Goal: Information Seeking & Learning: Find specific fact

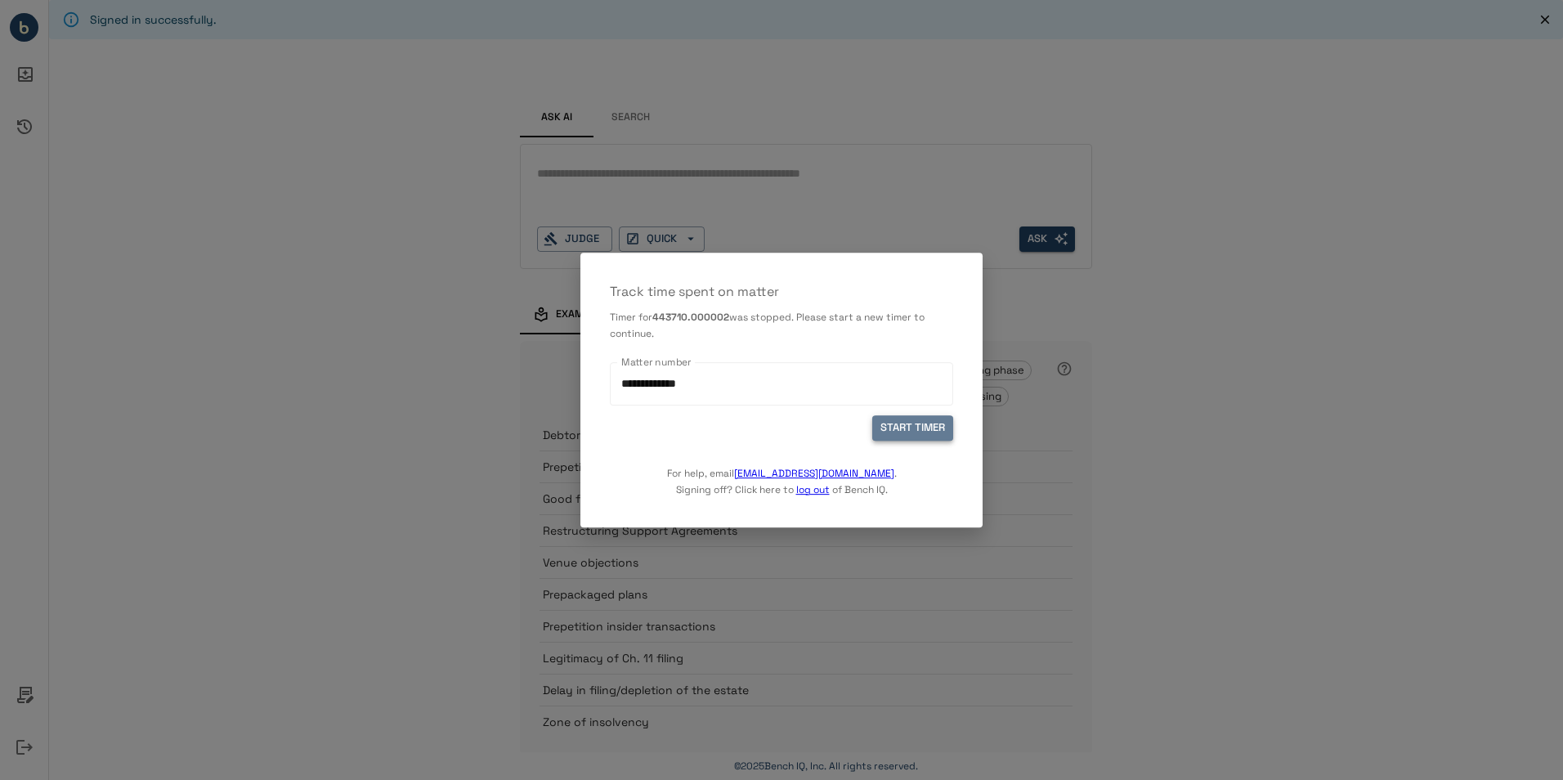
click at [929, 424] on button "START TIMER" at bounding box center [912, 427] width 81 height 25
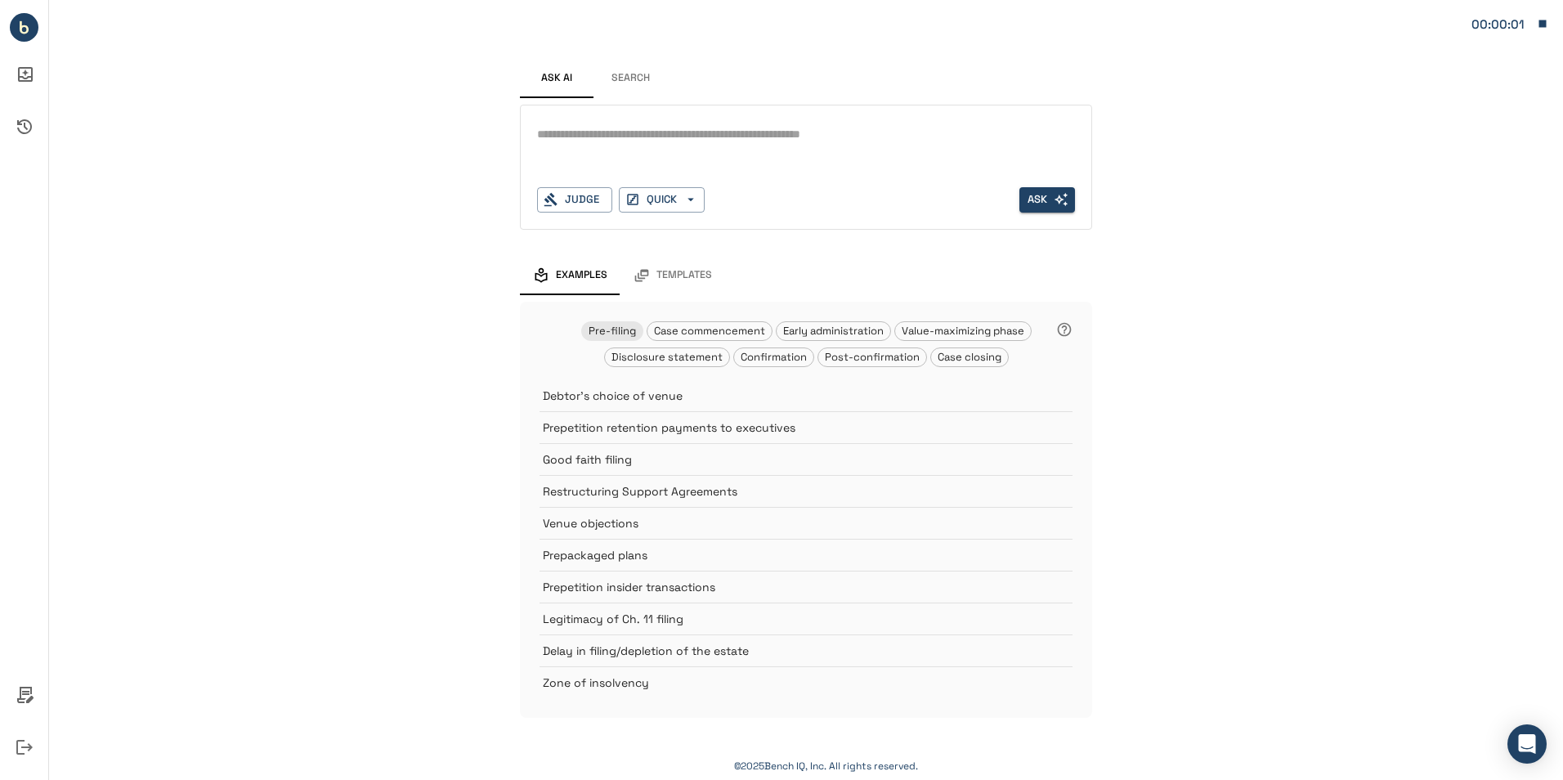
click at [649, 156] on div "*" at bounding box center [806, 148] width 538 height 52
click at [608, 133] on textarea at bounding box center [806, 134] width 538 height 19
type textarea "*"
drag, startPoint x: 606, startPoint y: 72, endPoint x: 643, endPoint y: 68, distance: 37.0
click at [607, 71] on button "Search" at bounding box center [630, 78] width 74 height 39
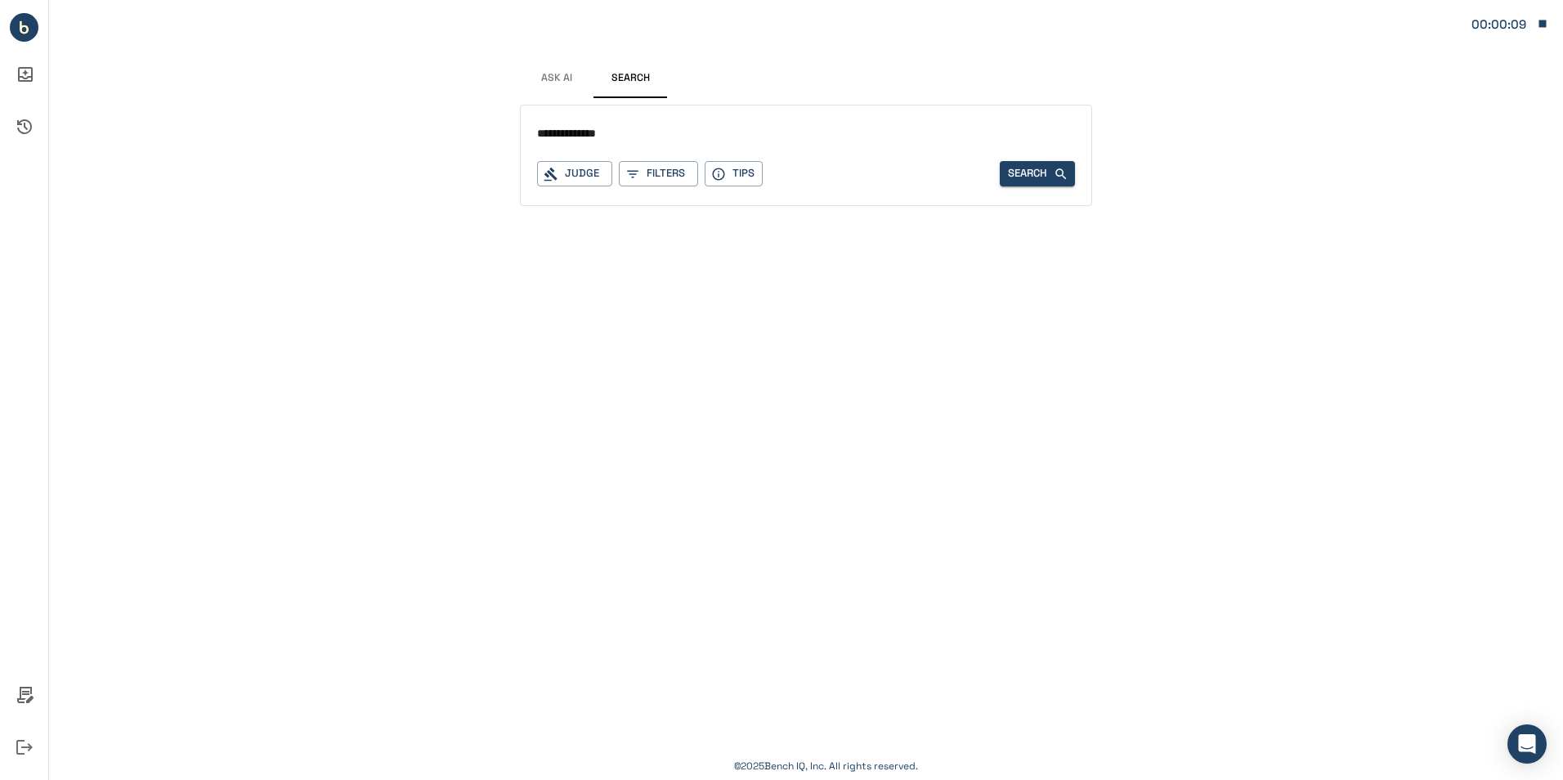
type input "**********"
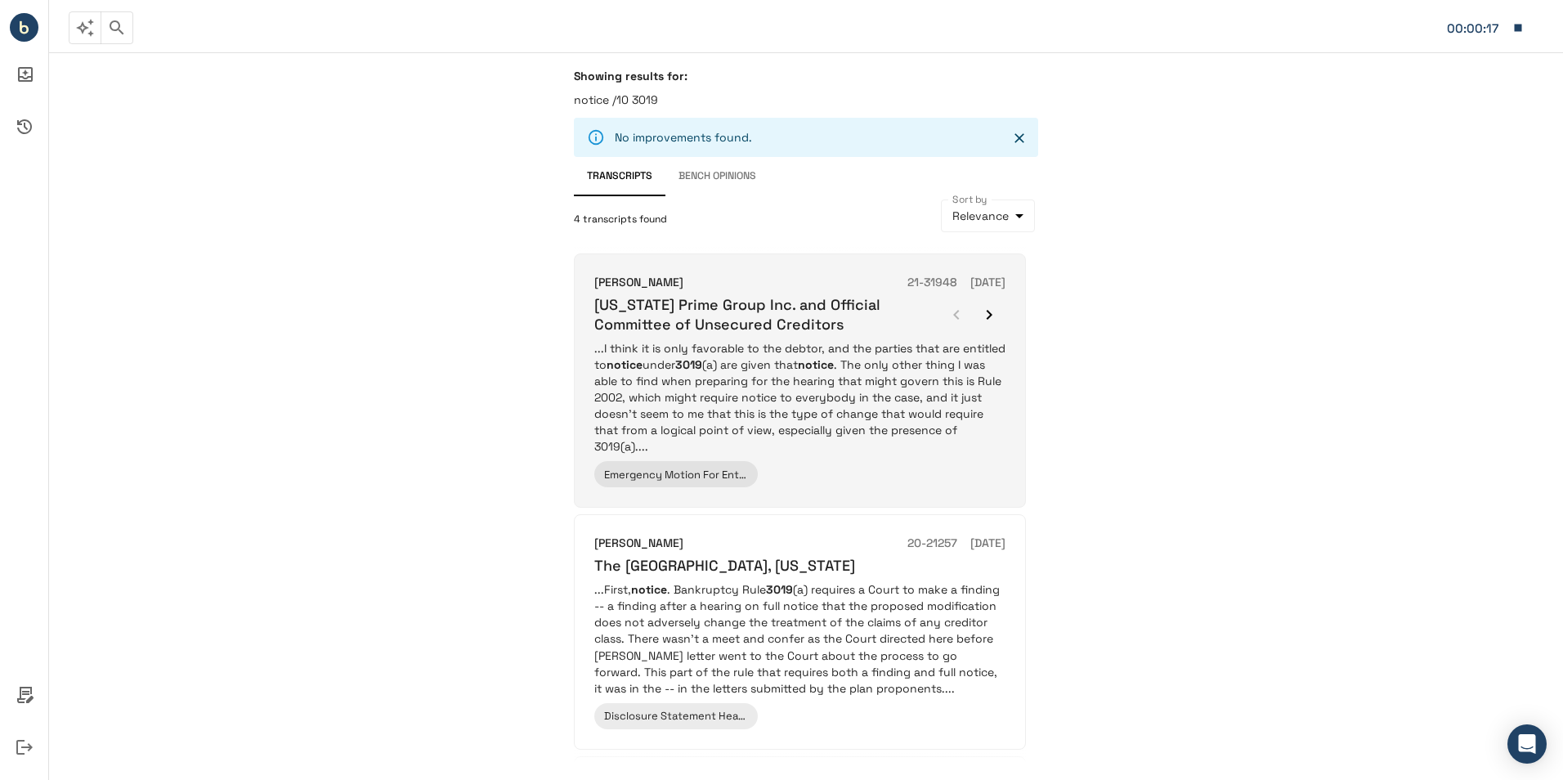
click at [906, 380] on p "...I think it is only favorable to the debtor, and the parties that are entitle…" at bounding box center [799, 397] width 411 height 114
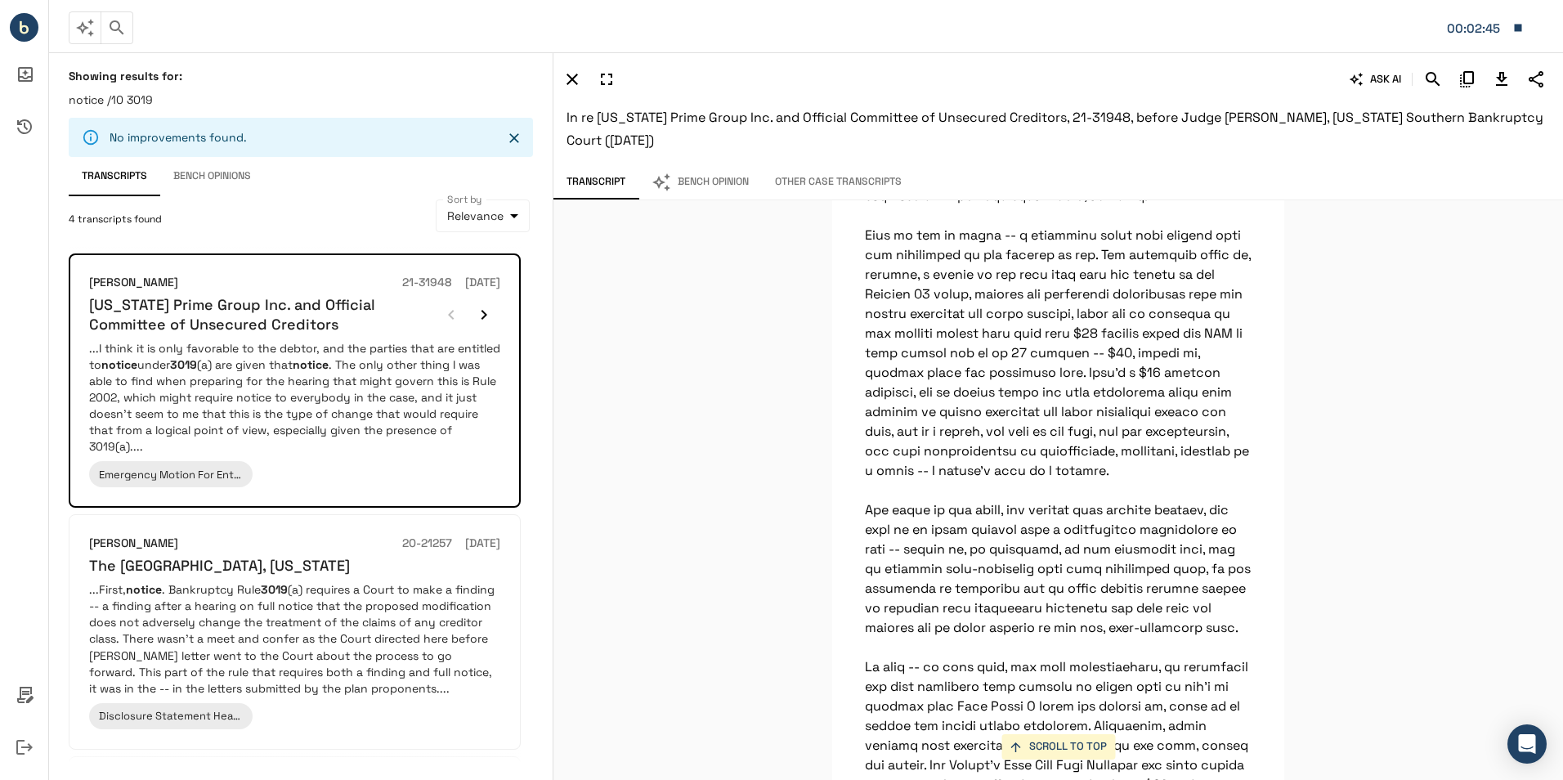
scroll to position [4393, 0]
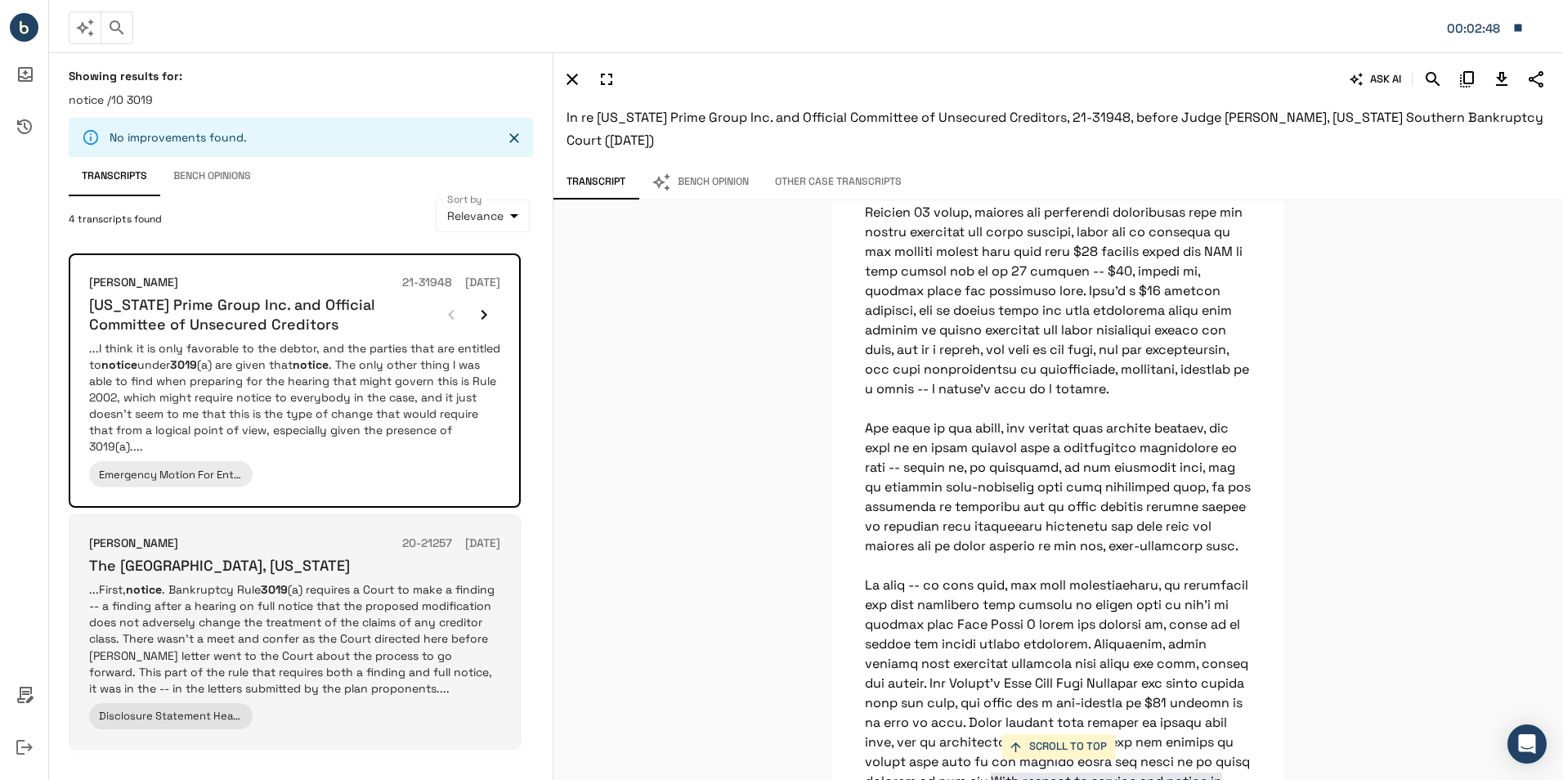
click at [416, 634] on p "...First, notice . Bankruptcy Rule 3019 (a) requires a Court to make a finding …" at bounding box center [294, 638] width 411 height 114
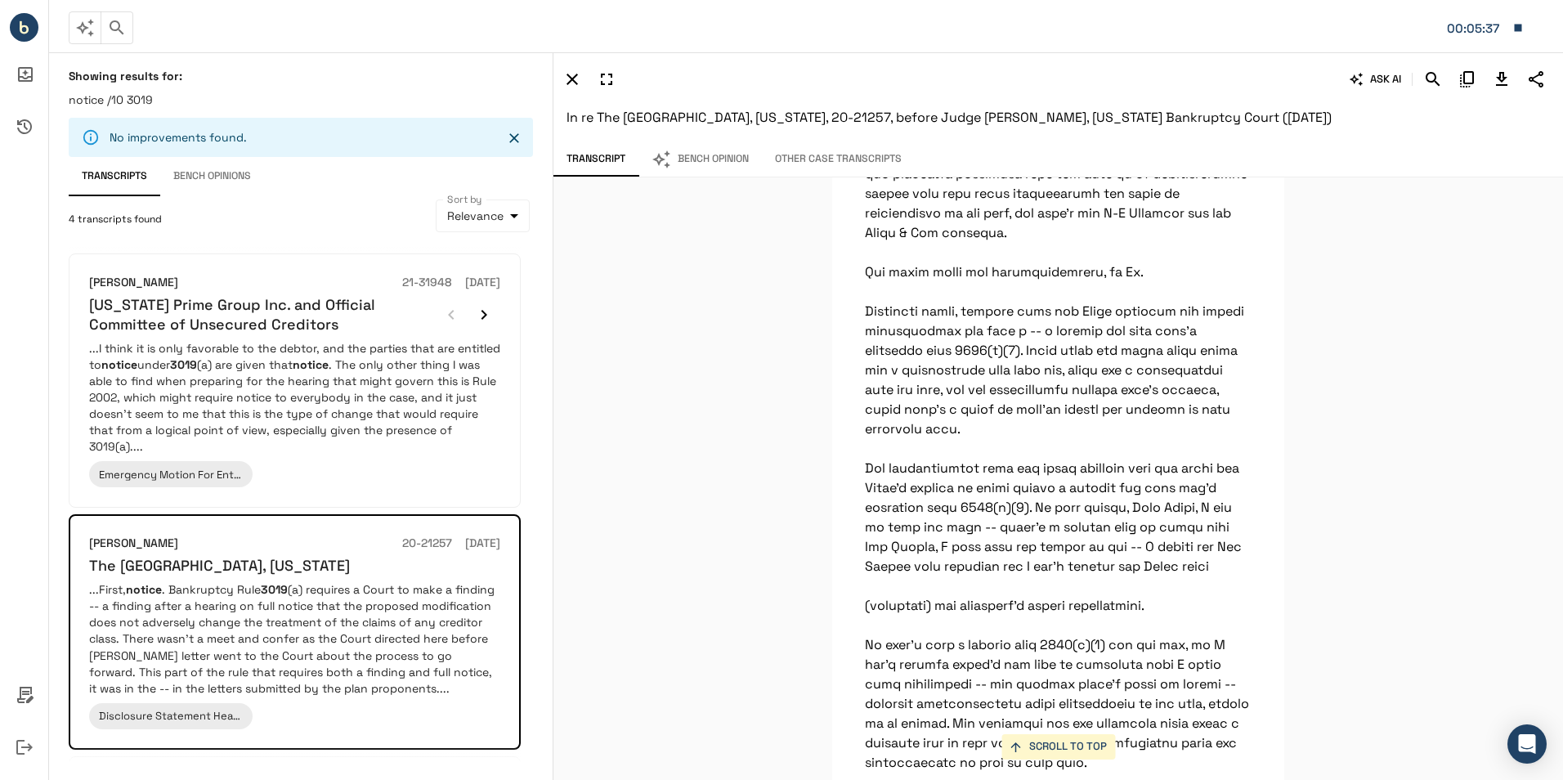
scroll to position [36583, 0]
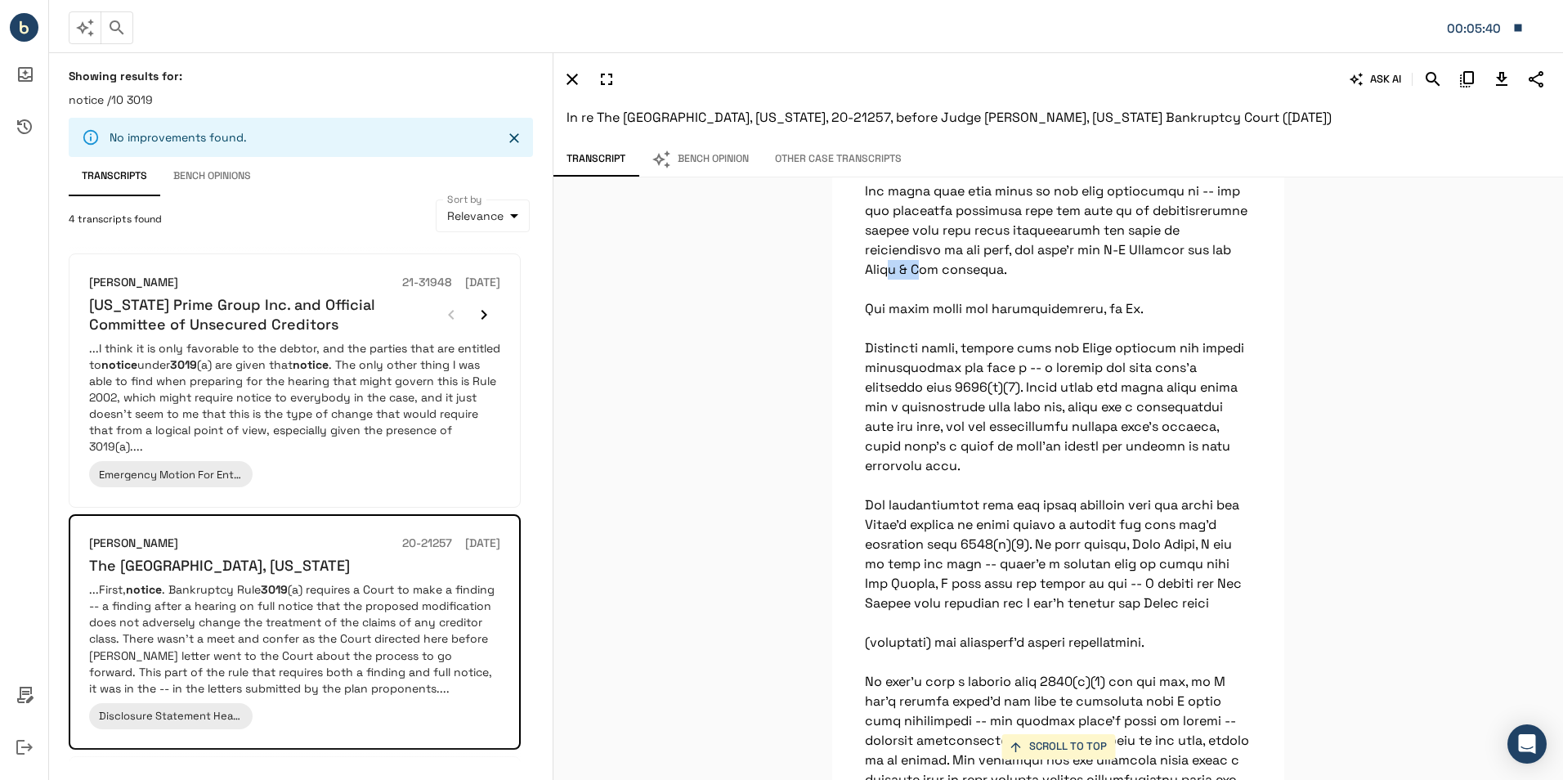
drag, startPoint x: 1144, startPoint y: 442, endPoint x: 1177, endPoint y: 446, distance: 32.9
copy p "Burns"
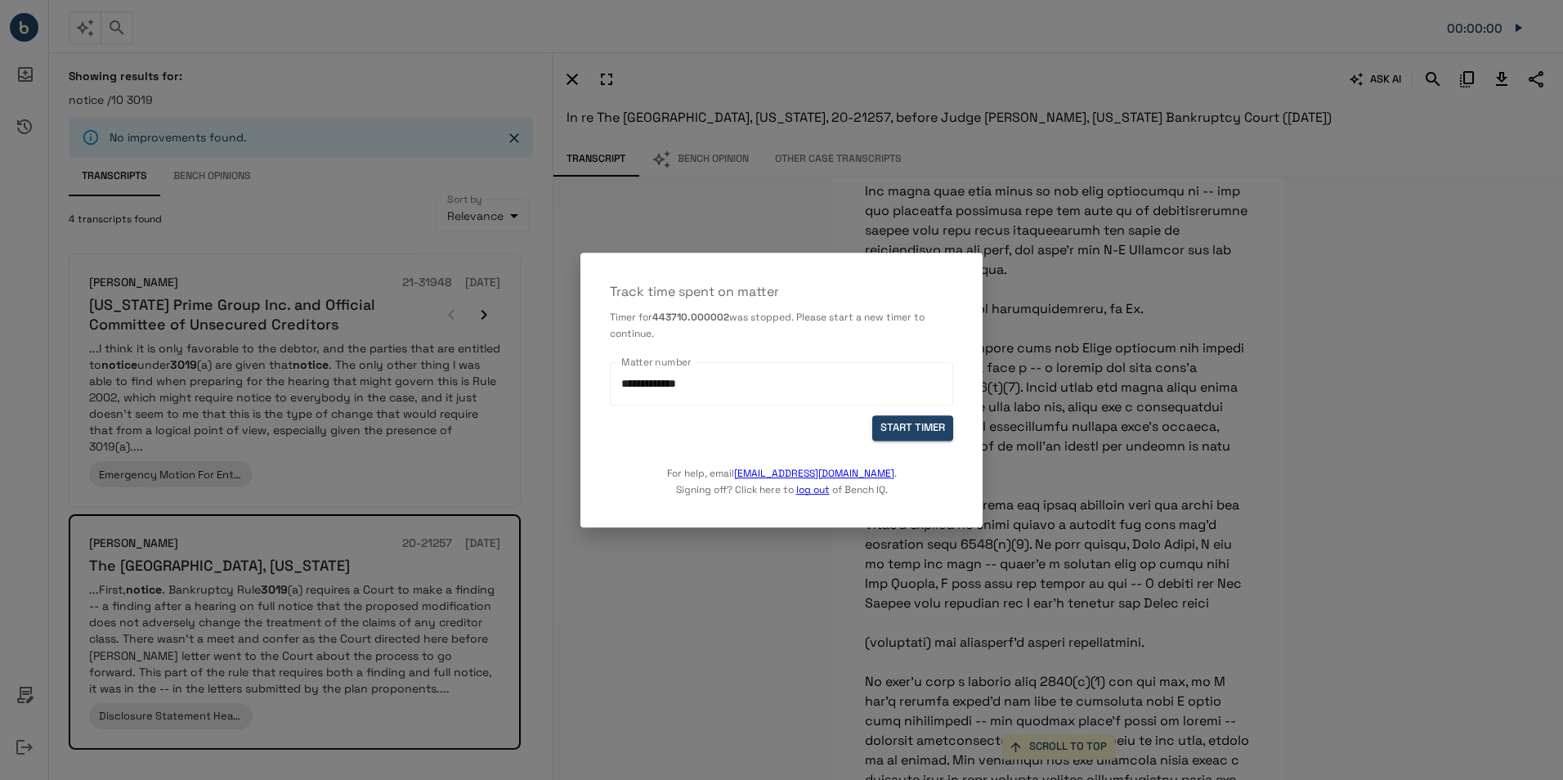
click at [901, 414] on div "**********" at bounding box center [781, 378] width 343 height 73
click at [905, 438] on button "START TIMER" at bounding box center [912, 427] width 81 height 25
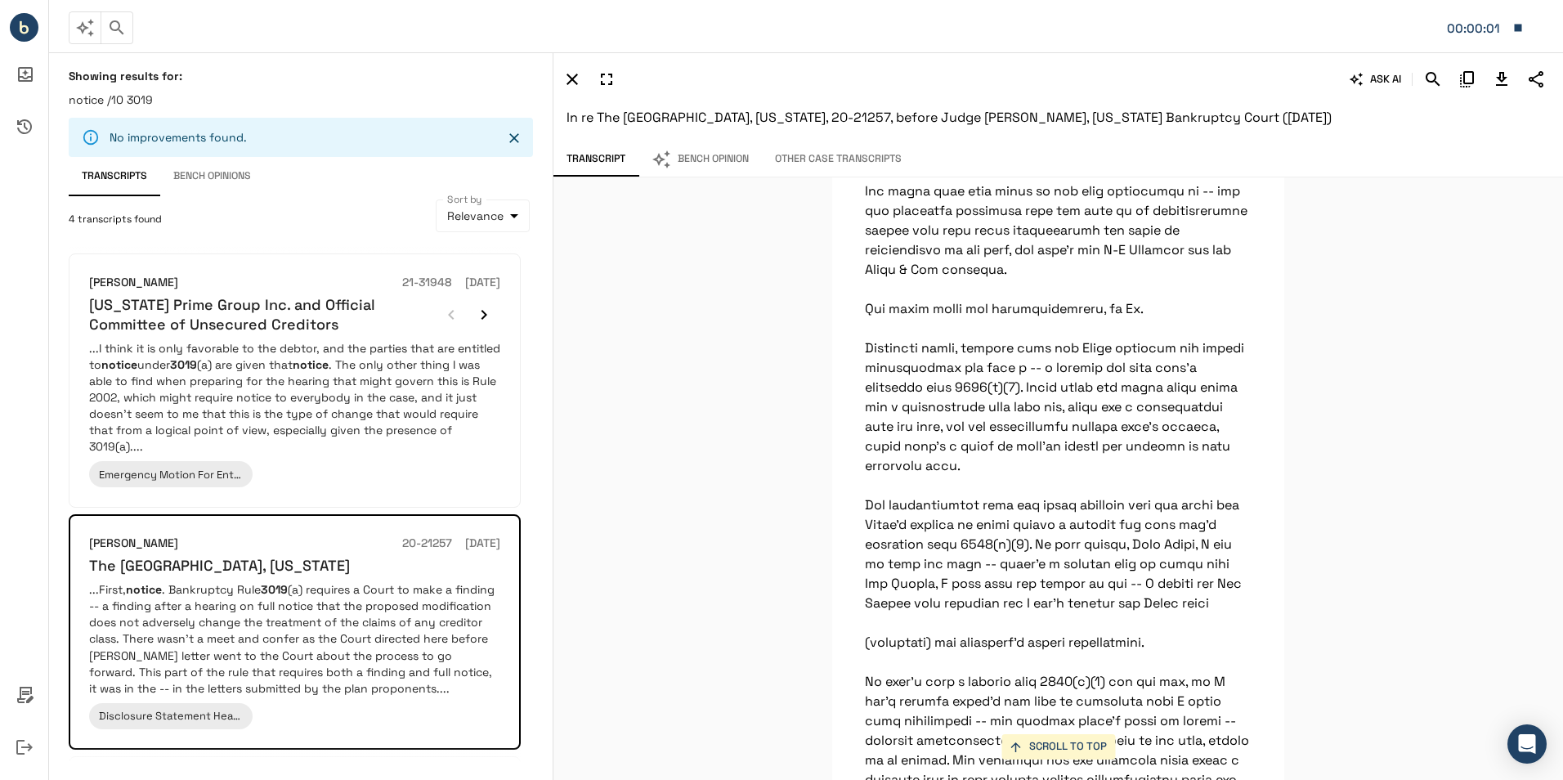
click at [108, 38] on button "button" at bounding box center [117, 27] width 33 height 33
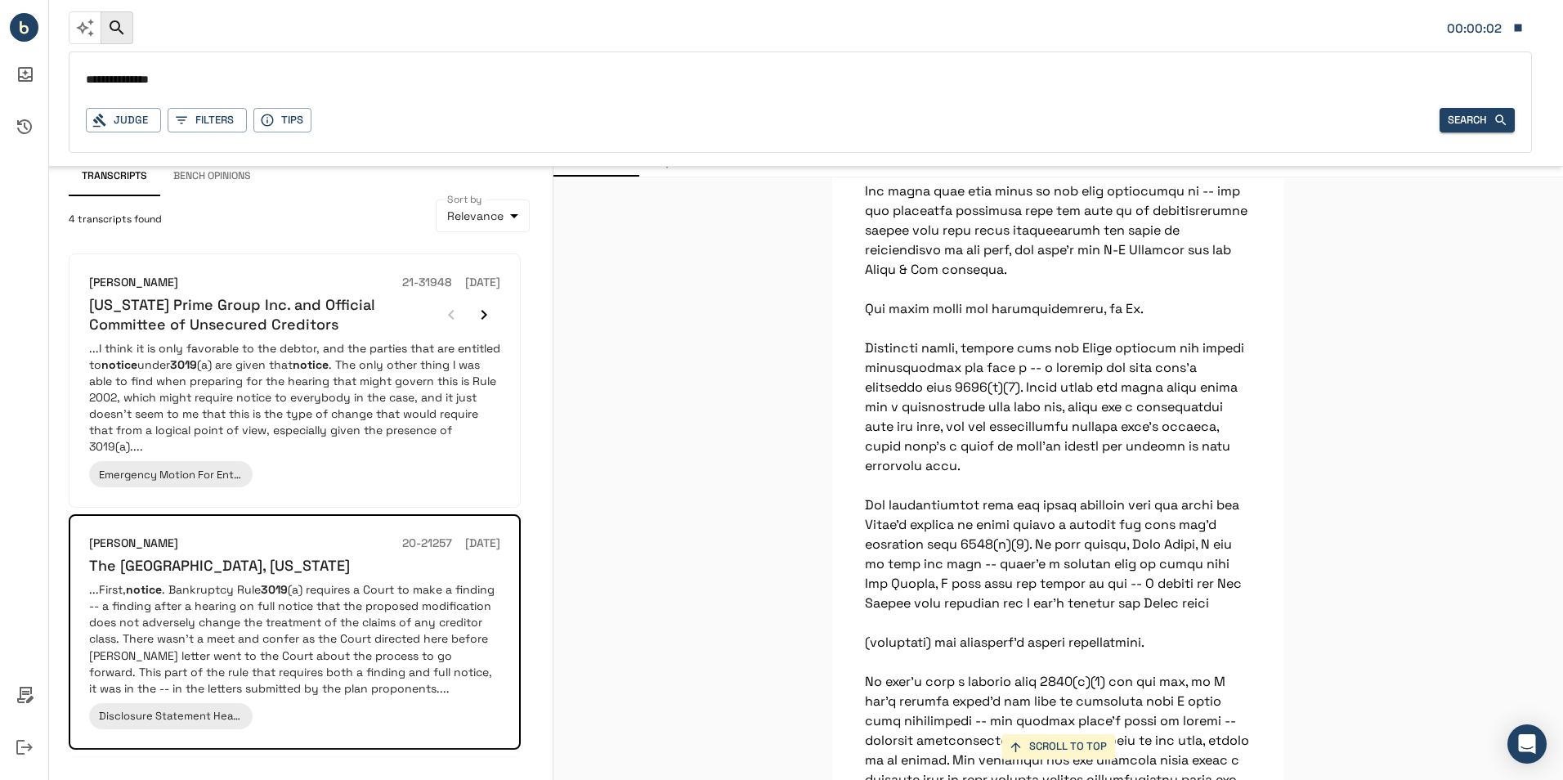
click at [136, 78] on input "**********" at bounding box center [800, 81] width 1429 height 24
click at [148, 78] on input "**********" at bounding box center [800, 81] width 1429 height 24
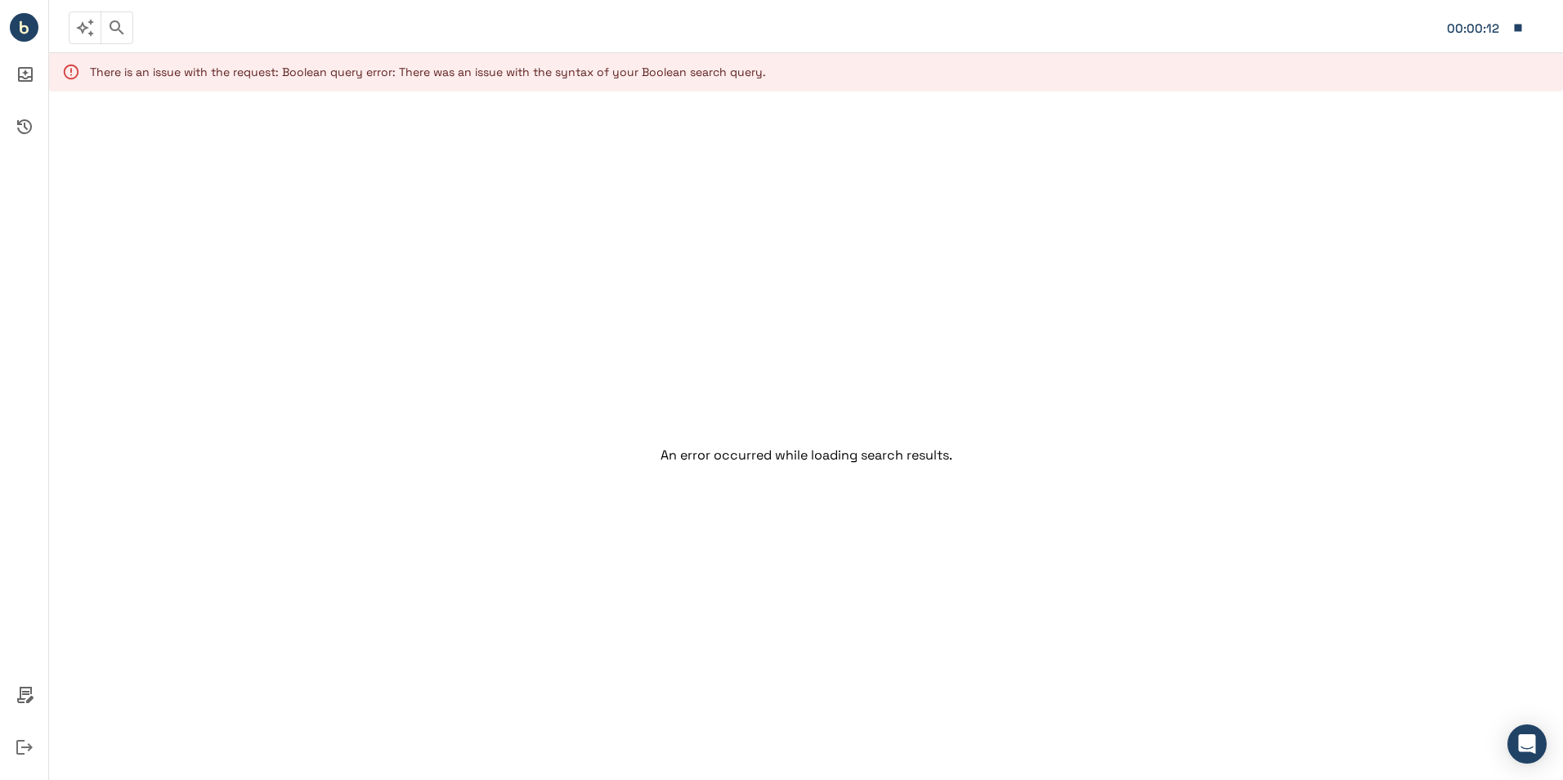
click at [527, 71] on div "There is an issue with the request: Boolean query error: There was an issue wit…" at bounding box center [428, 71] width 676 height 29
click at [76, 69] on icon at bounding box center [71, 72] width 18 height 18
click at [108, 29] on icon "button" at bounding box center [117, 28] width 20 height 20
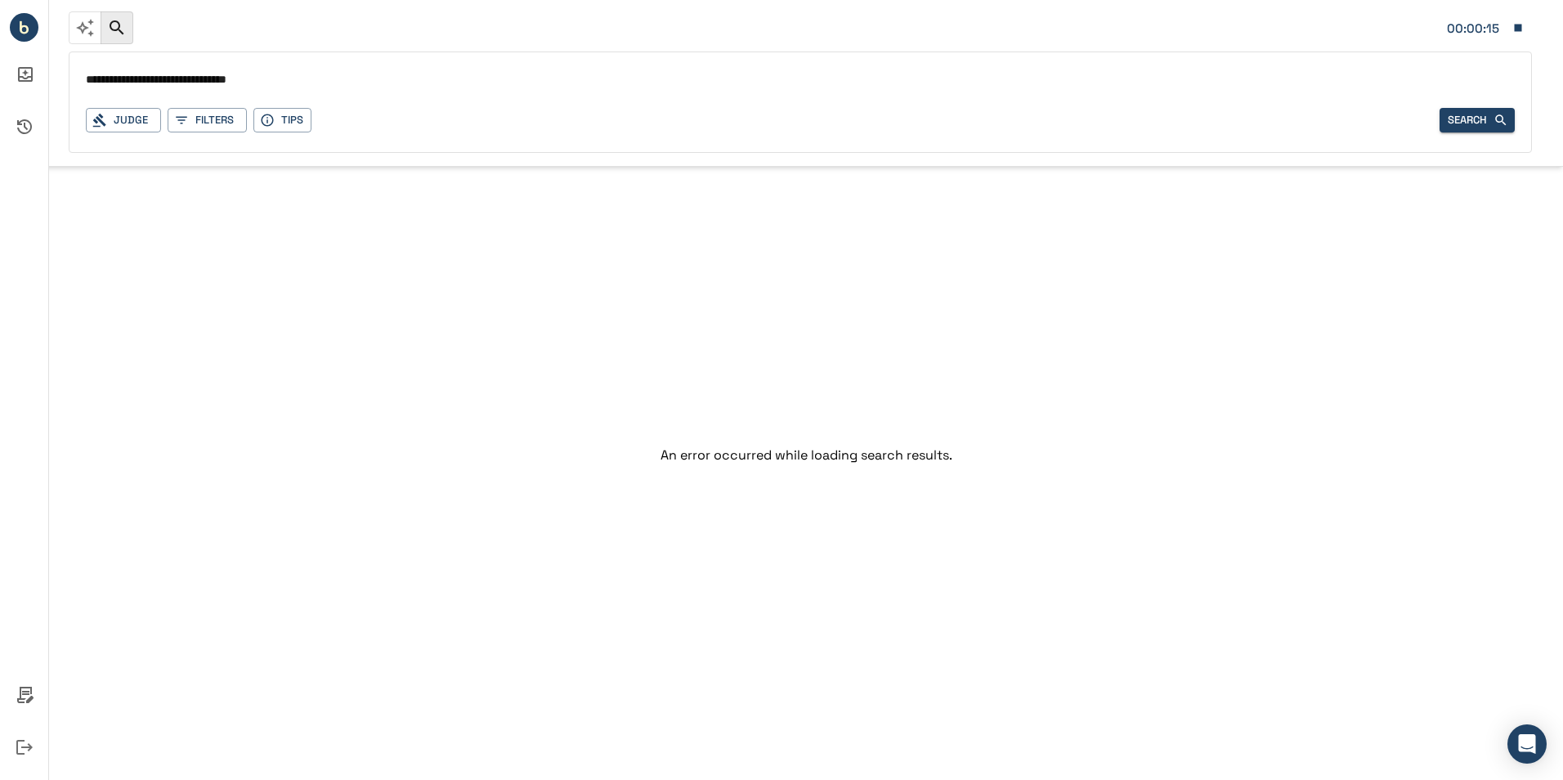
click at [247, 77] on input "**********" at bounding box center [800, 81] width 1429 height 24
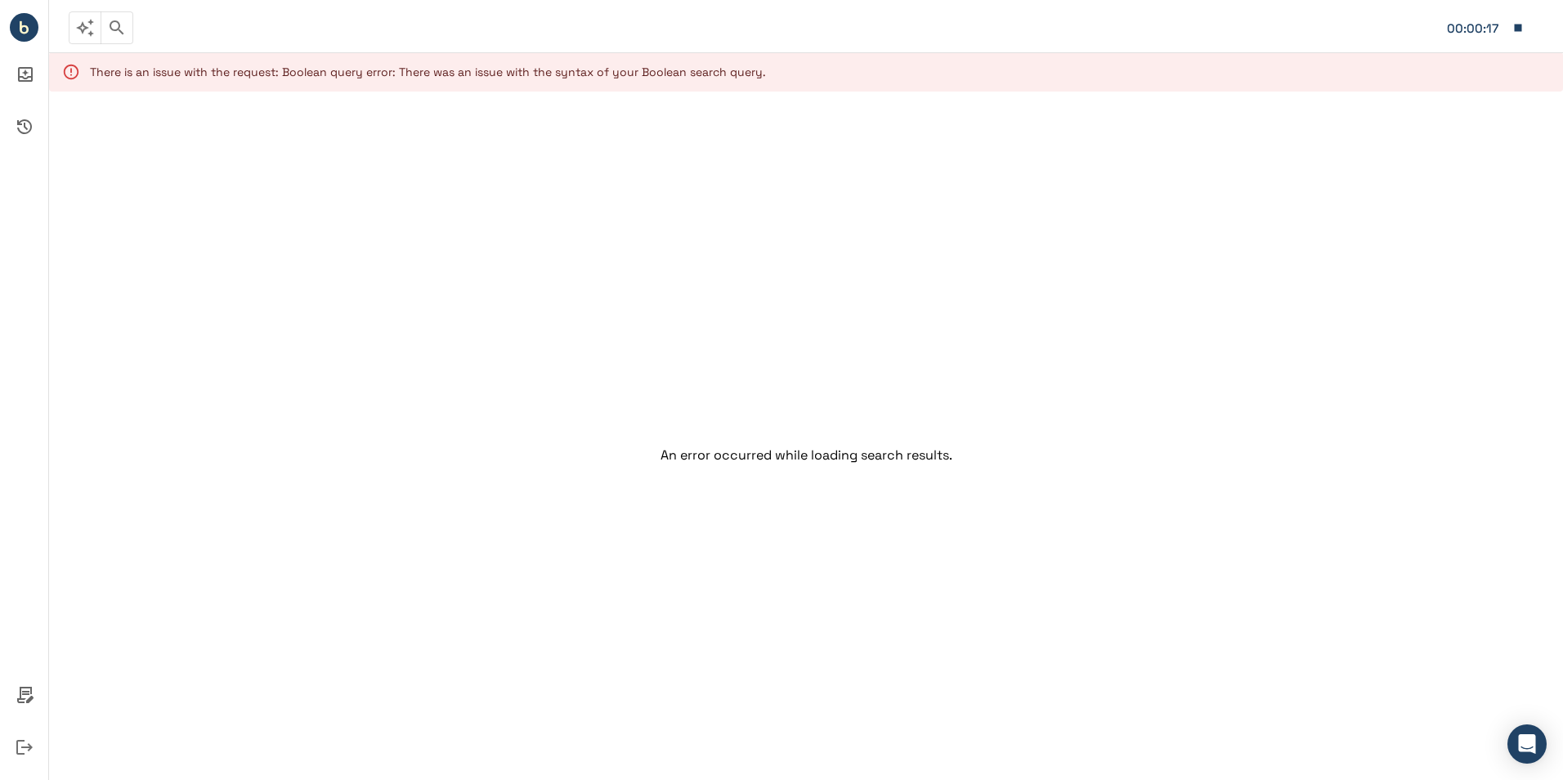
click at [123, 18] on icon "button" at bounding box center [117, 28] width 20 height 20
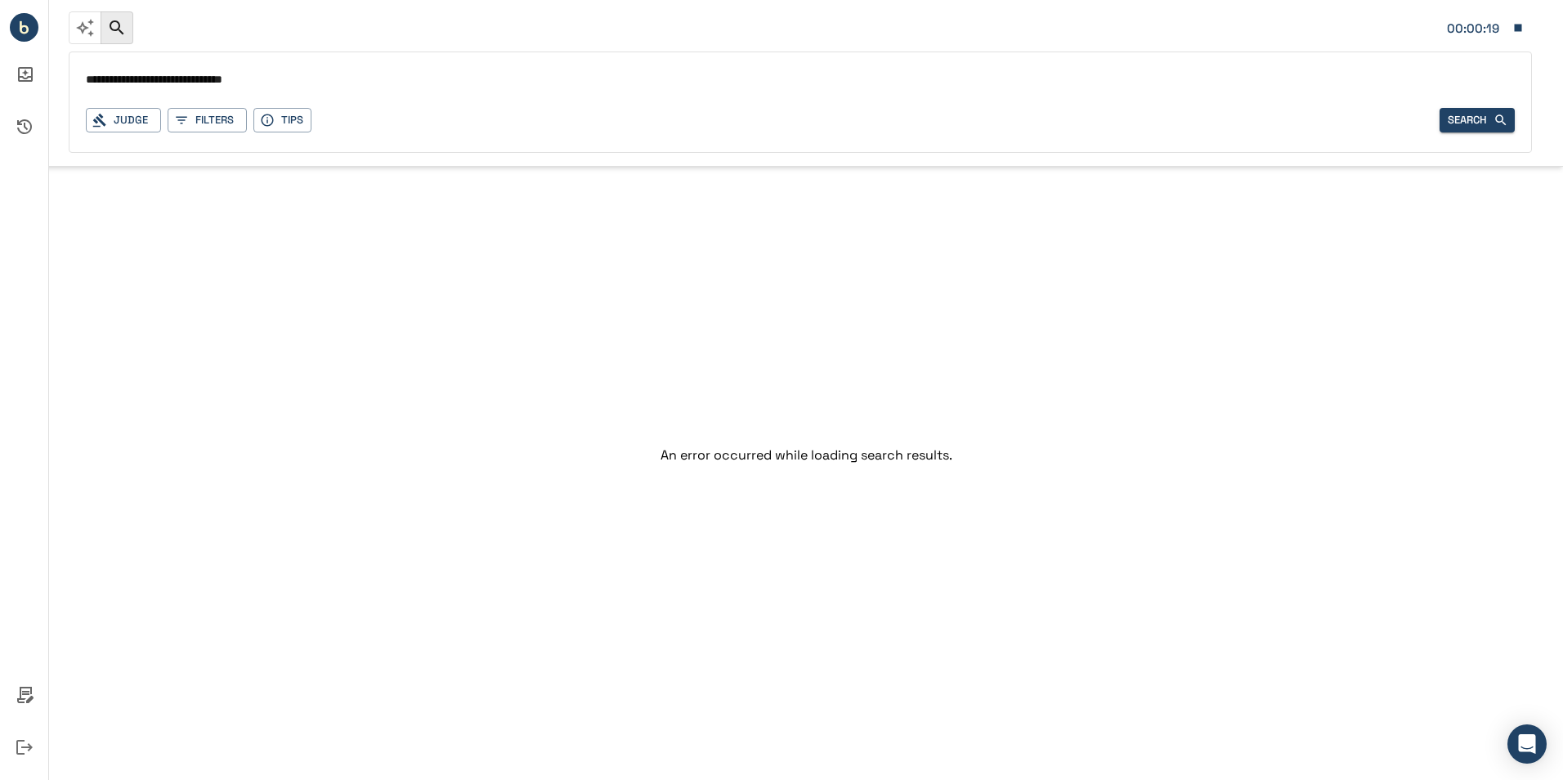
click at [226, 79] on input "**********" at bounding box center [800, 81] width 1429 height 24
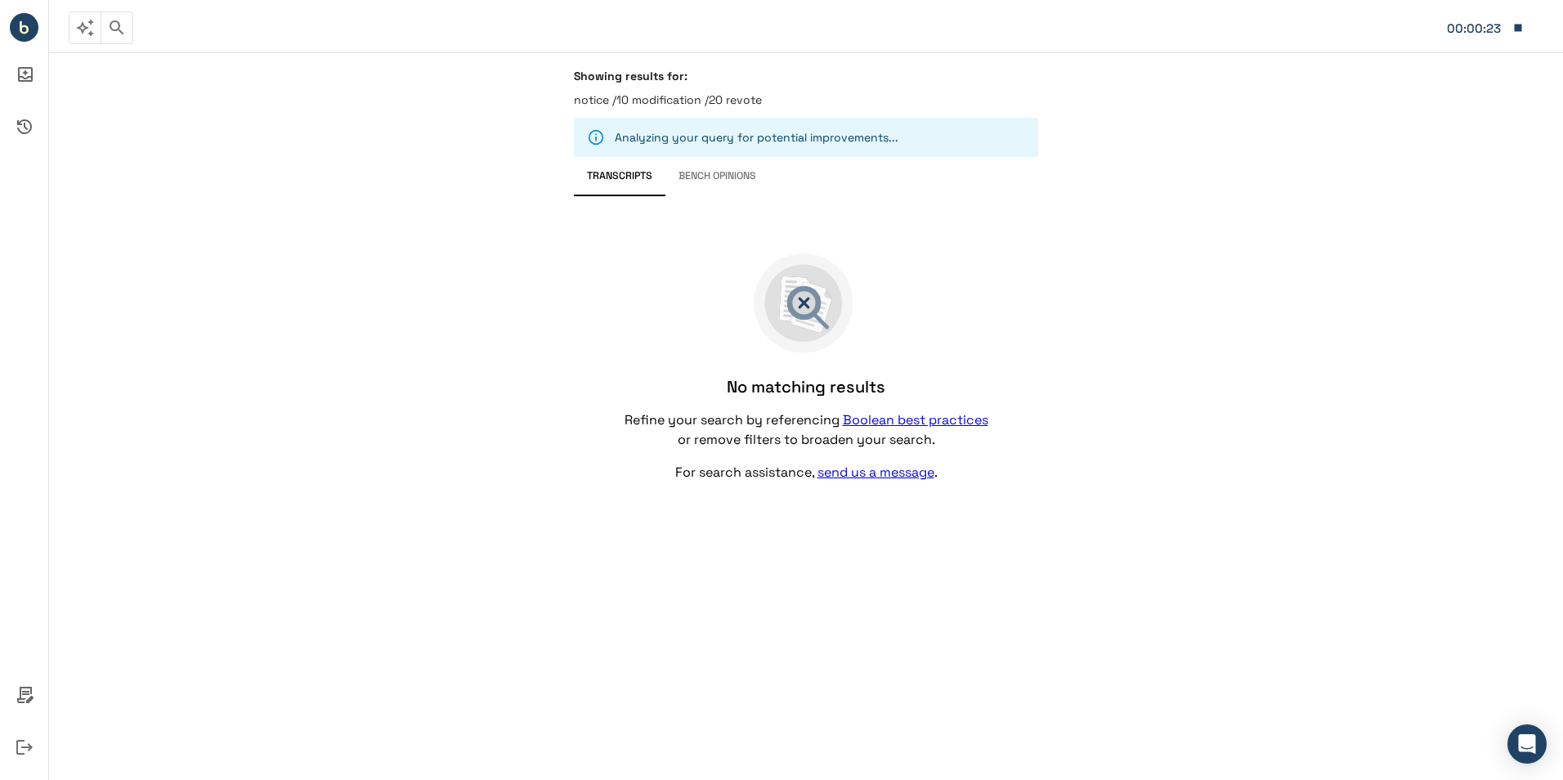
click at [615, 96] on p "notice /10 modification /20 revote" at bounding box center [806, 100] width 464 height 16
click at [660, 137] on p "Analyzing your query for potential improvements ..." at bounding box center [757, 137] width 284 height 16
click at [1015, 137] on icon "Close" at bounding box center [1019, 138] width 16 height 16
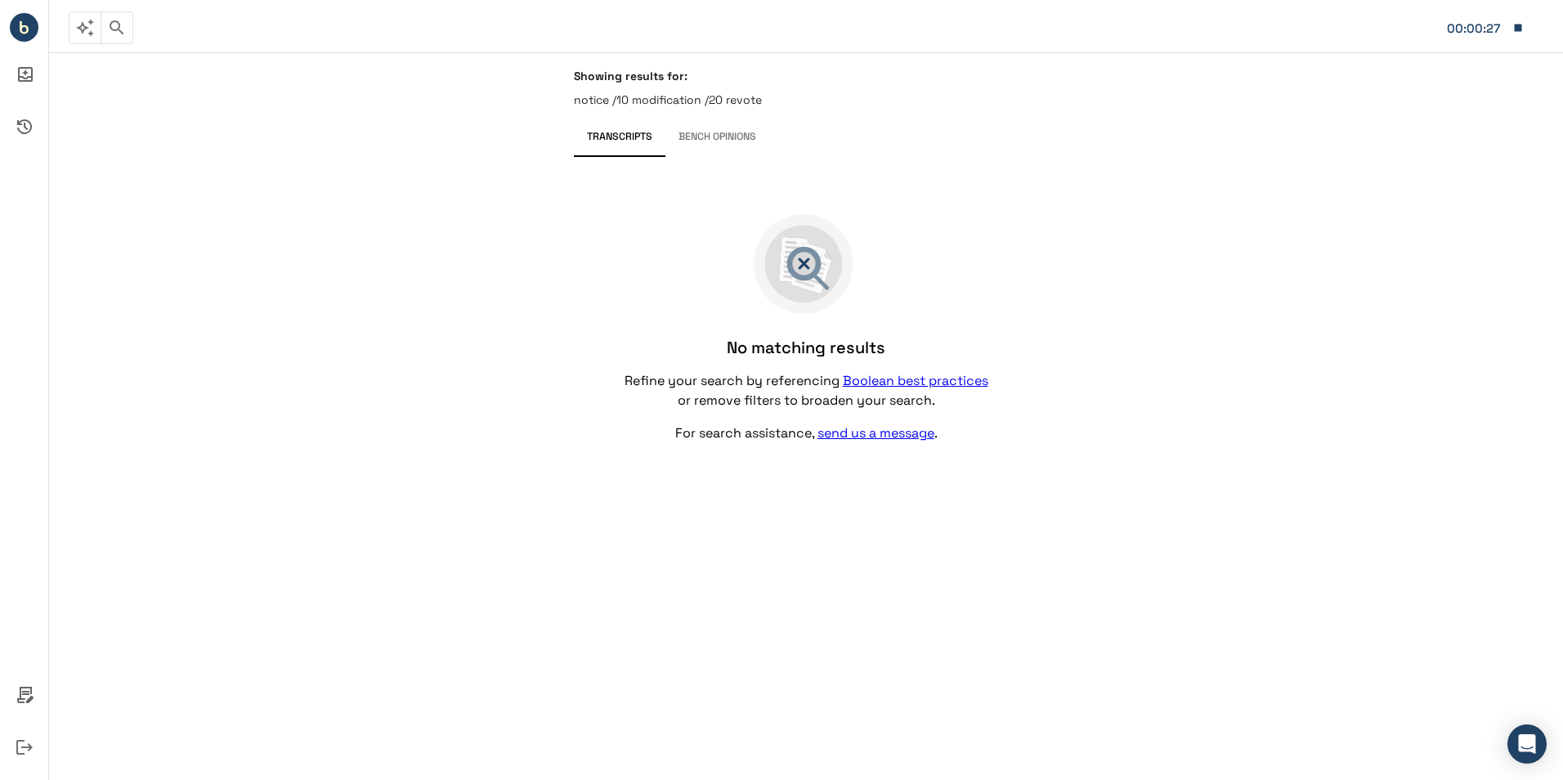
click at [679, 105] on p "notice /10 modification /20 revote" at bounding box center [806, 100] width 464 height 16
click at [769, 106] on p "notice /10 modification /20 revote" at bounding box center [806, 100] width 464 height 16
click at [769, 105] on p "notice /10 modification /20 revote" at bounding box center [806, 100] width 464 height 16
click at [134, 37] on div "00:00:29" at bounding box center [800, 28] width 1463 height 34
click at [128, 36] on button "button" at bounding box center [117, 27] width 33 height 33
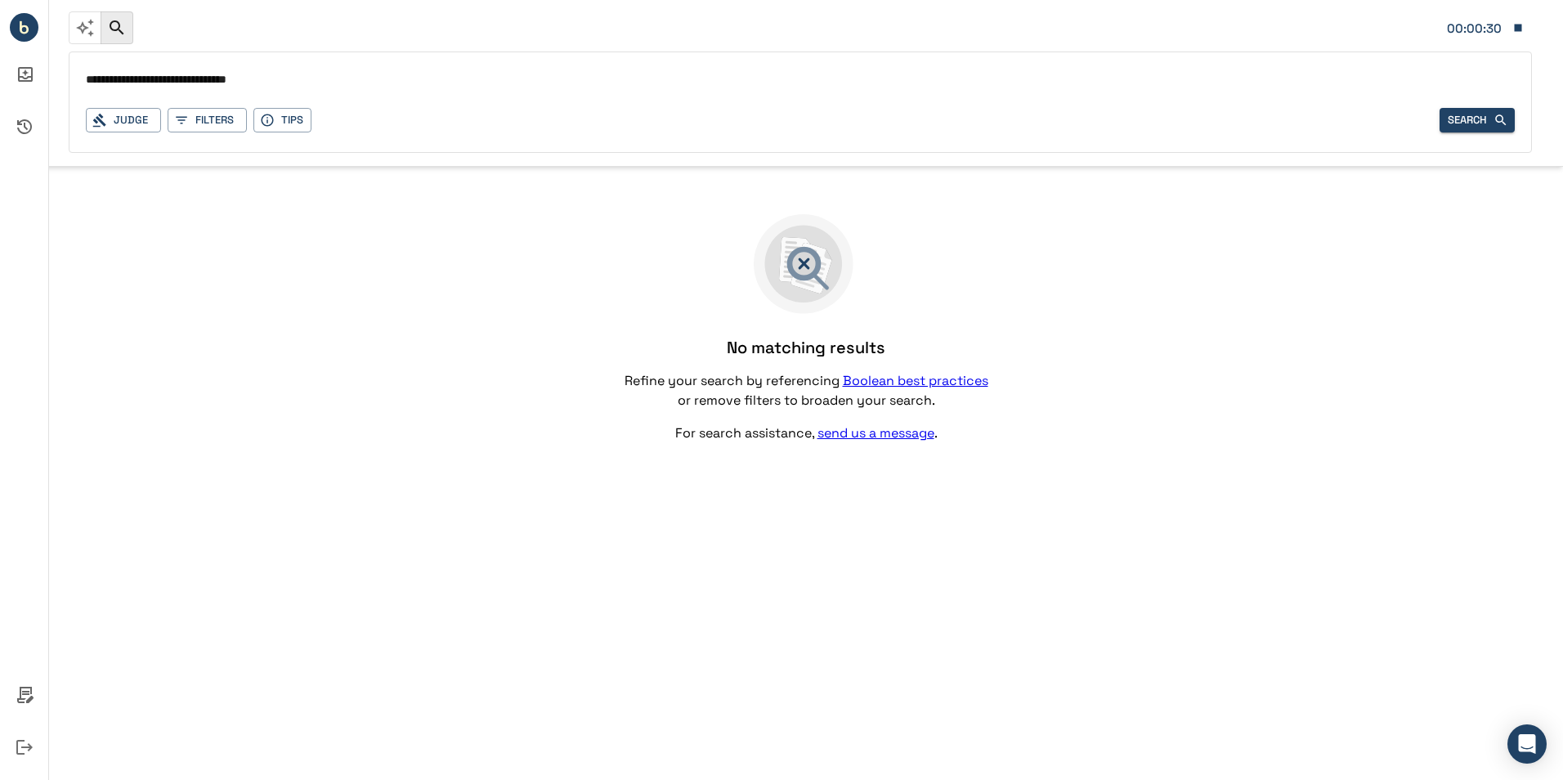
drag, startPoint x: 298, startPoint y: 79, endPoint x: -598, endPoint y: 100, distance: 895.3
click at [0, 100] on html "**********" at bounding box center [781, 390] width 1563 height 780
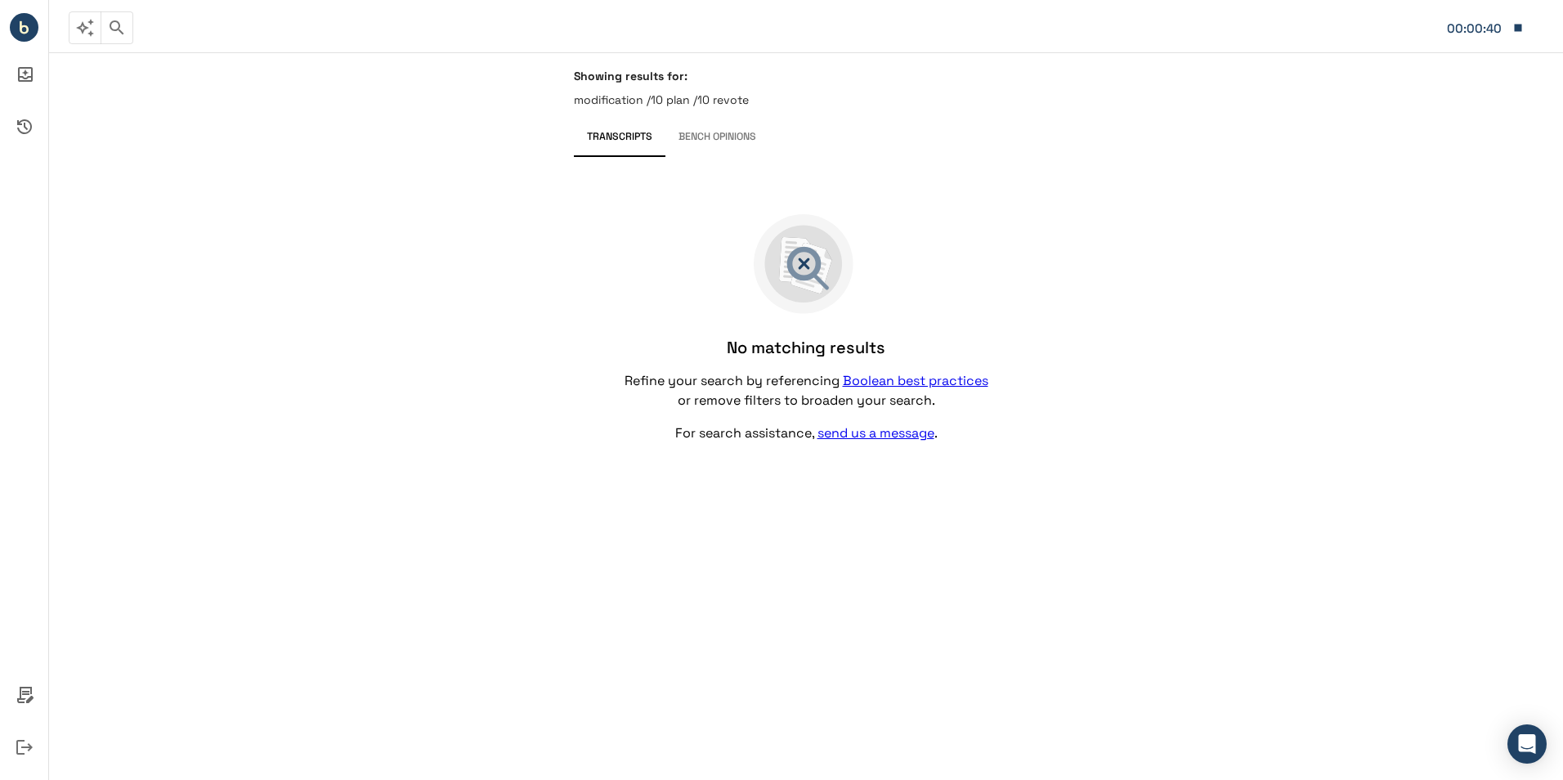
click at [117, 20] on icon "button" at bounding box center [117, 28] width 20 height 20
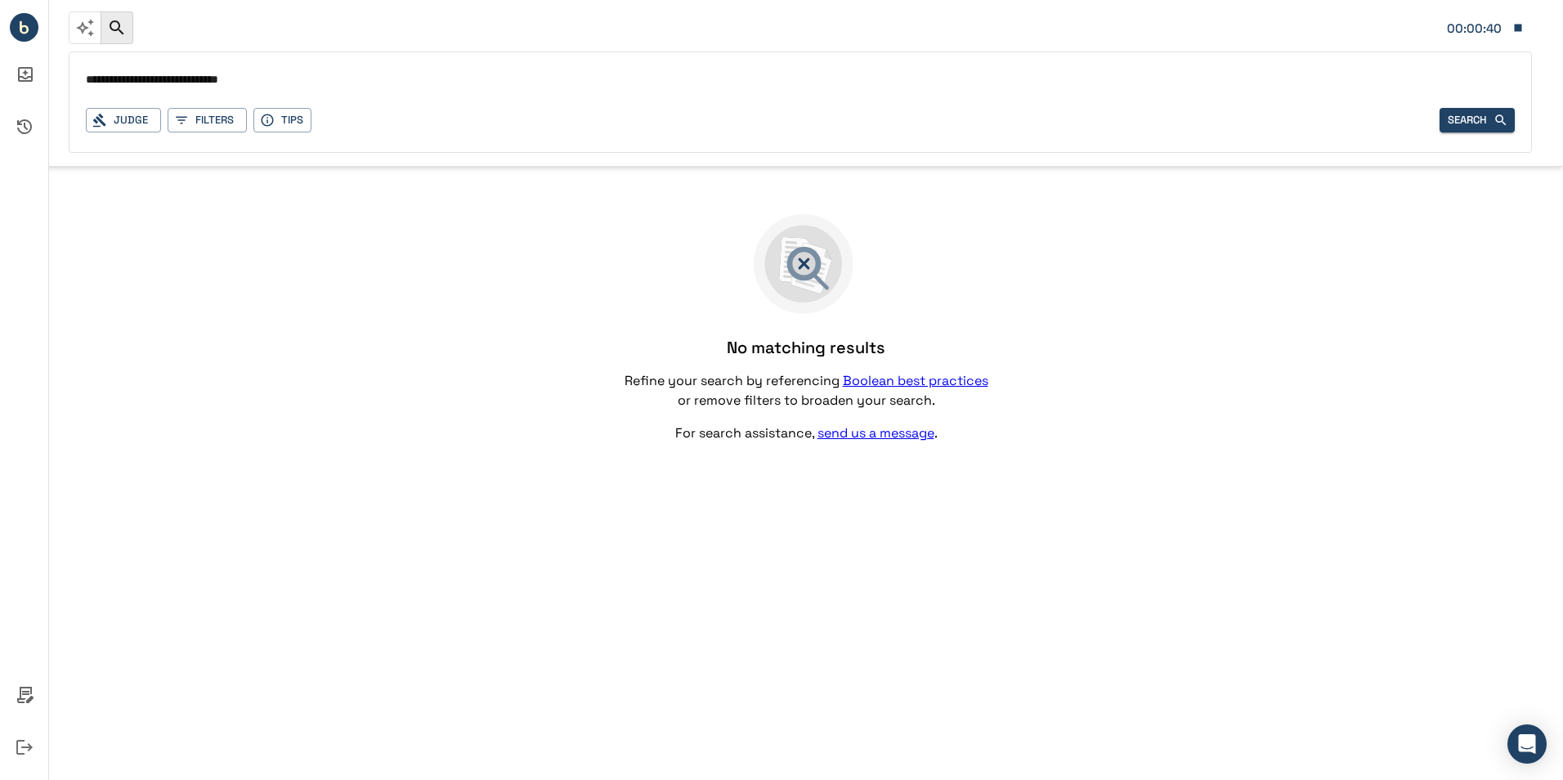
click at [298, 87] on input "**********" at bounding box center [800, 81] width 1429 height 24
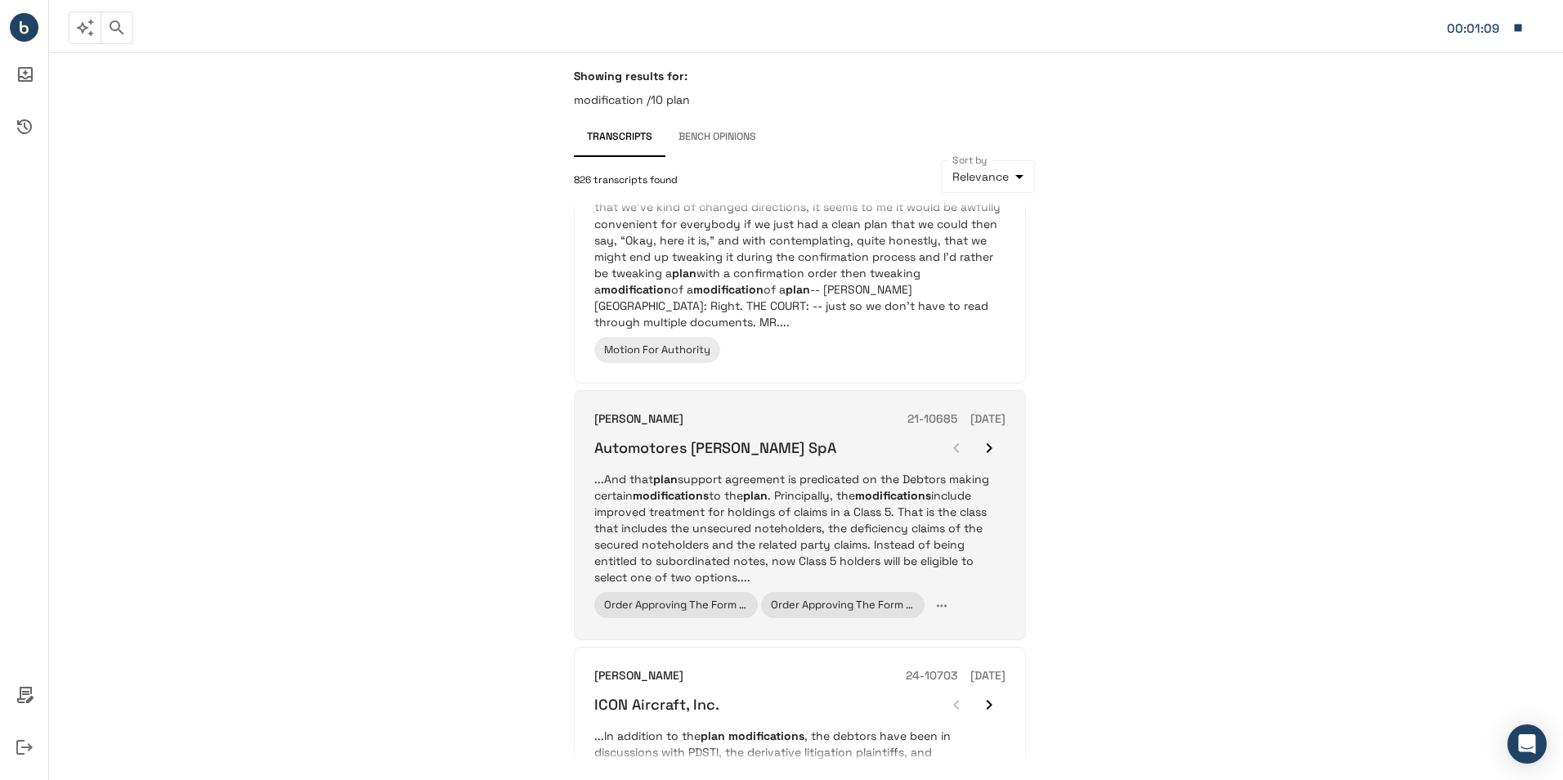
scroll to position [1144, 0]
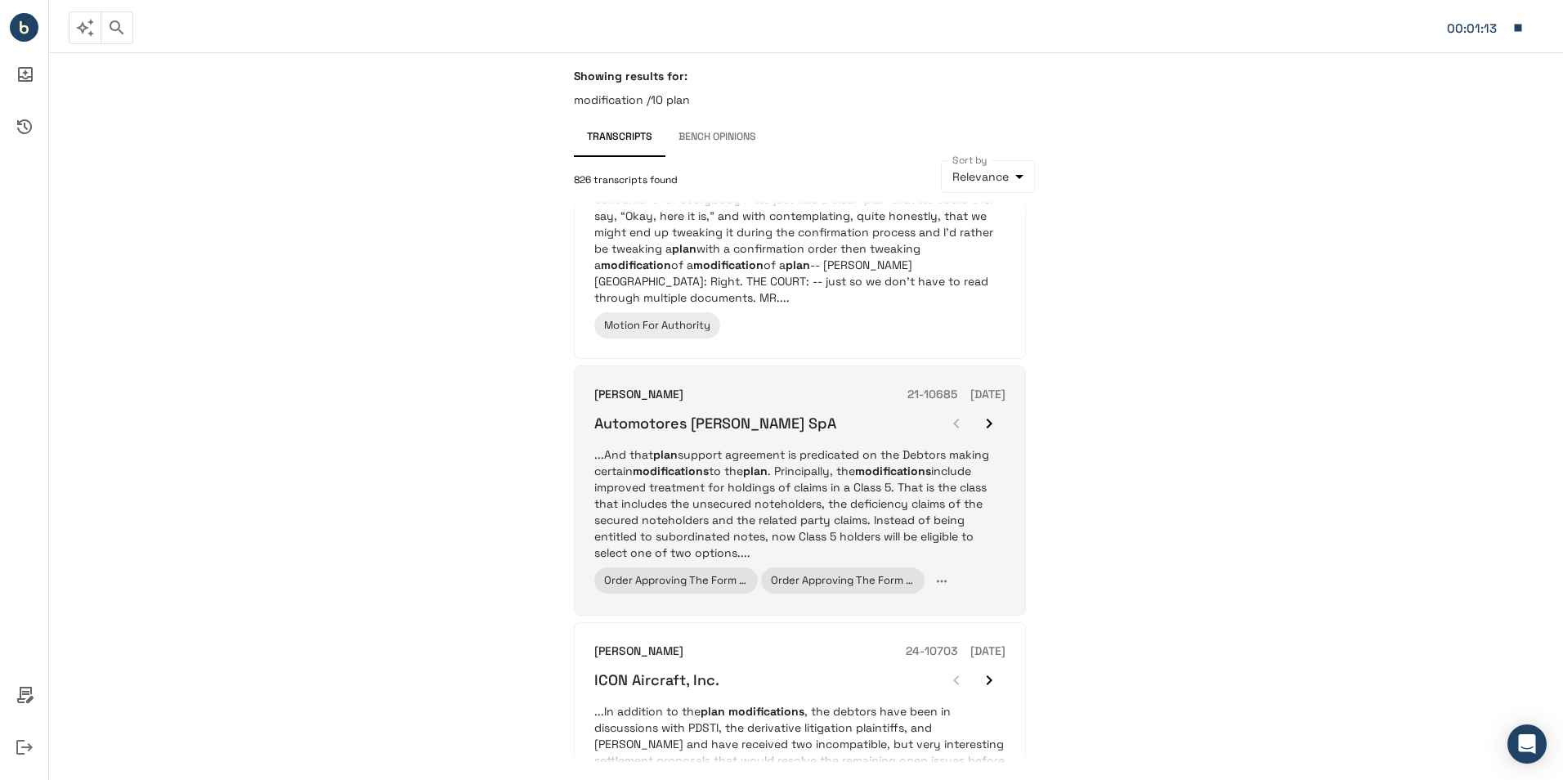
click at [997, 414] on icon "button" at bounding box center [989, 424] width 20 height 20
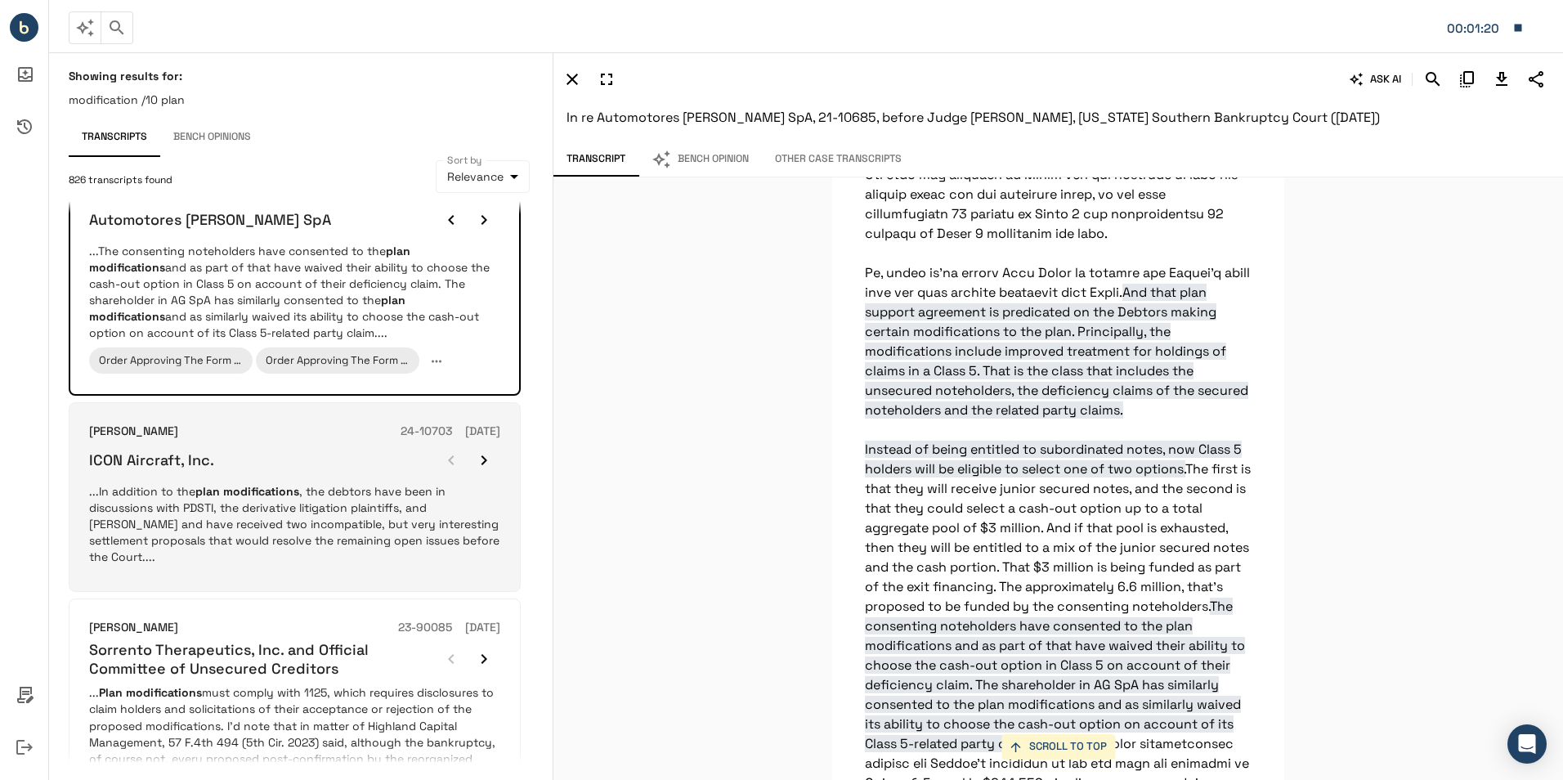
scroll to position [1390, 0]
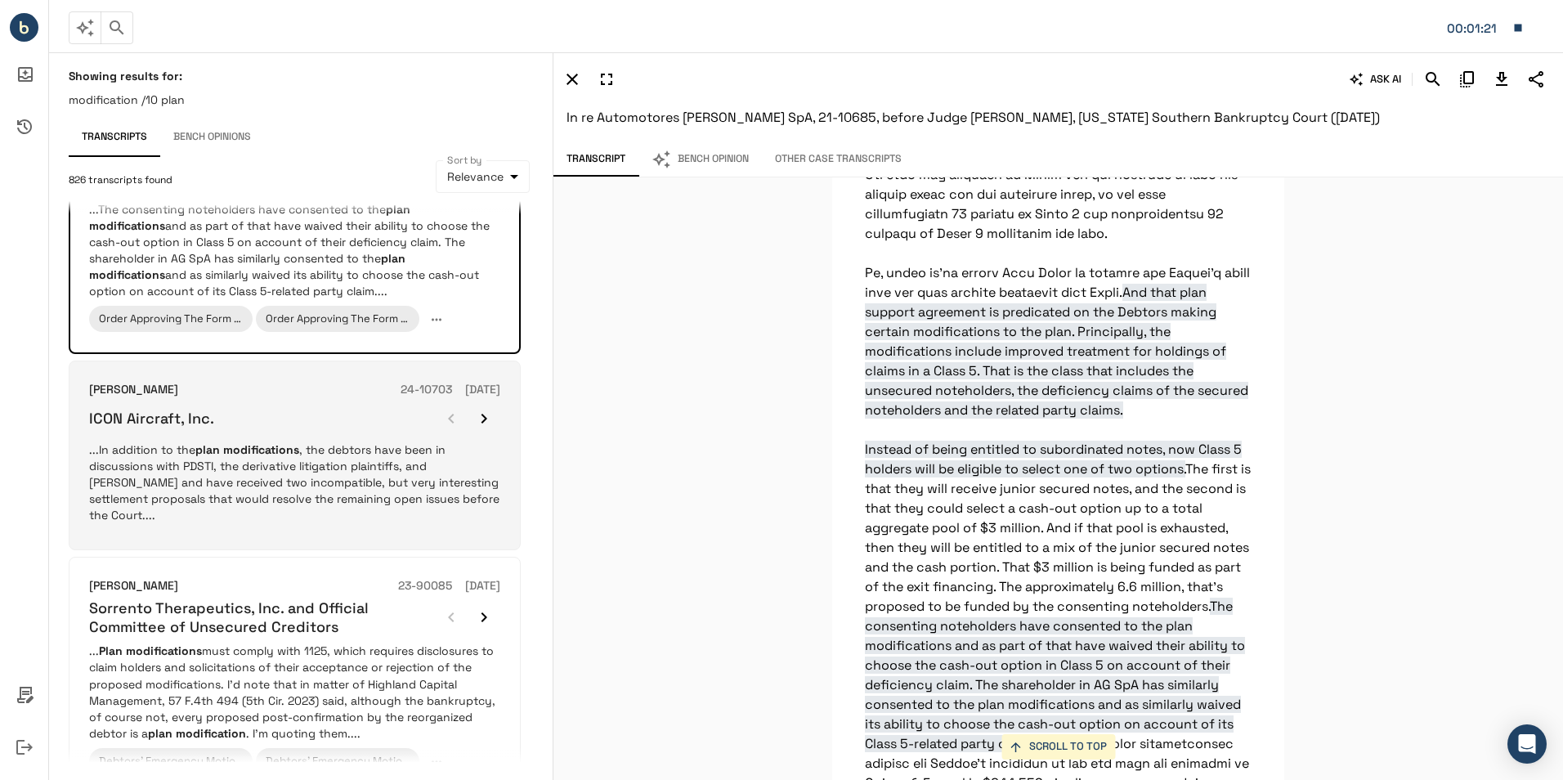
click at [302, 475] on p "...In addition to the plan modifications , the debtors have been in discussions…" at bounding box center [294, 482] width 411 height 82
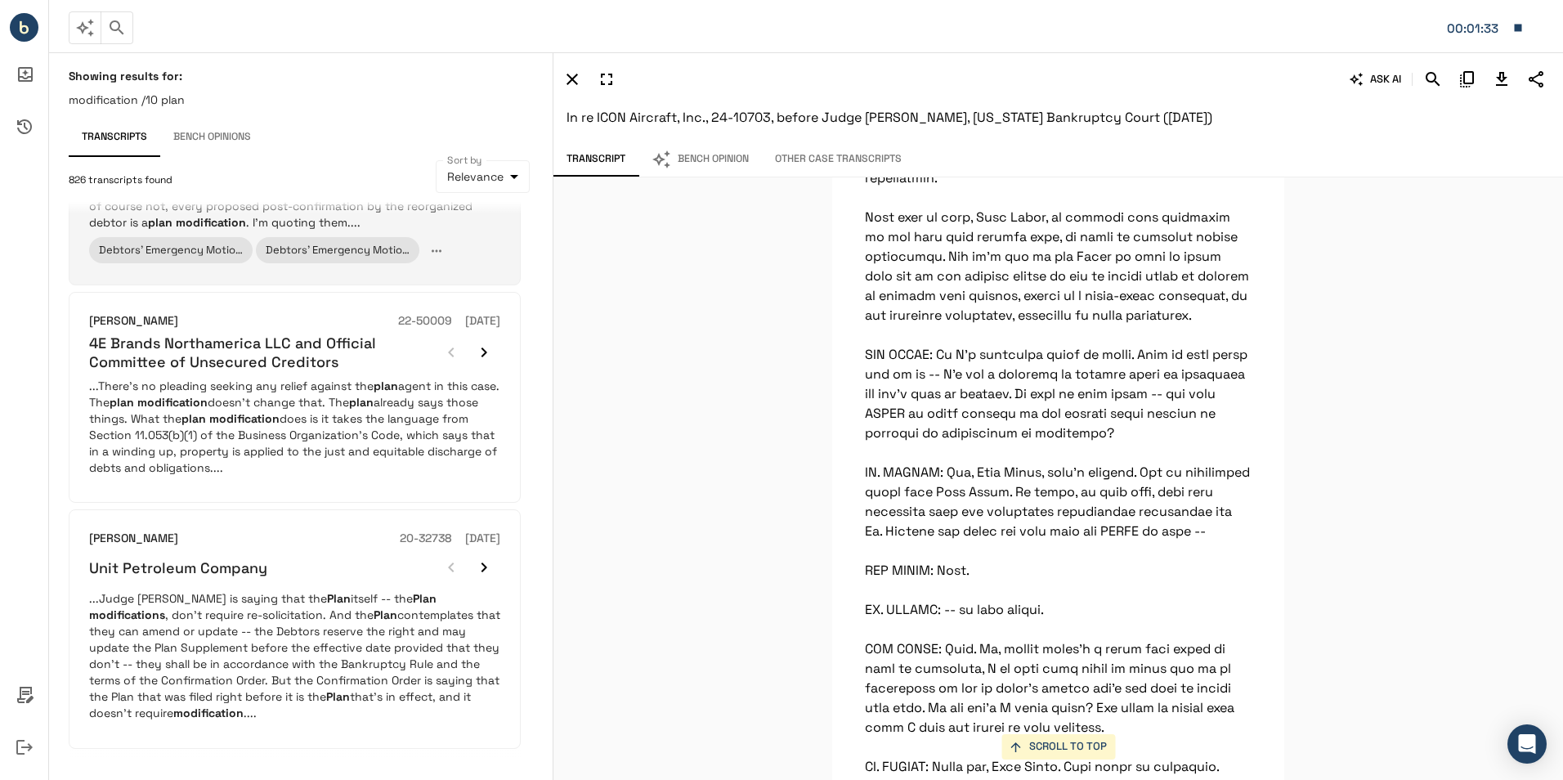
scroll to position [1911, 0]
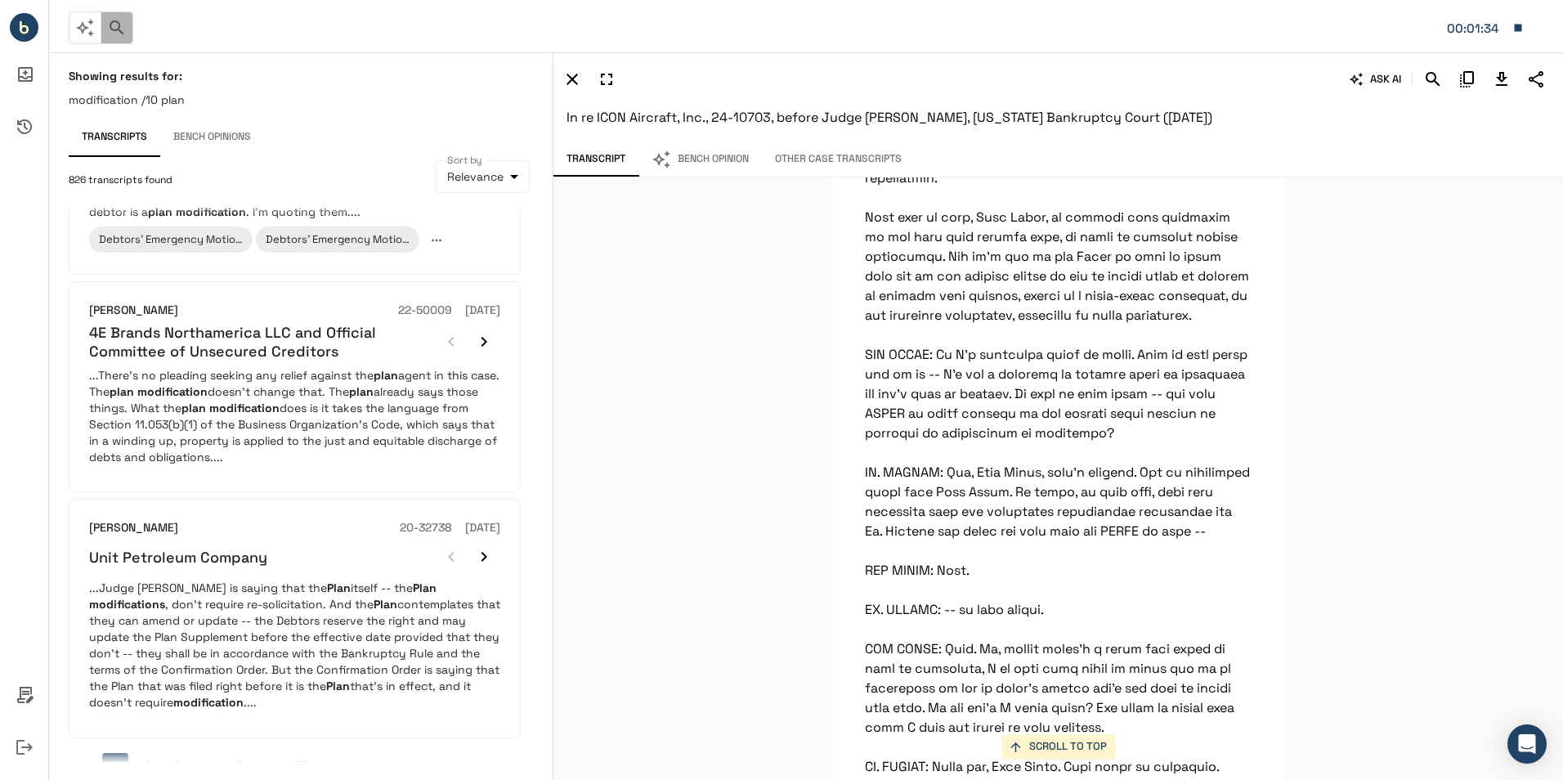
click at [116, 25] on icon "button" at bounding box center [117, 28] width 20 height 20
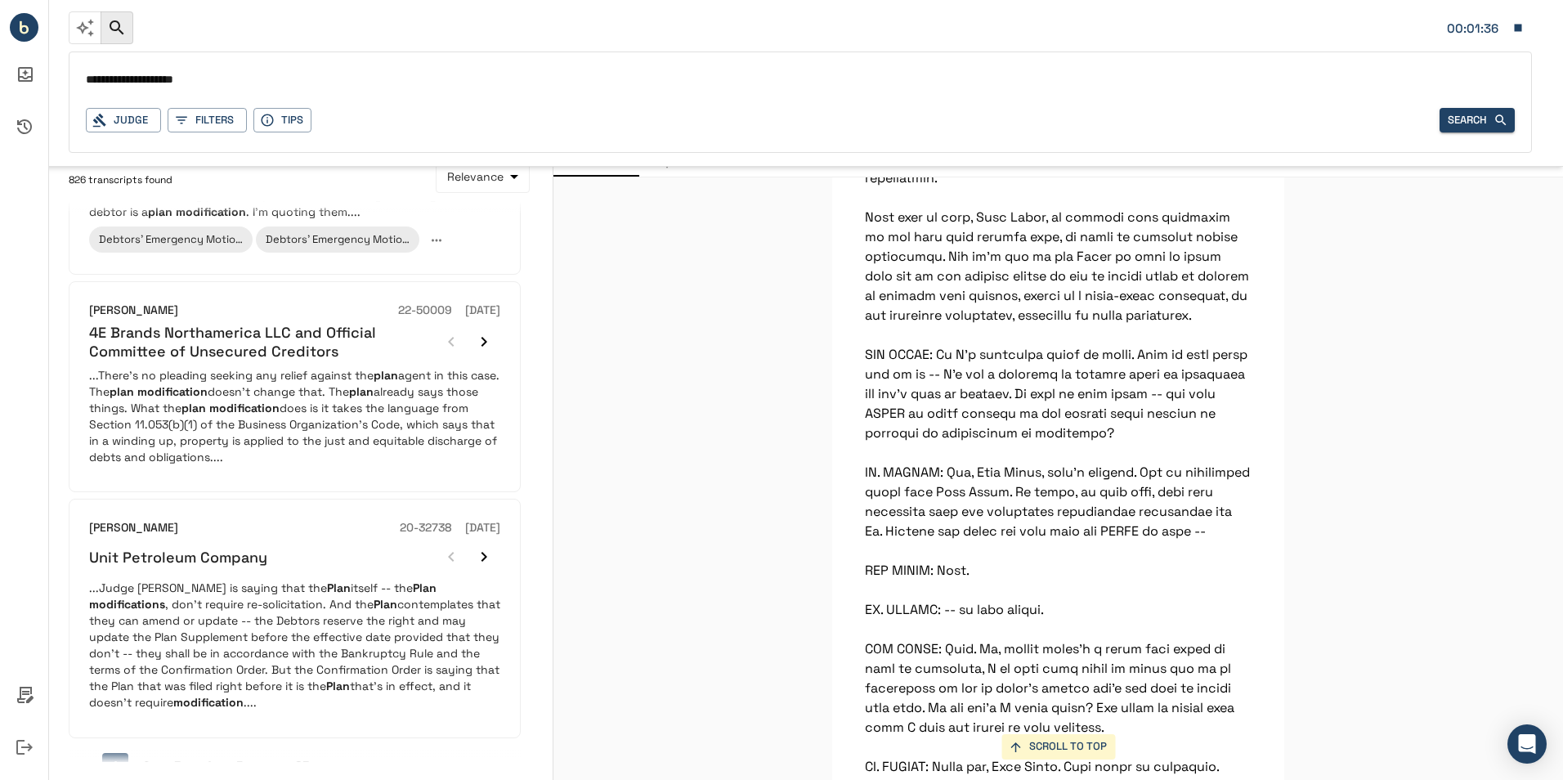
click at [206, 79] on input "**********" at bounding box center [800, 81] width 1429 height 24
type input "**********"
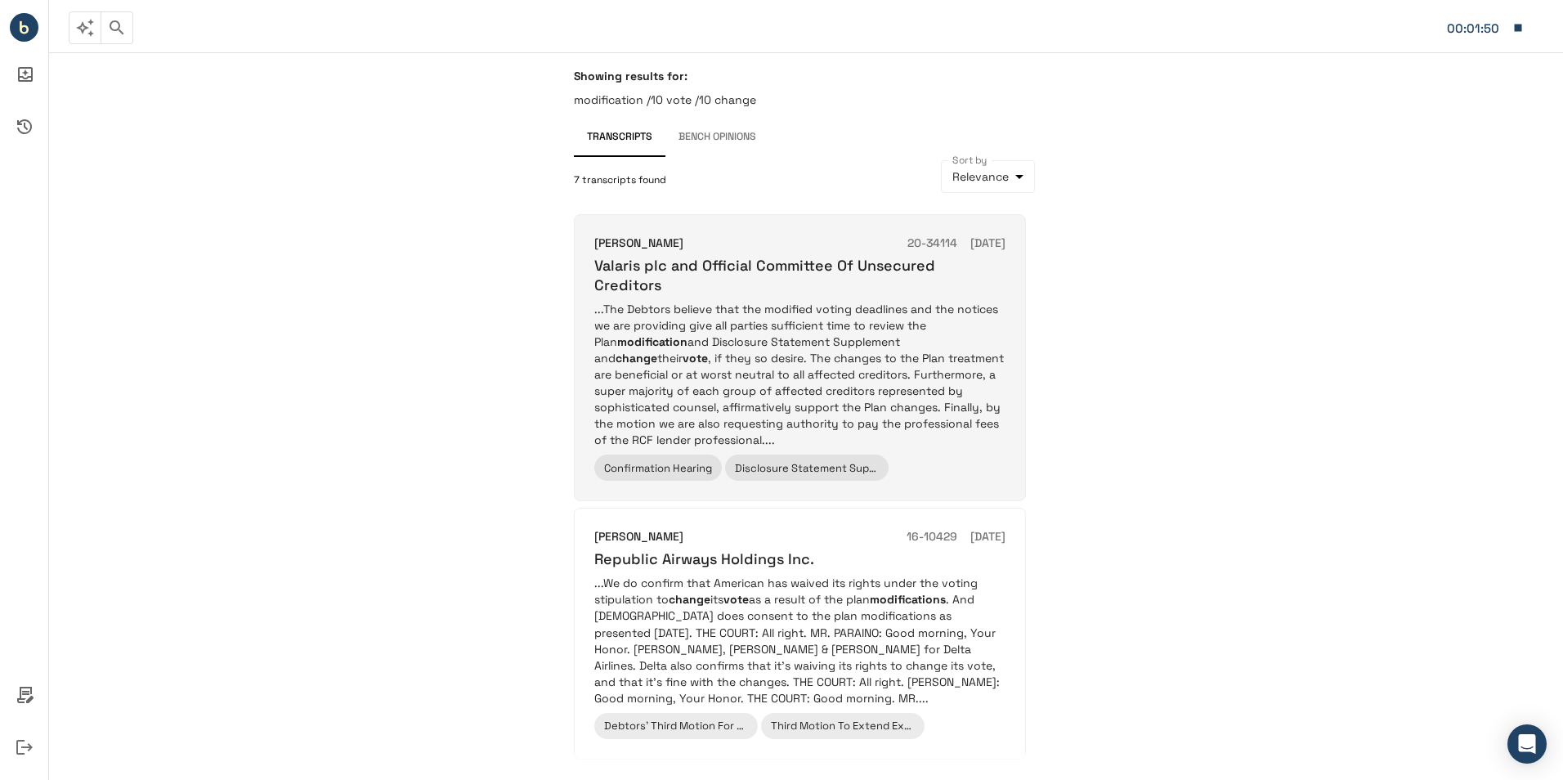
click at [889, 342] on p "...The Debtors believe that the modified voting deadlines and the notices we ar…" at bounding box center [799, 374] width 411 height 147
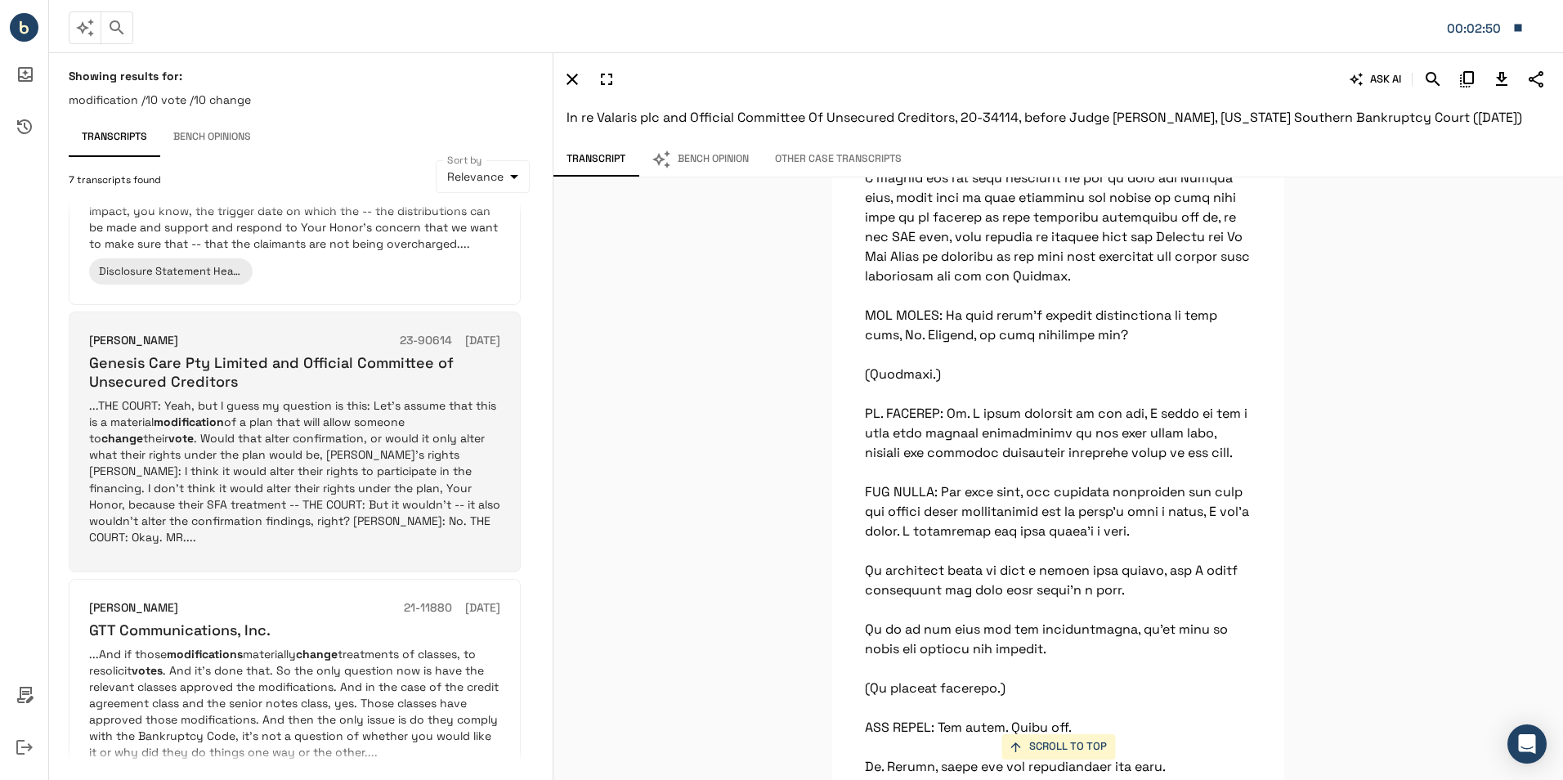
scroll to position [817, 0]
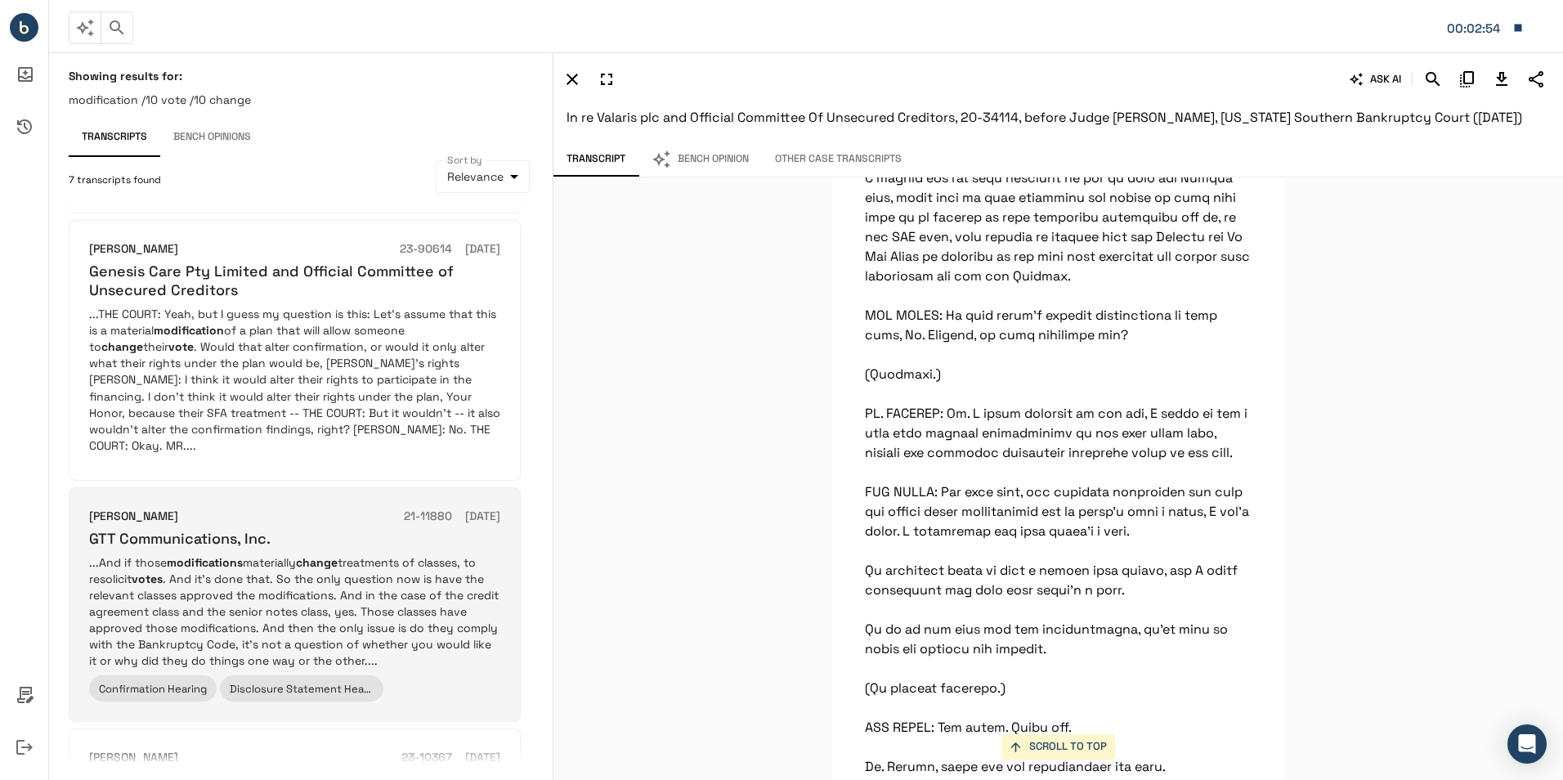
click at [362, 529] on div "GTT Communications, Inc." at bounding box center [294, 538] width 411 height 19
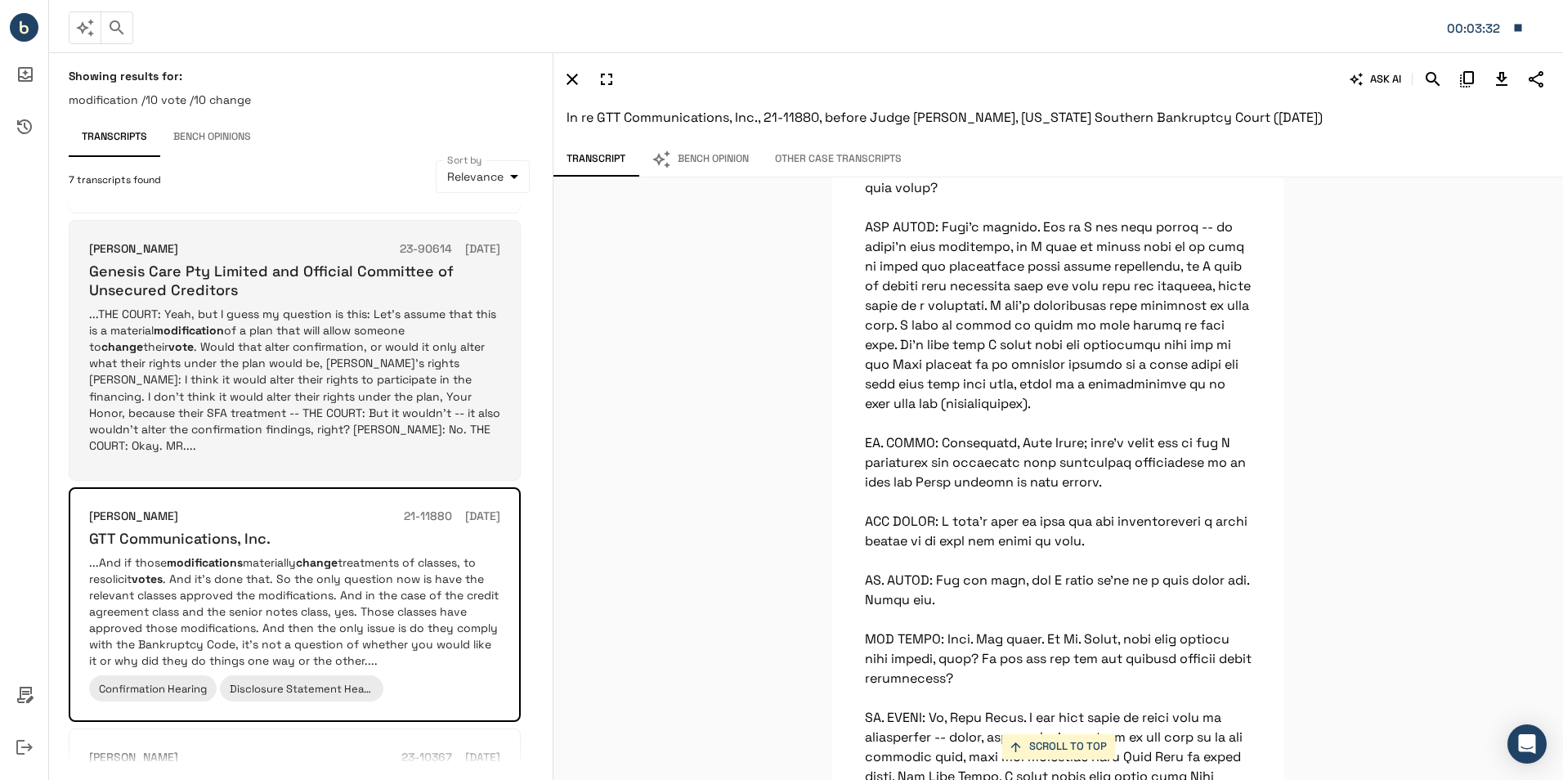
scroll to position [654, 0]
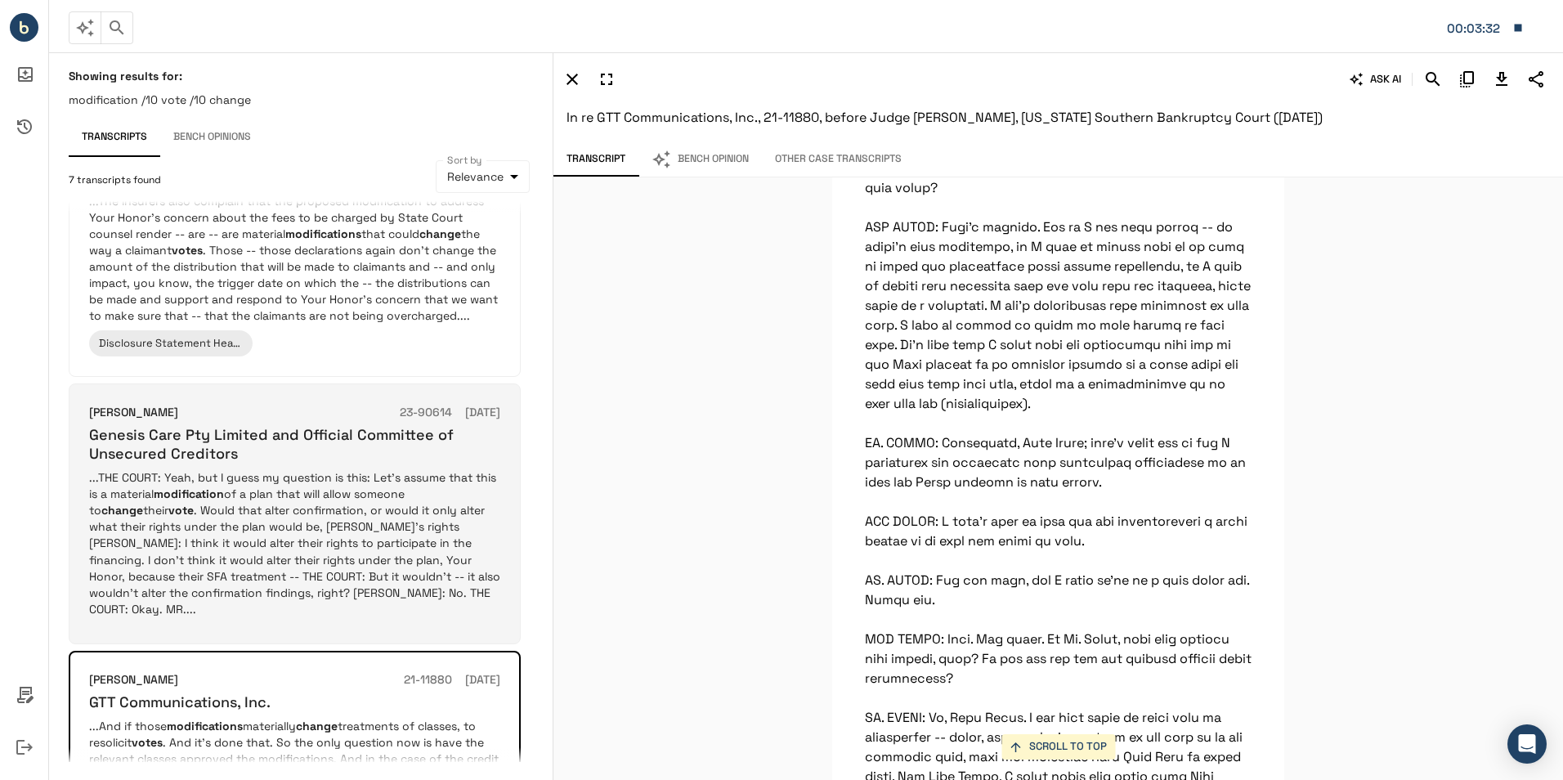
click at [349, 499] on p "...THE COURT: Yeah, but I guess my question is this: Let's assume that this is …" at bounding box center [294, 542] width 411 height 147
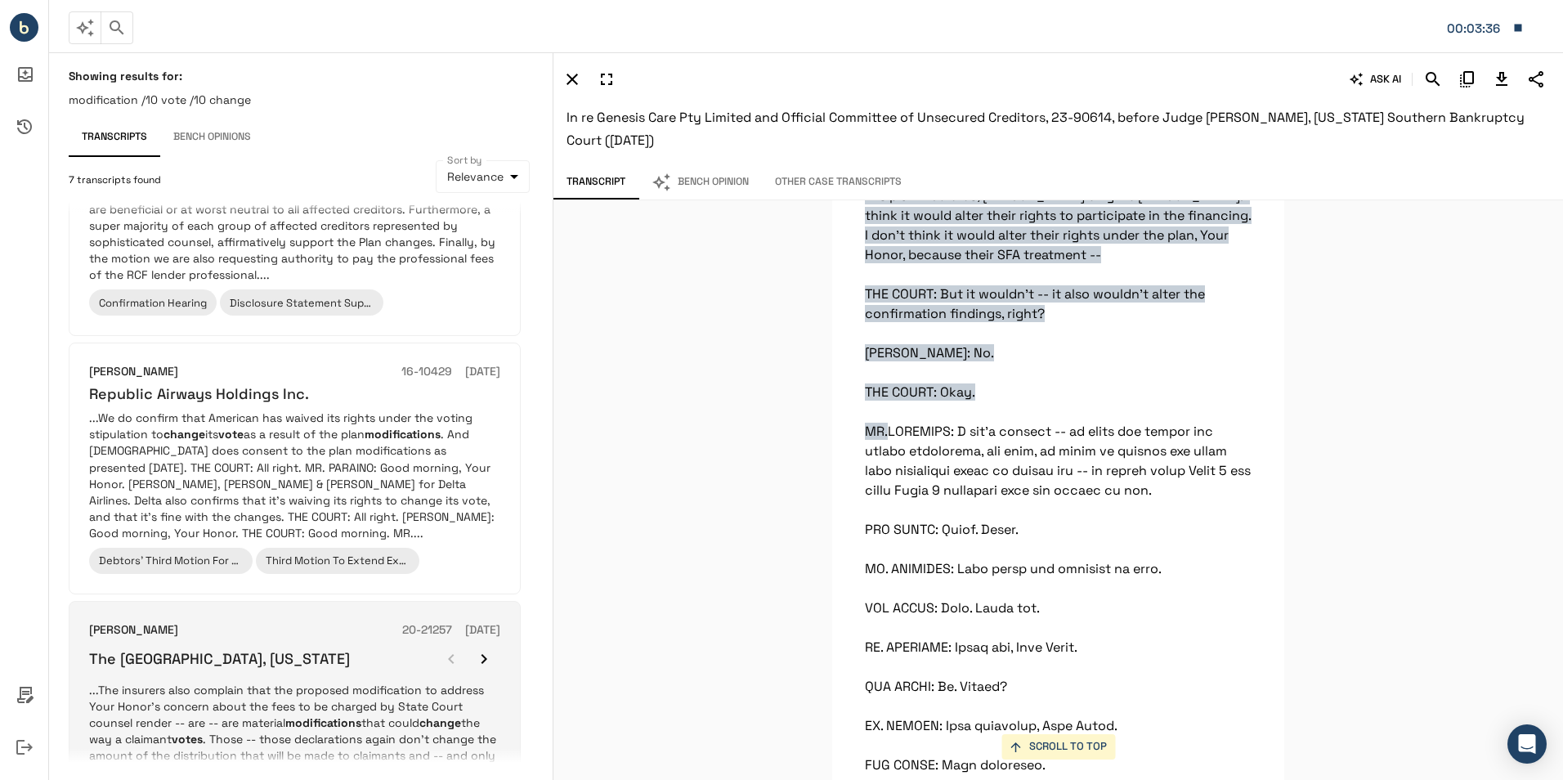
scroll to position [163, 0]
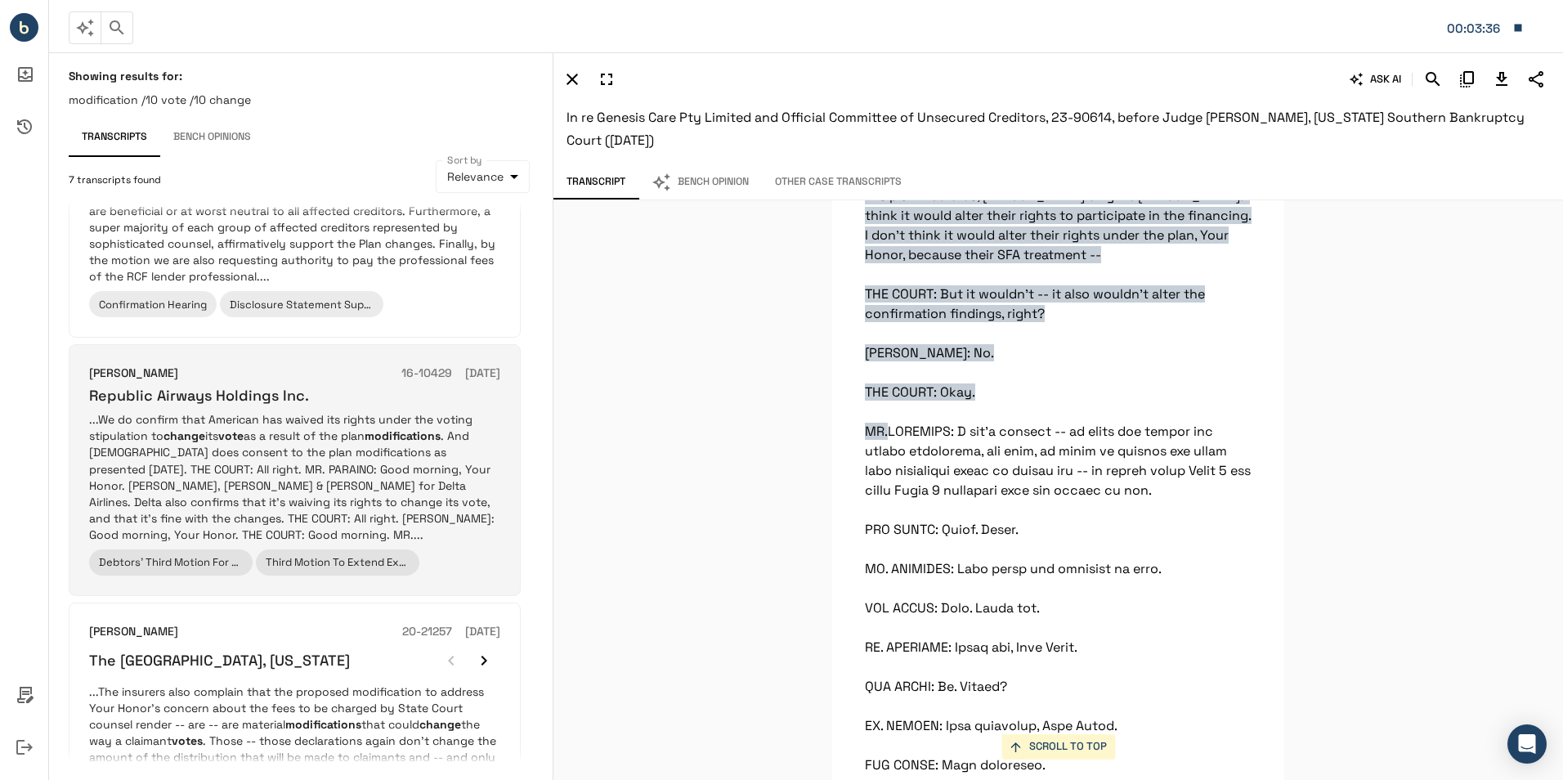
click at [348, 386] on div "Republic Airways Holdings Inc." at bounding box center [294, 395] width 411 height 19
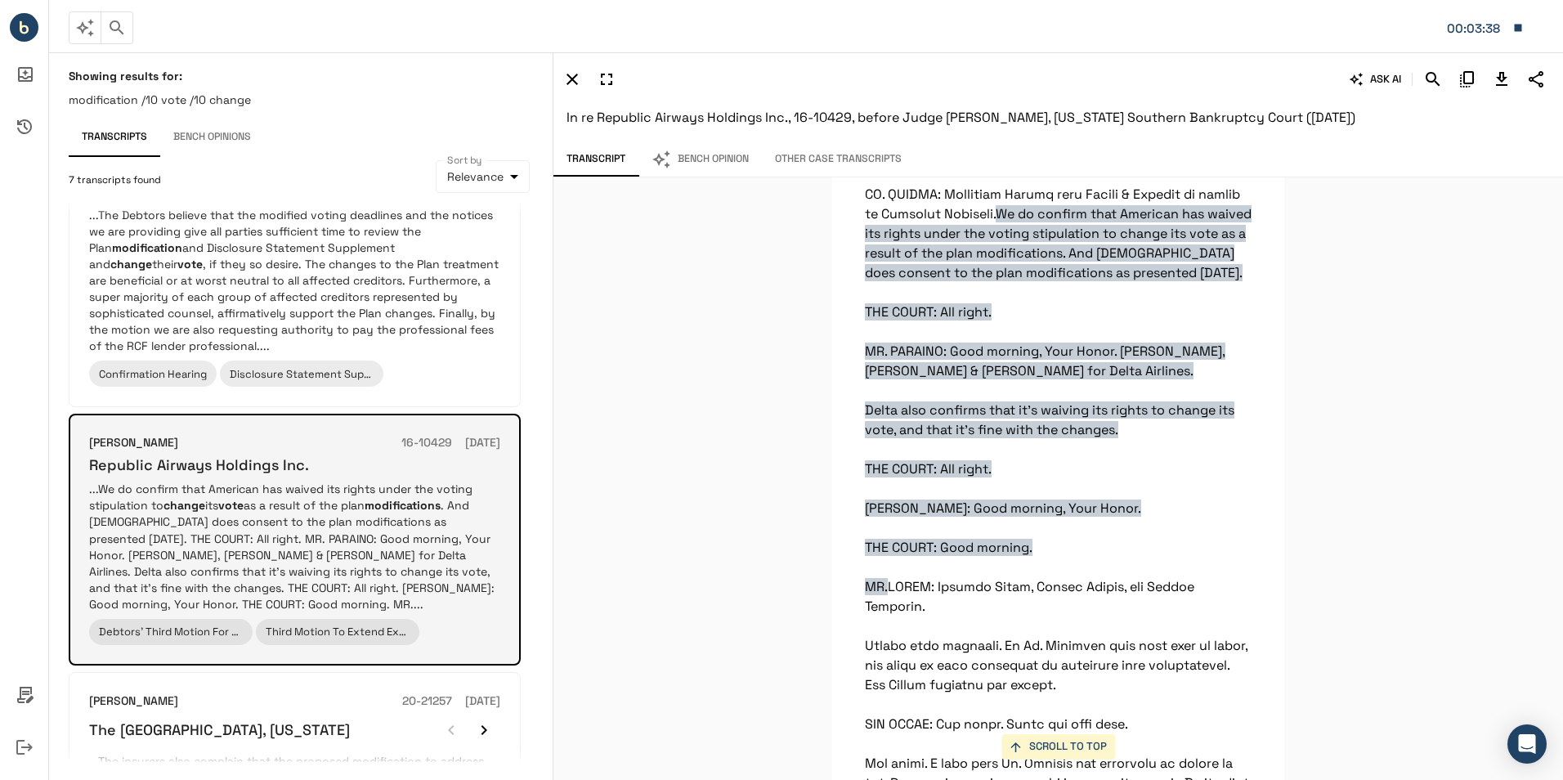
scroll to position [0, 0]
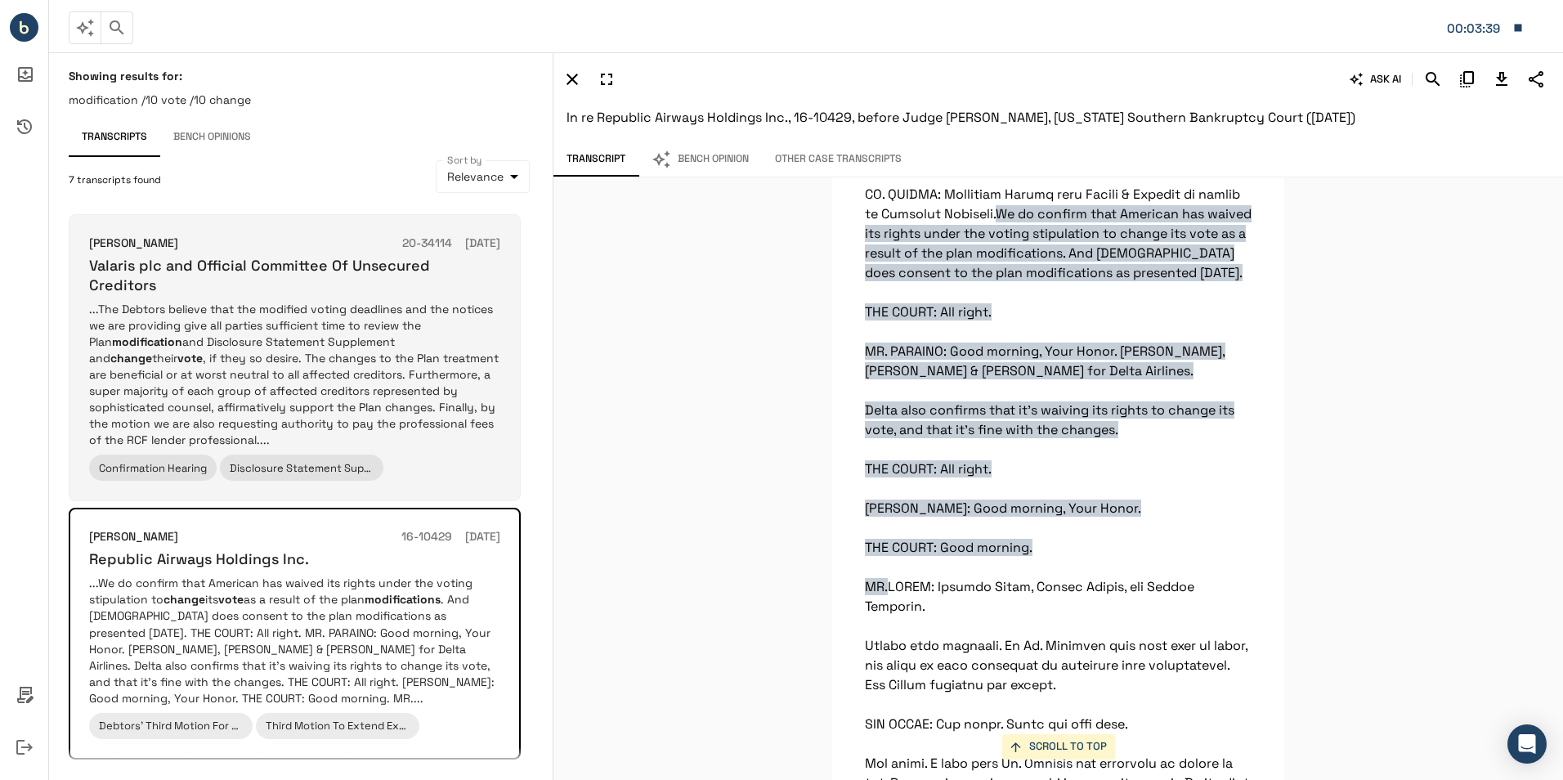
click at [441, 409] on p "...The Debtors believe that the modified voting deadlines and the notices we ar…" at bounding box center [294, 374] width 411 height 147
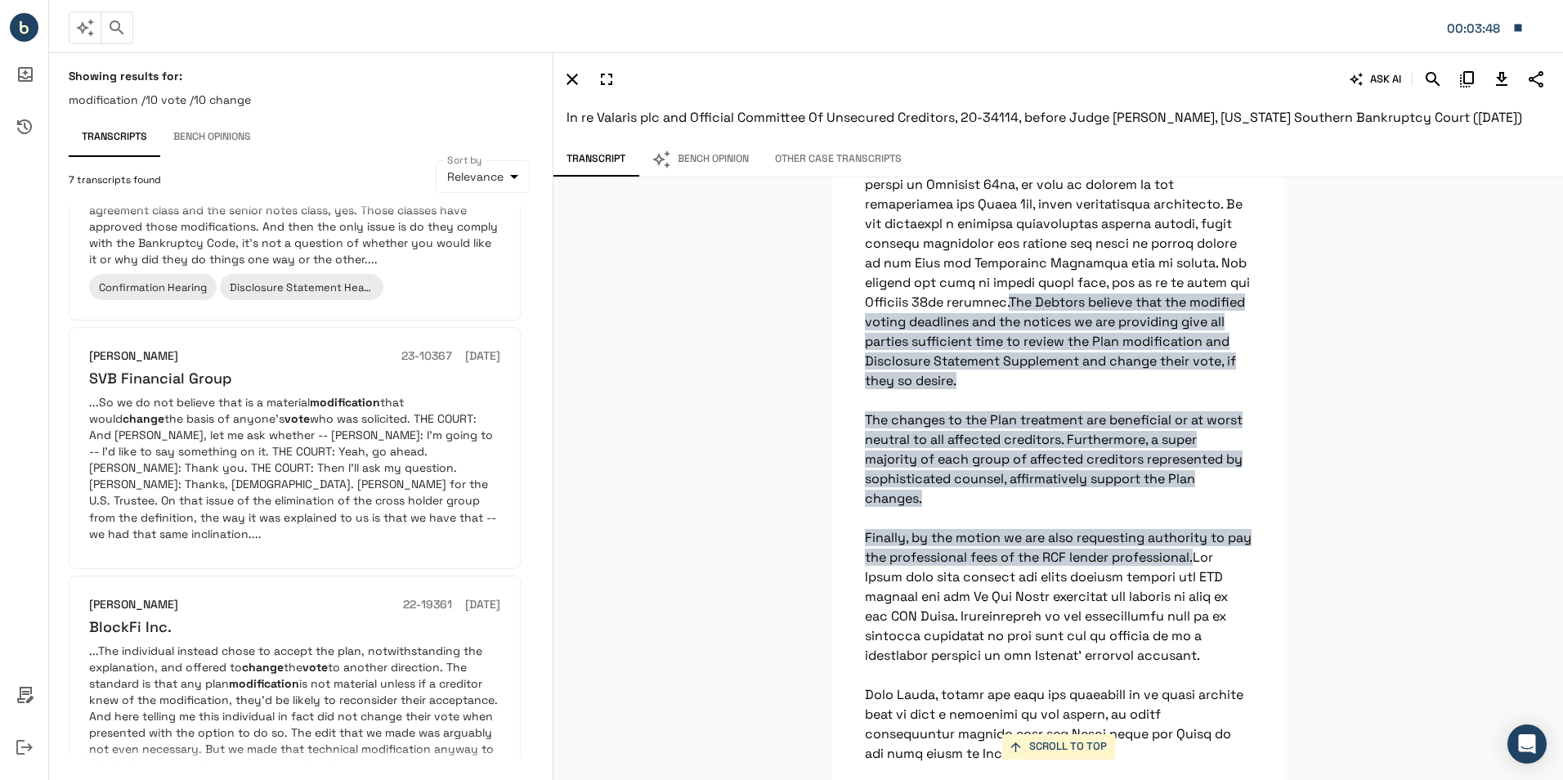
scroll to position [1288, 0]
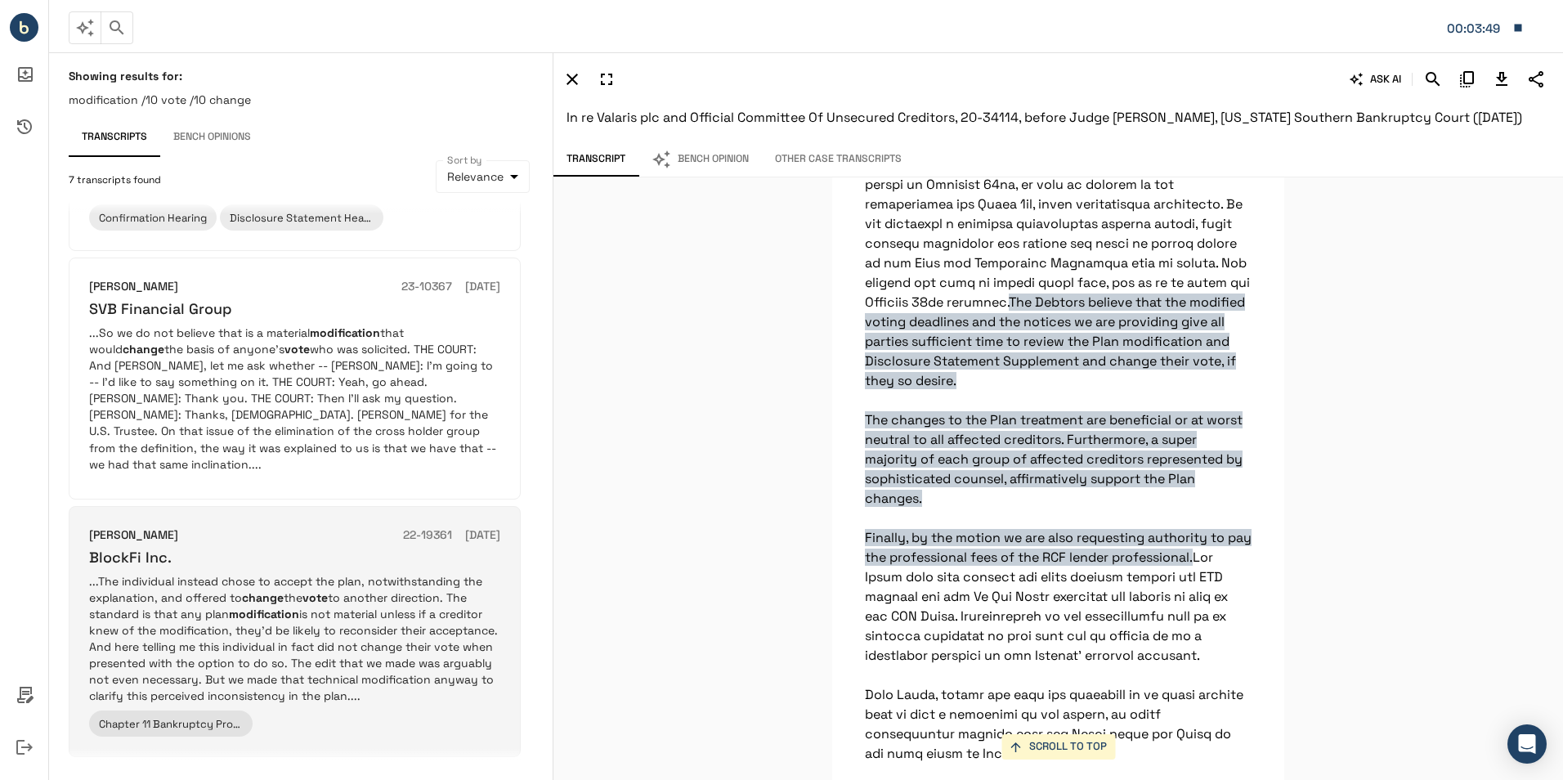
click at [324, 526] on div "Michael B Kaplan 22-19361 09/26/2023" at bounding box center [294, 535] width 411 height 18
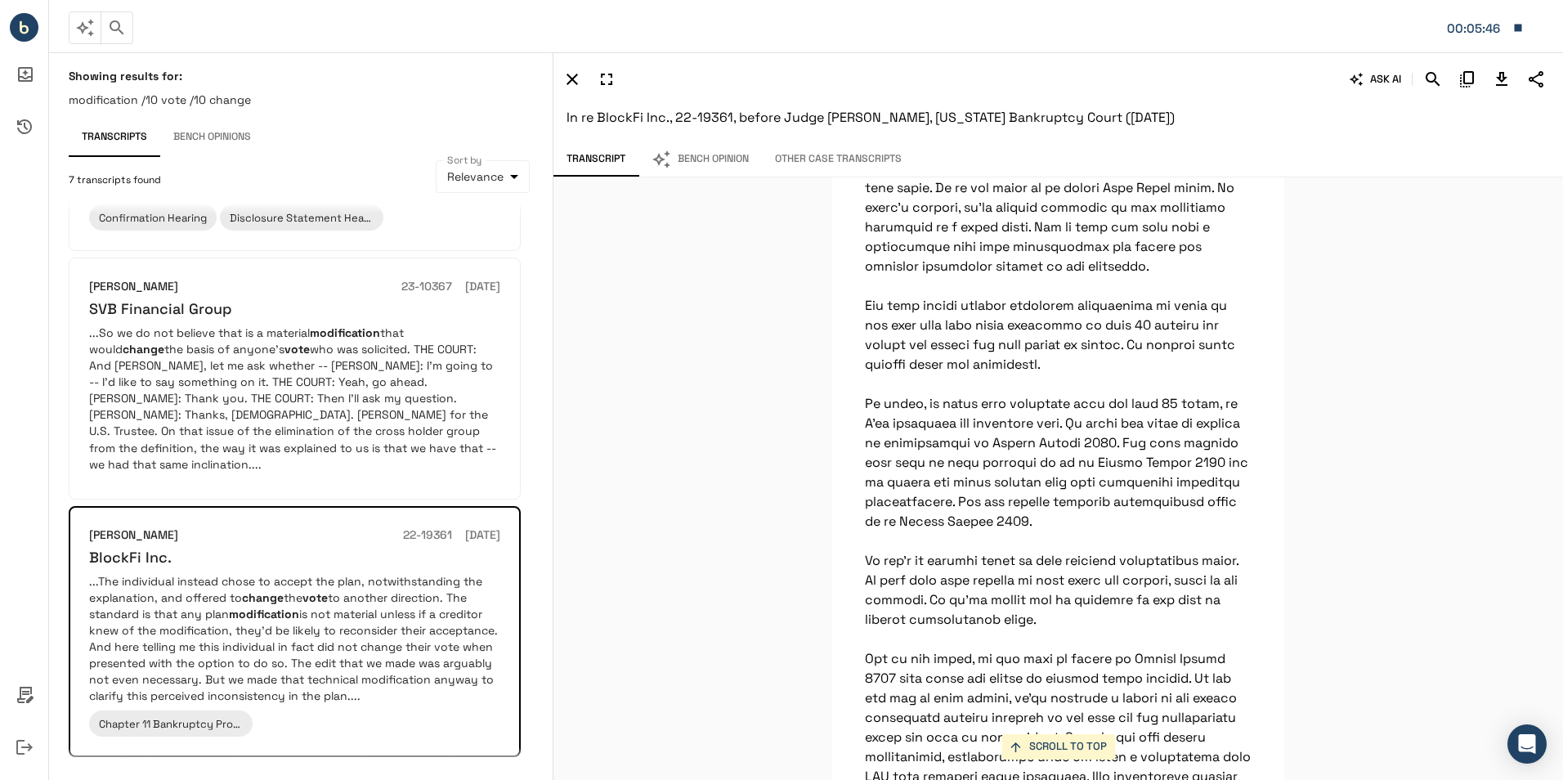
scroll to position [1226, 0]
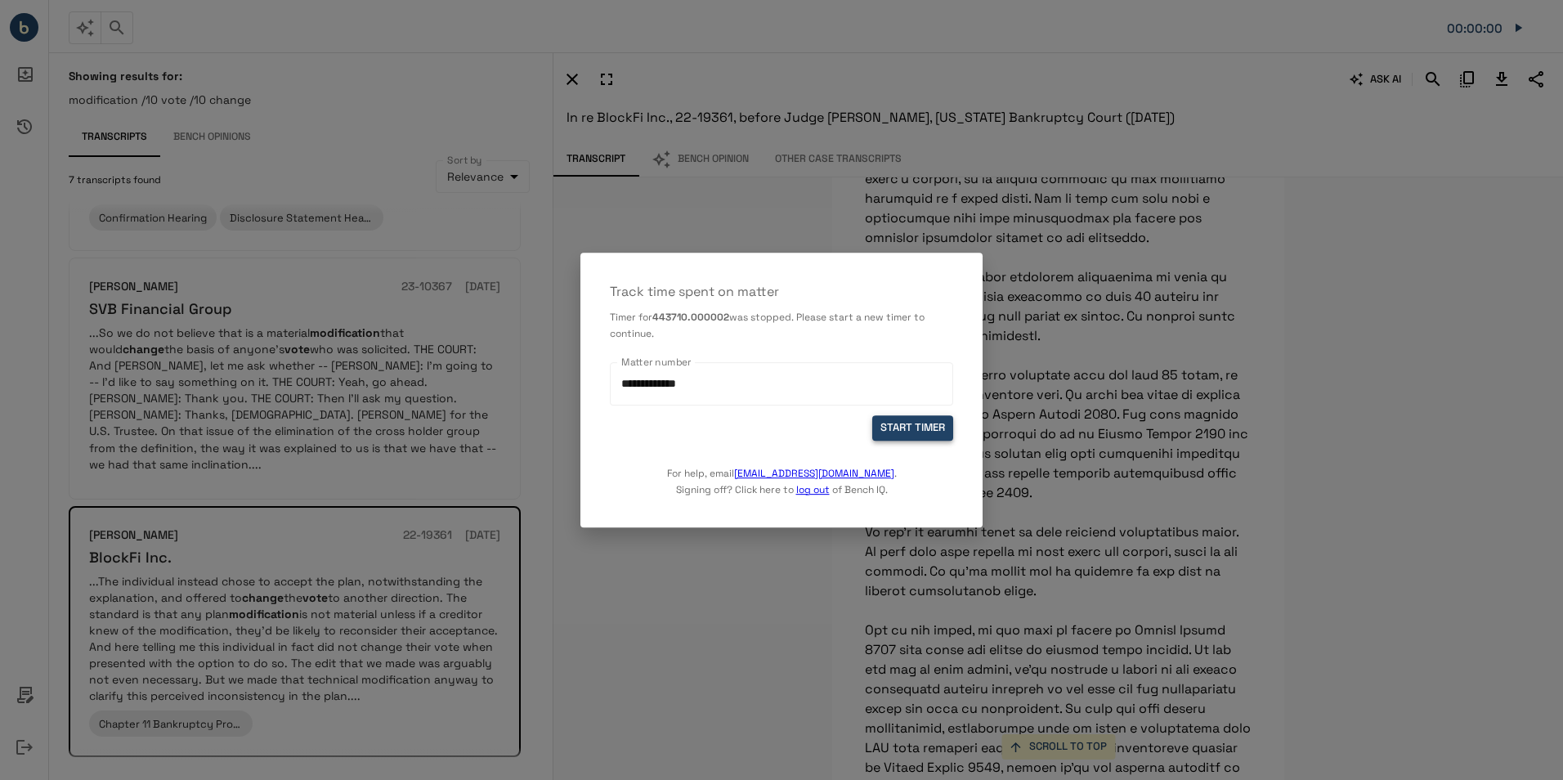
click at [903, 427] on button "START TIMER" at bounding box center [912, 427] width 81 height 25
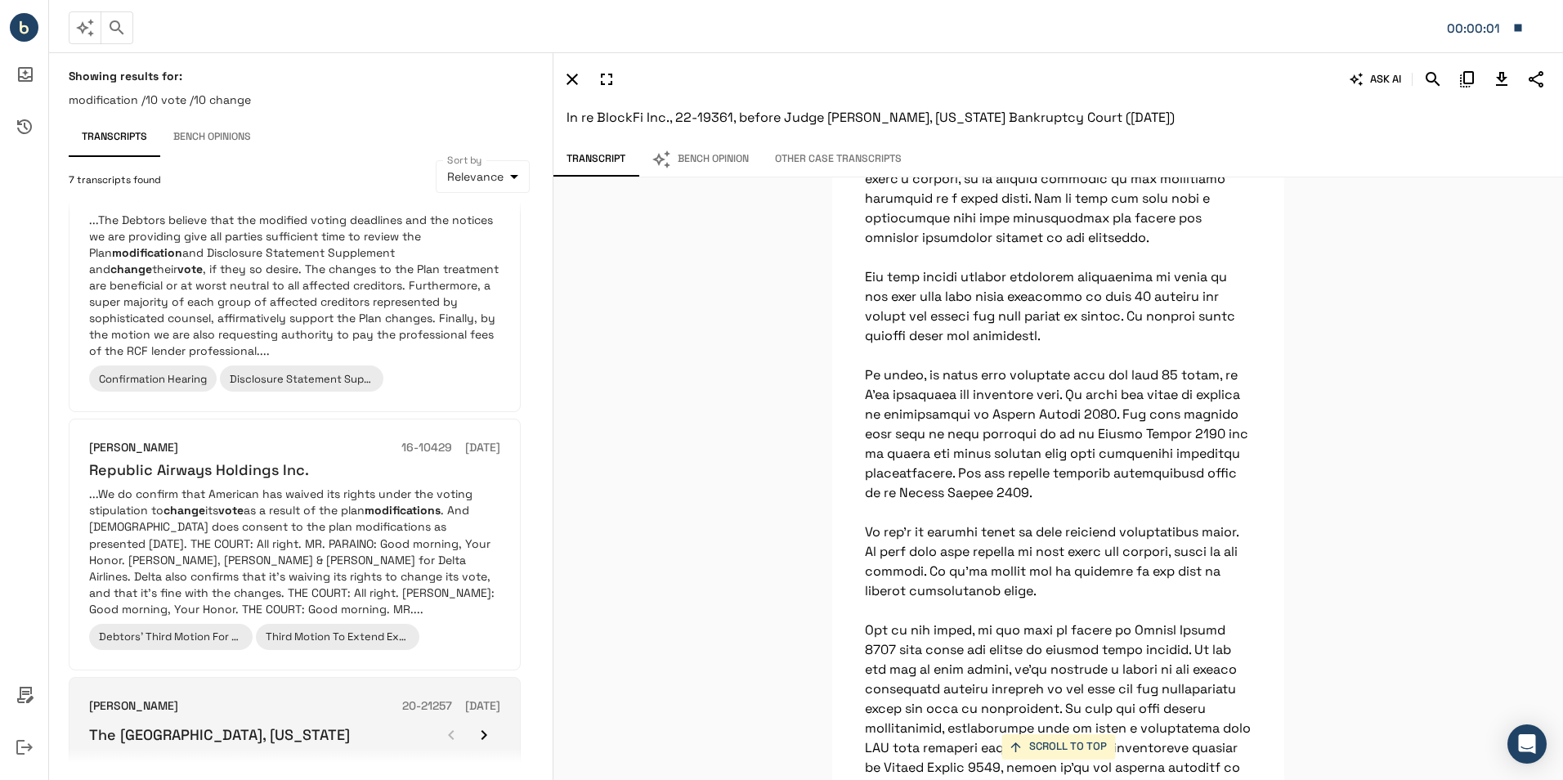
scroll to position [0, 0]
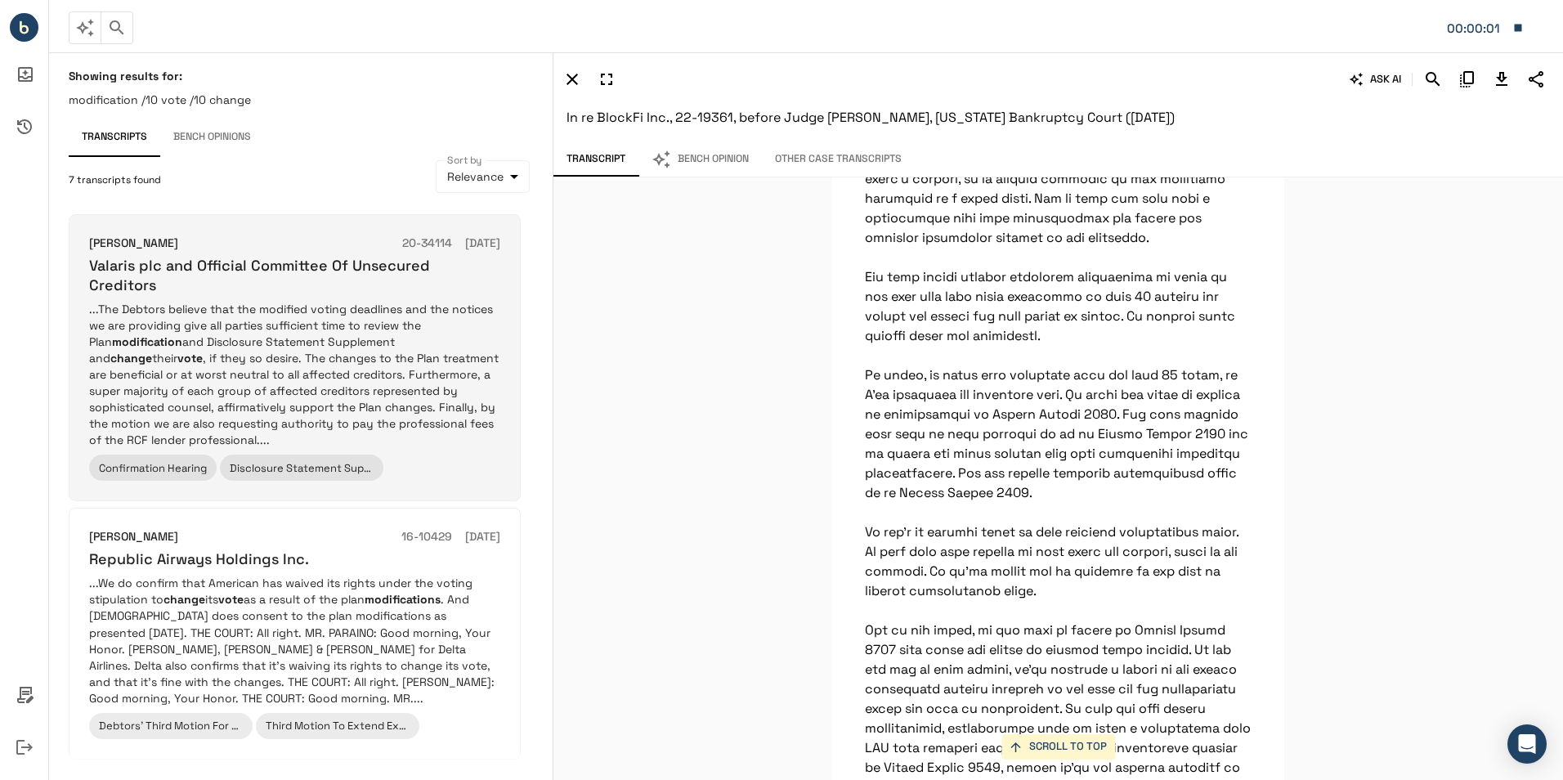
click at [340, 329] on p "...The Debtors believe that the modified voting deadlines and the notices we ar…" at bounding box center [294, 374] width 411 height 147
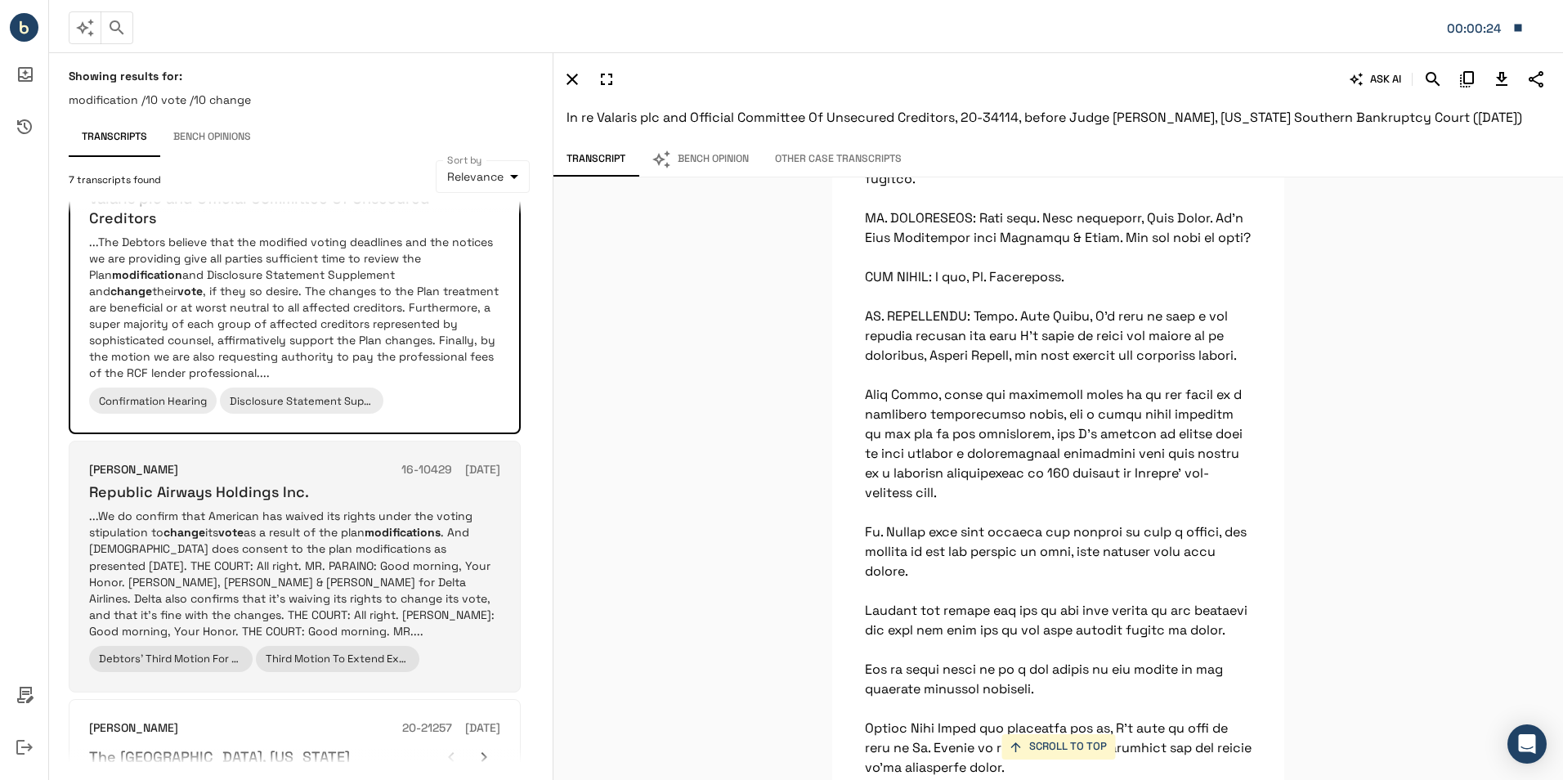
scroll to position [163, 0]
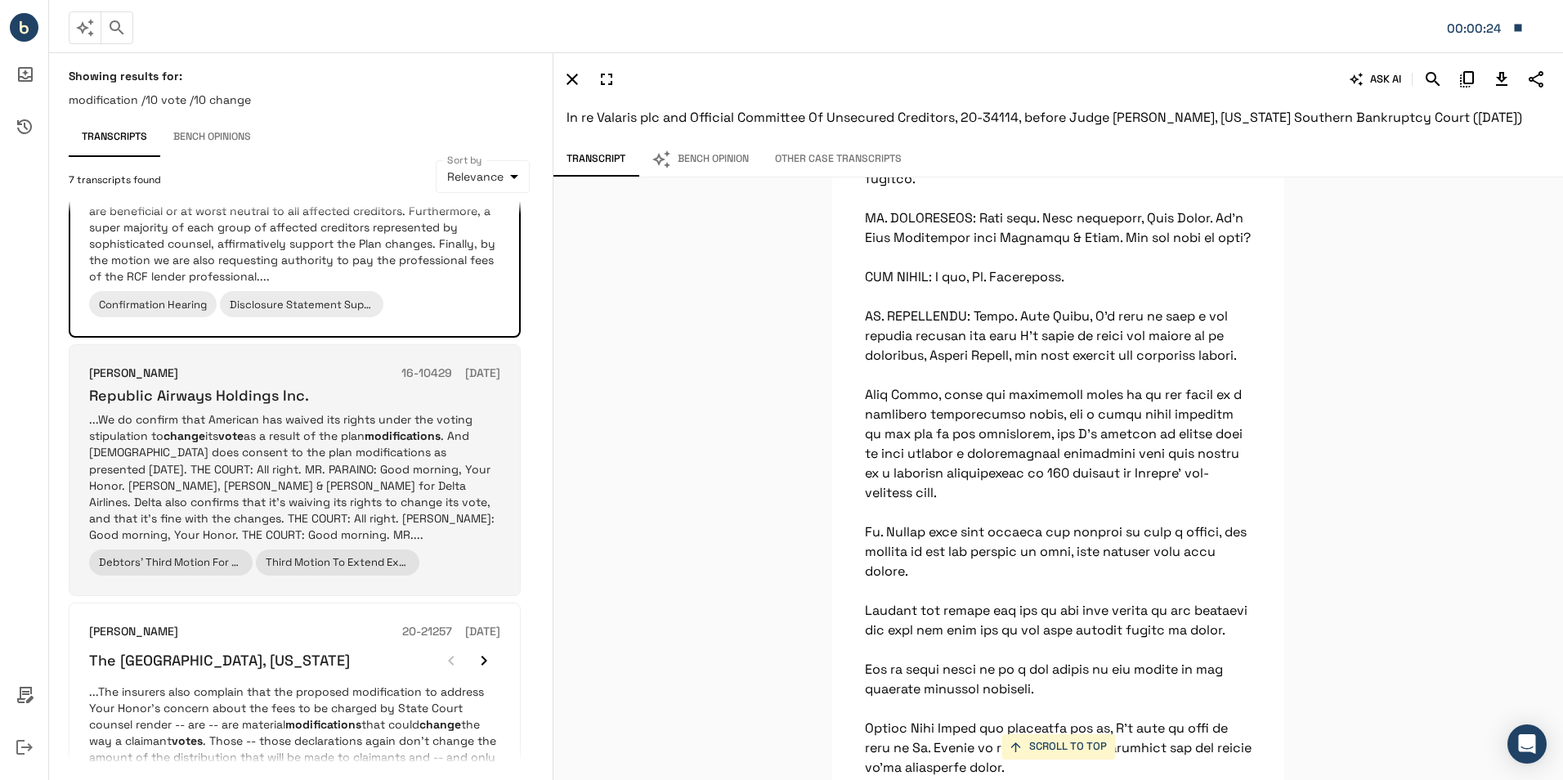
click at [364, 459] on p "...We do confirm that American has waived its rights under the voting stipulati…" at bounding box center [294, 476] width 411 height 131
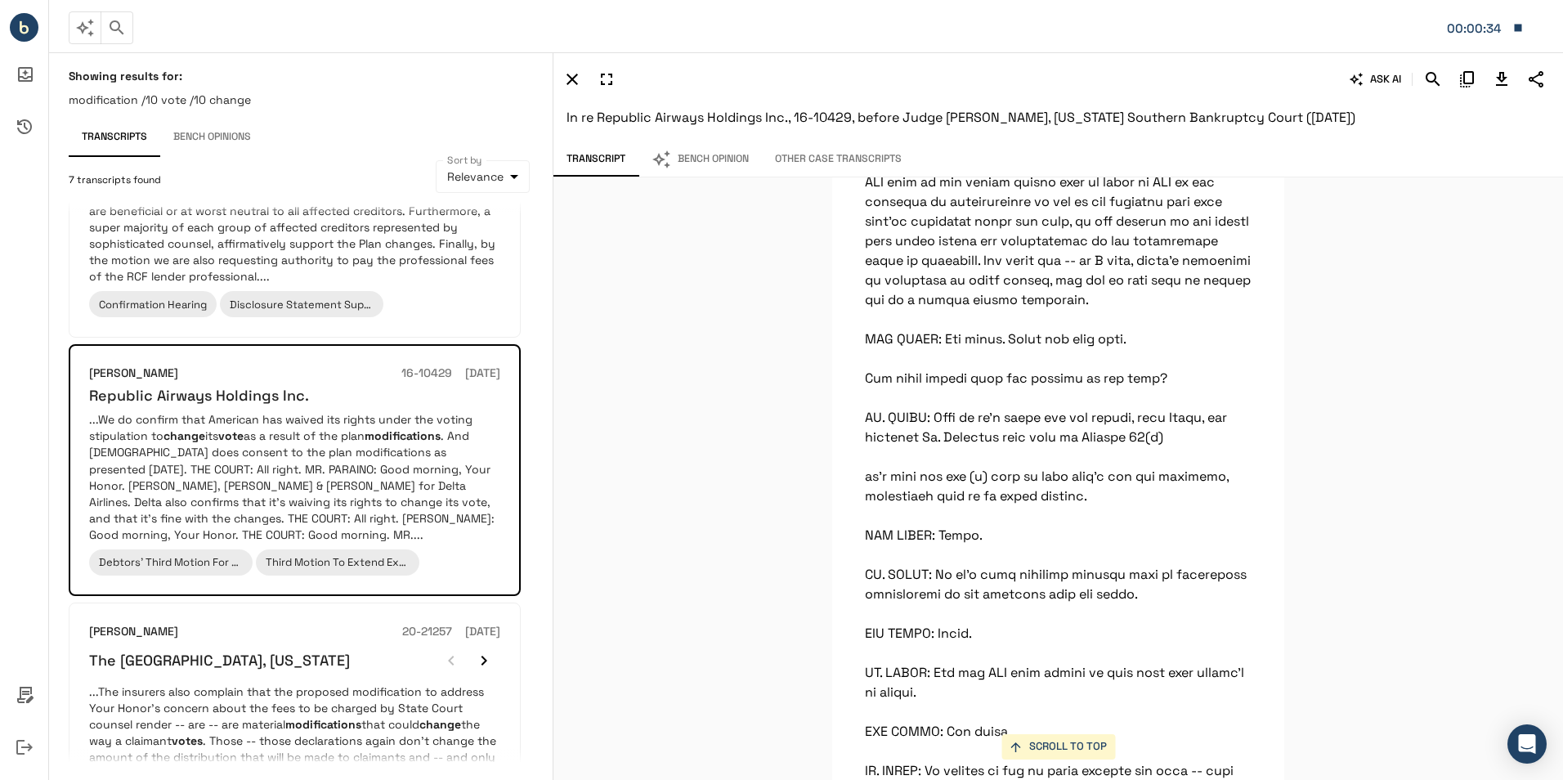
scroll to position [3676, 0]
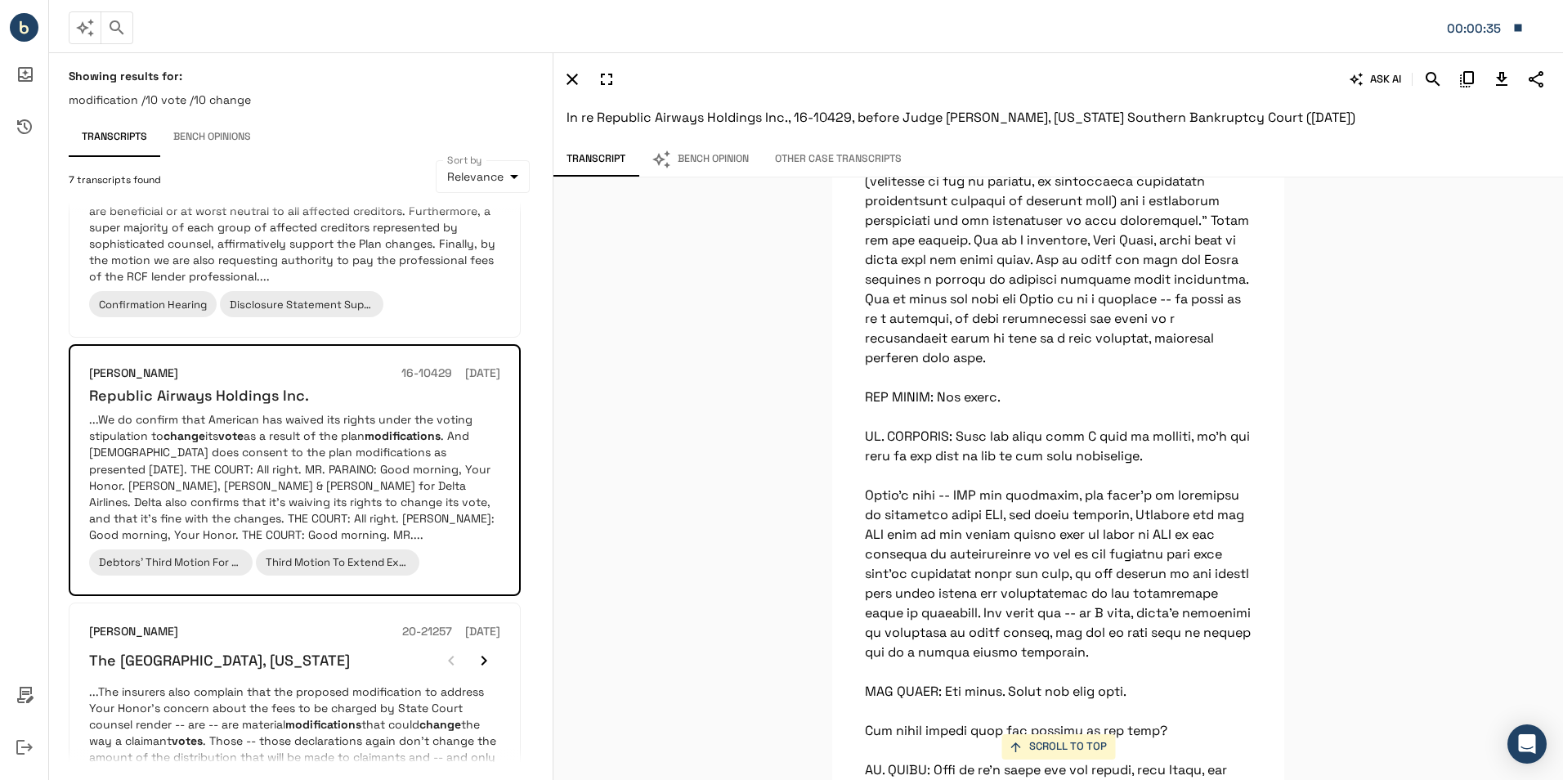
click at [1412, 297] on div "SCROLL TO TOP We do confirm that American has waived its rights under the votin…" at bounding box center [1057, 478] width 1009 height 602
click at [1429, 78] on icon "Search" at bounding box center [1433, 79] width 20 height 20
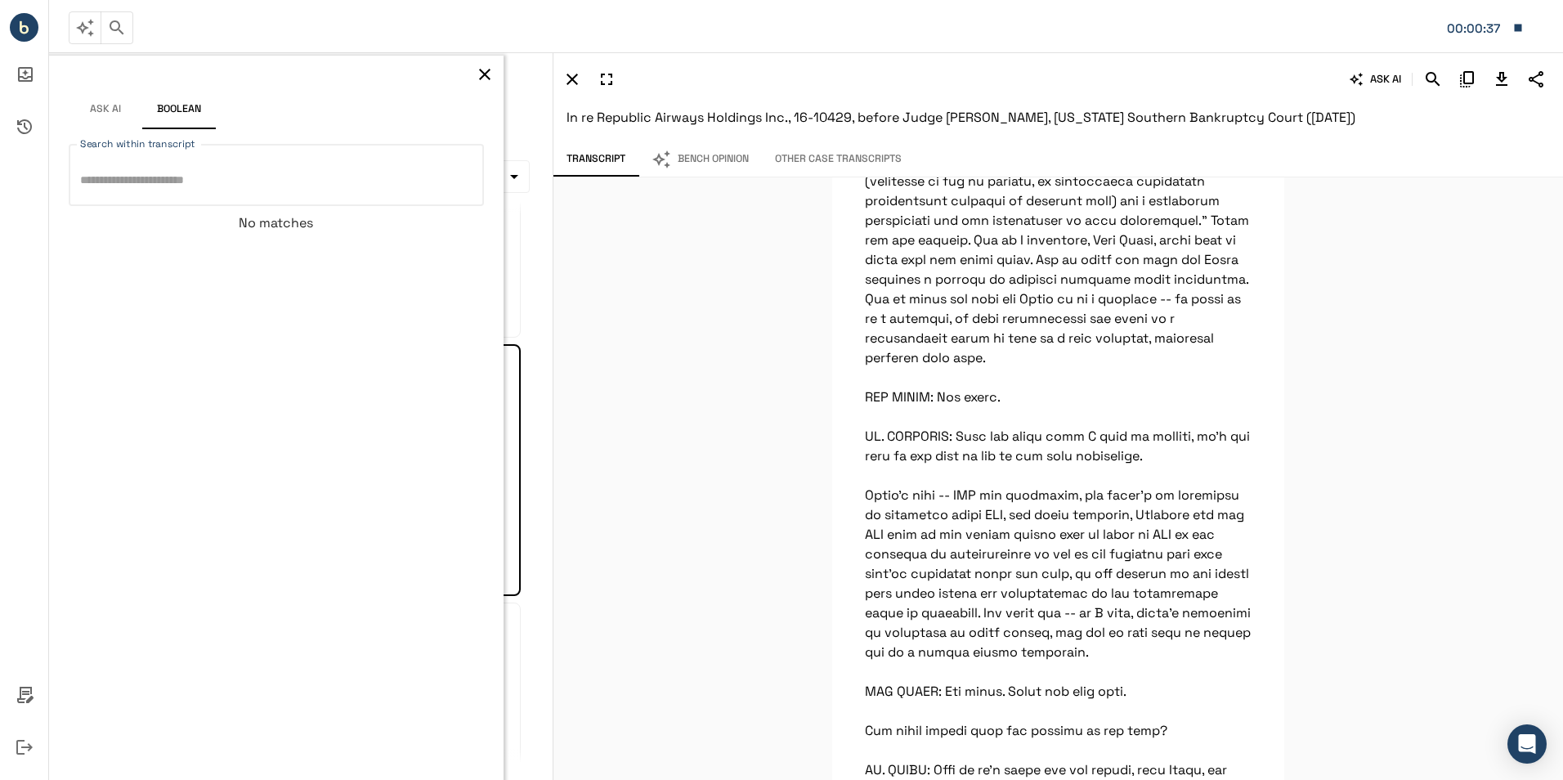
click at [490, 75] on icon "button" at bounding box center [485, 75] width 20 height 20
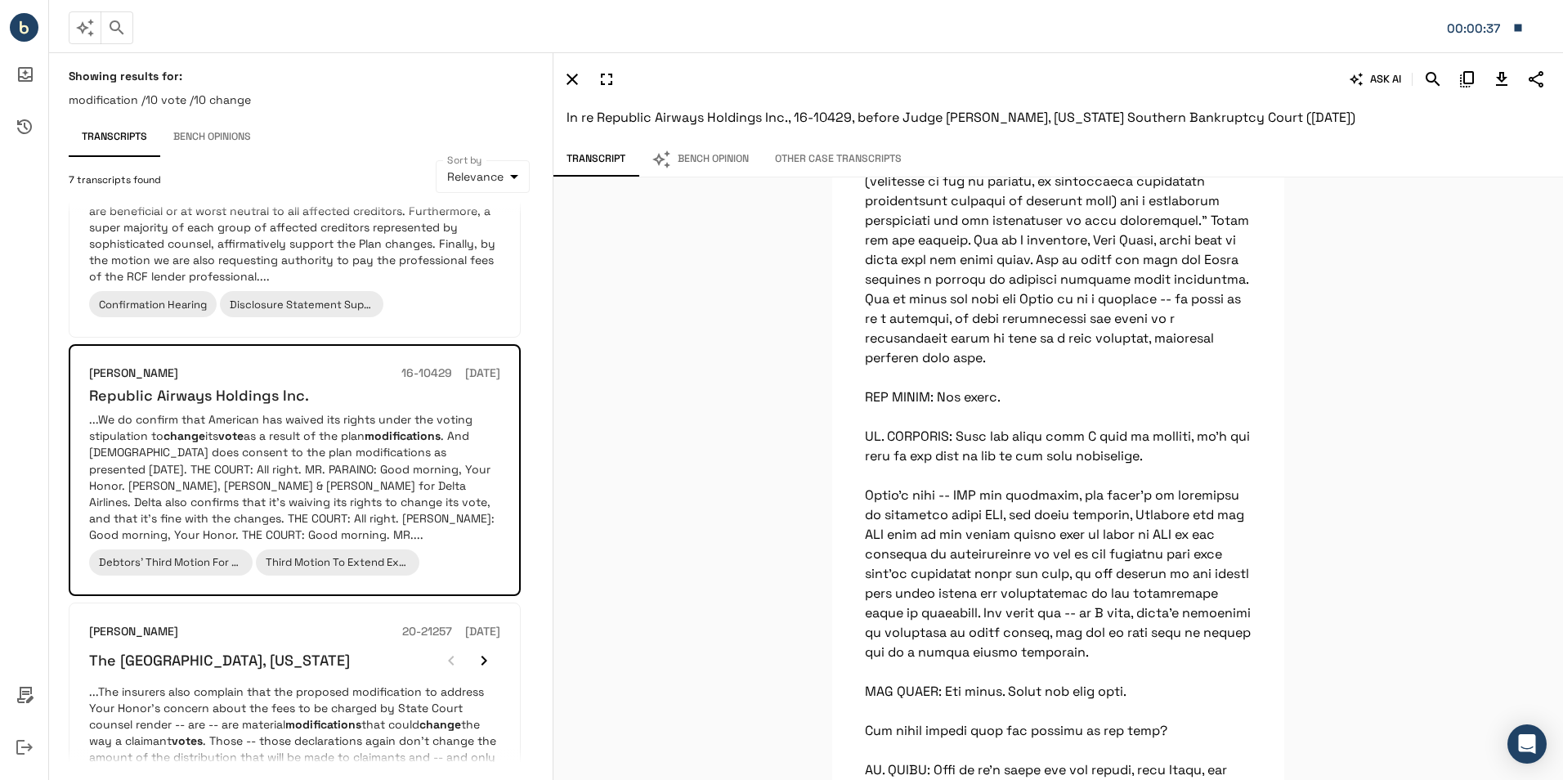
click at [1309, 363] on div "We do confirm that American has waived its rights under the voting stipulation …" at bounding box center [1057, 478] width 1009 height 602
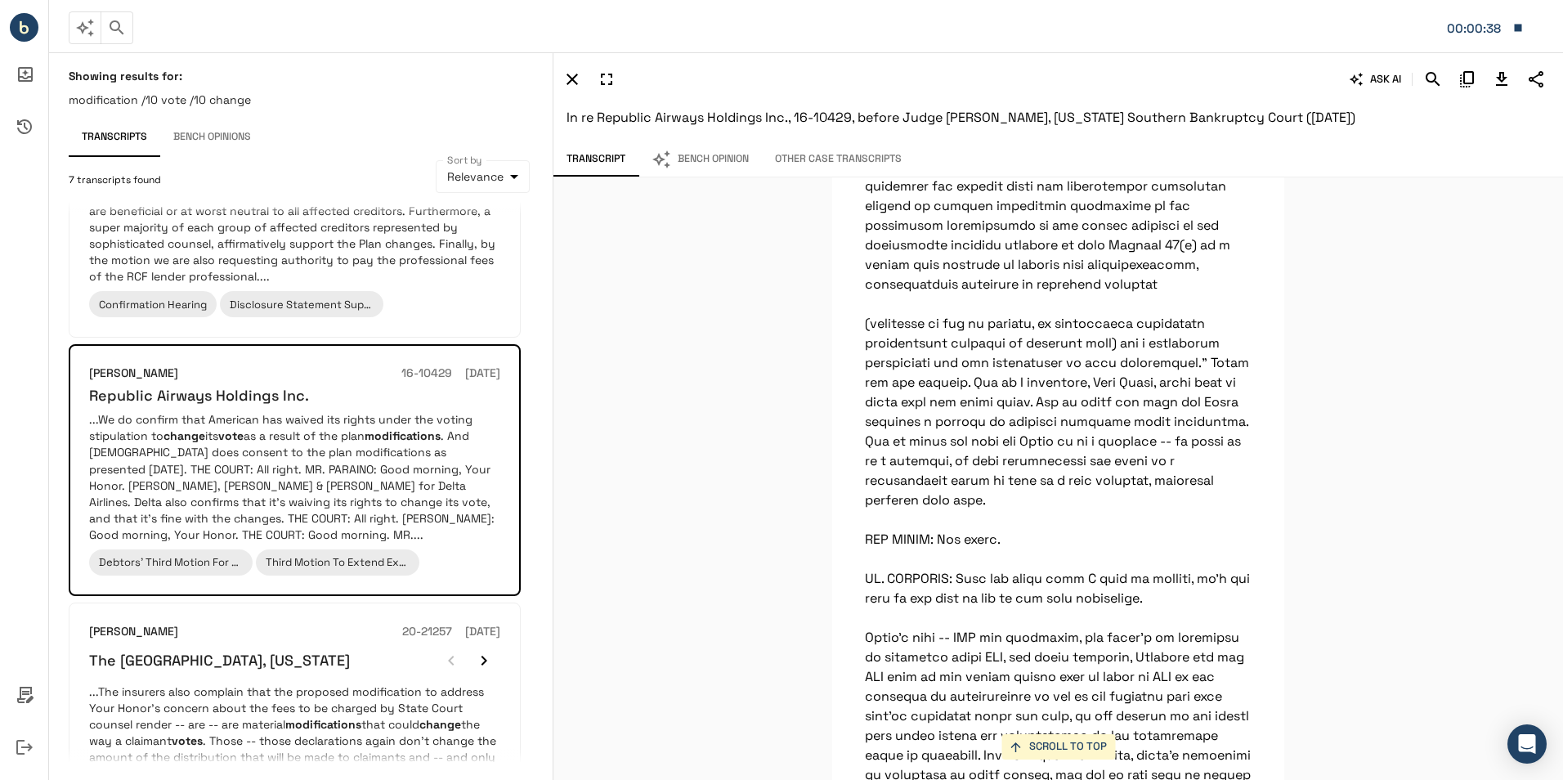
scroll to position [3349, 0]
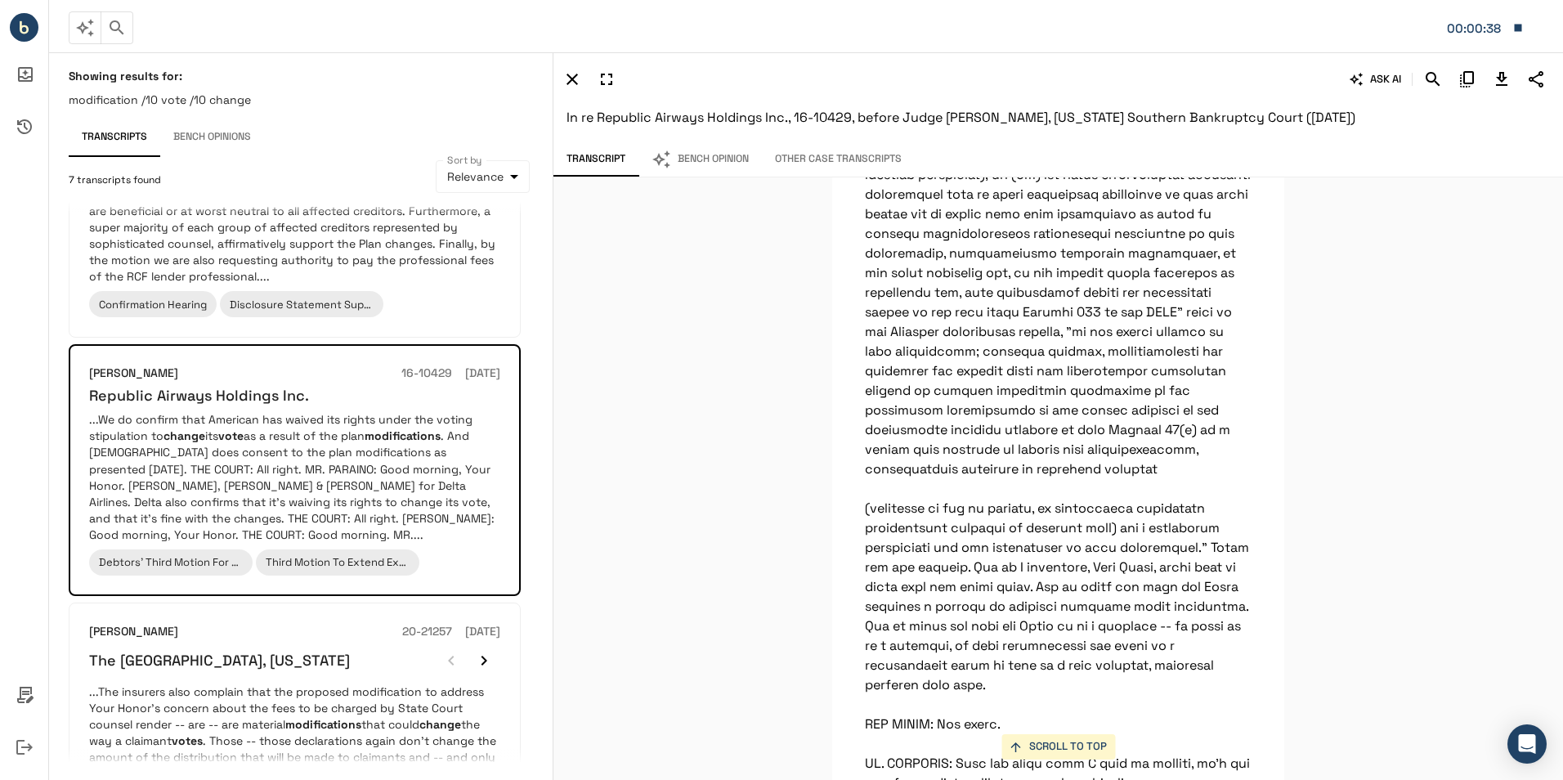
click at [1305, 366] on div "SCROLL TO TOP We do confirm that American has waived its rights under the votin…" at bounding box center [1057, 478] width 1009 height 602
drag, startPoint x: 1011, startPoint y: 313, endPoint x: 1142, endPoint y: 322, distance: 131.1
click at [1280, 333] on div "SCROLL TO TOP We do confirm that American has waived its rights under the votin…" at bounding box center [1057, 478] width 1009 height 602
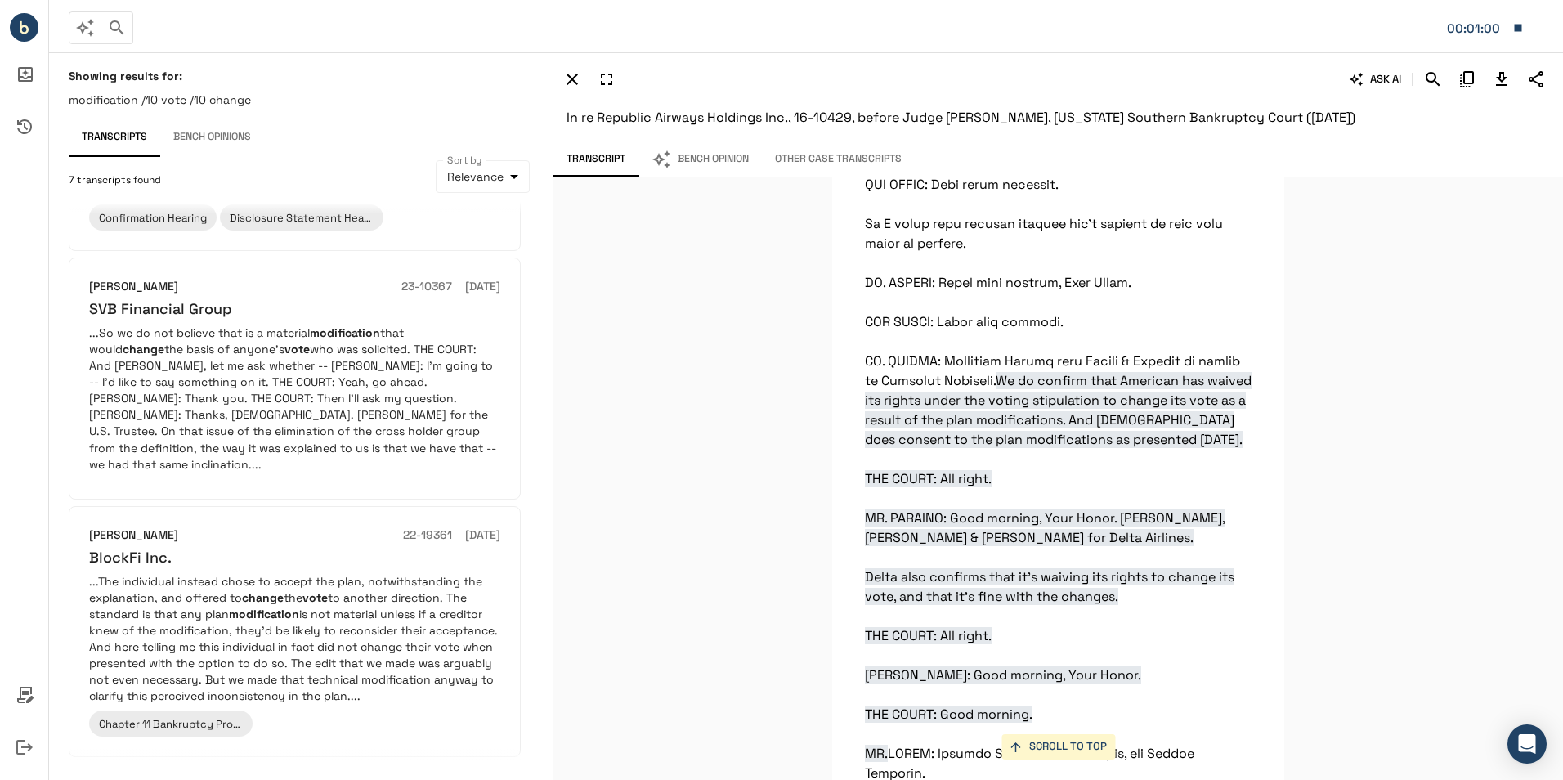
scroll to position [0, 0]
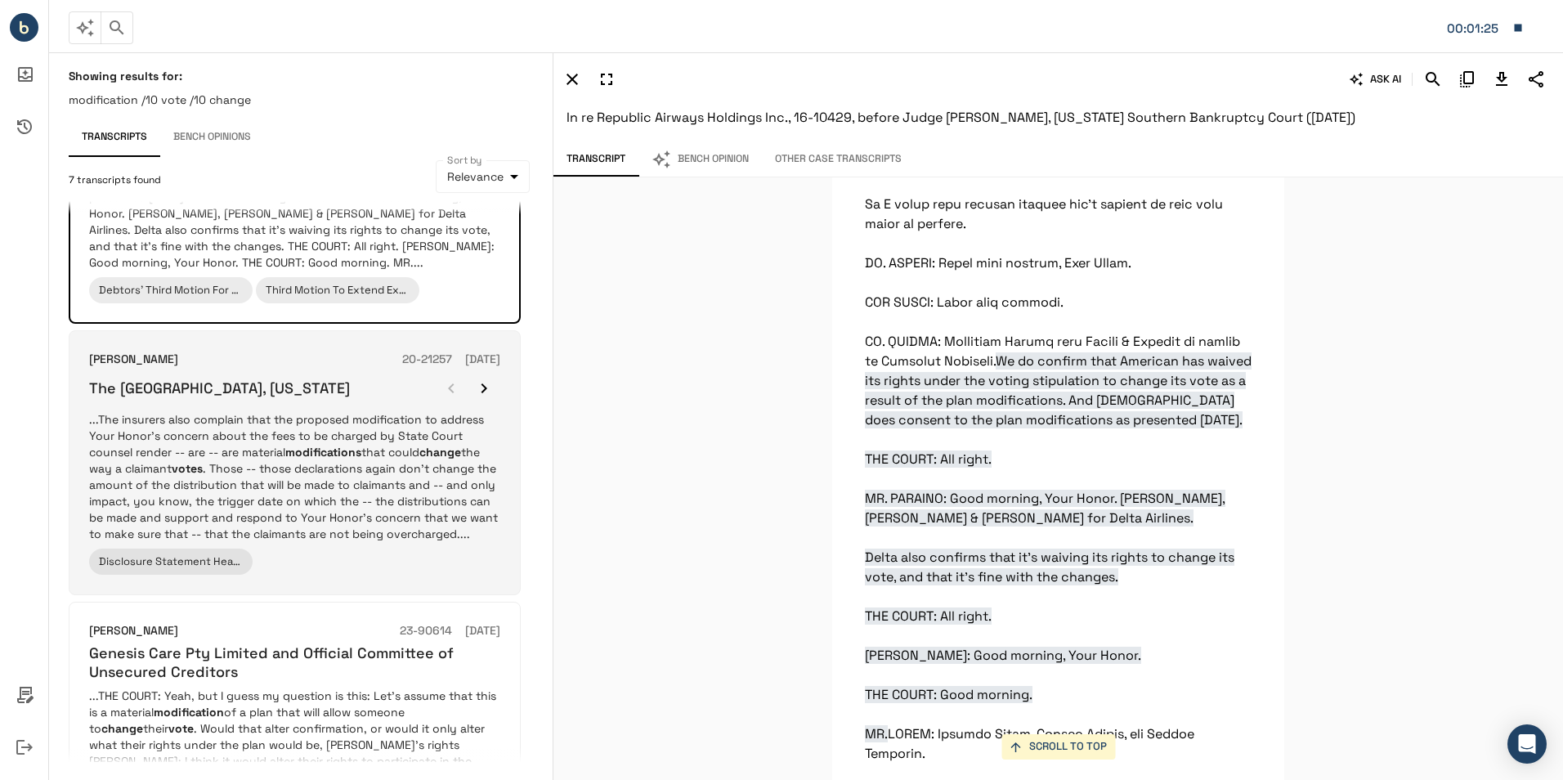
scroll to position [490, 0]
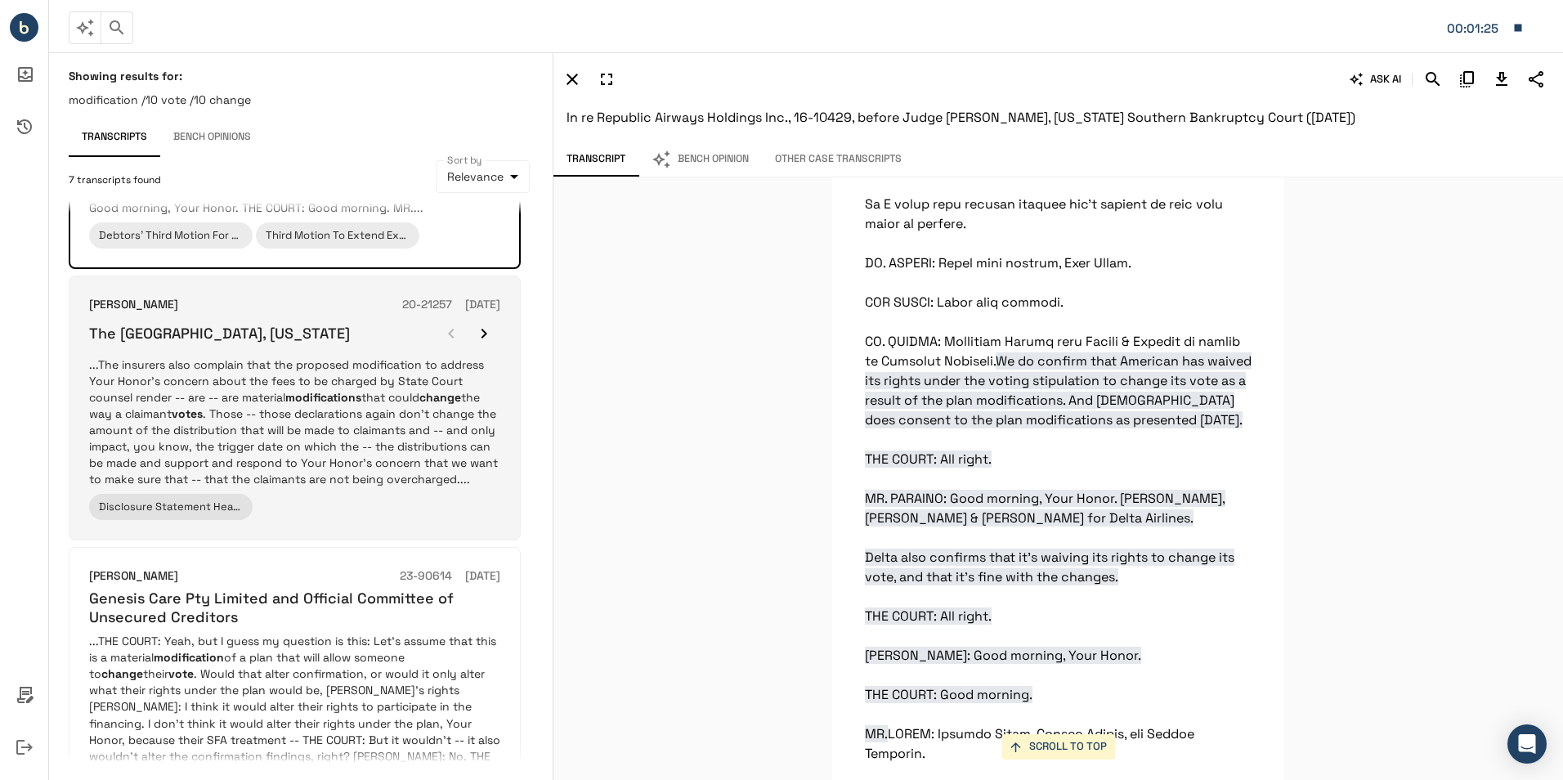
click at [366, 432] on p "...The insurers also complain that the proposed modification to address Your Ho…" at bounding box center [294, 421] width 411 height 131
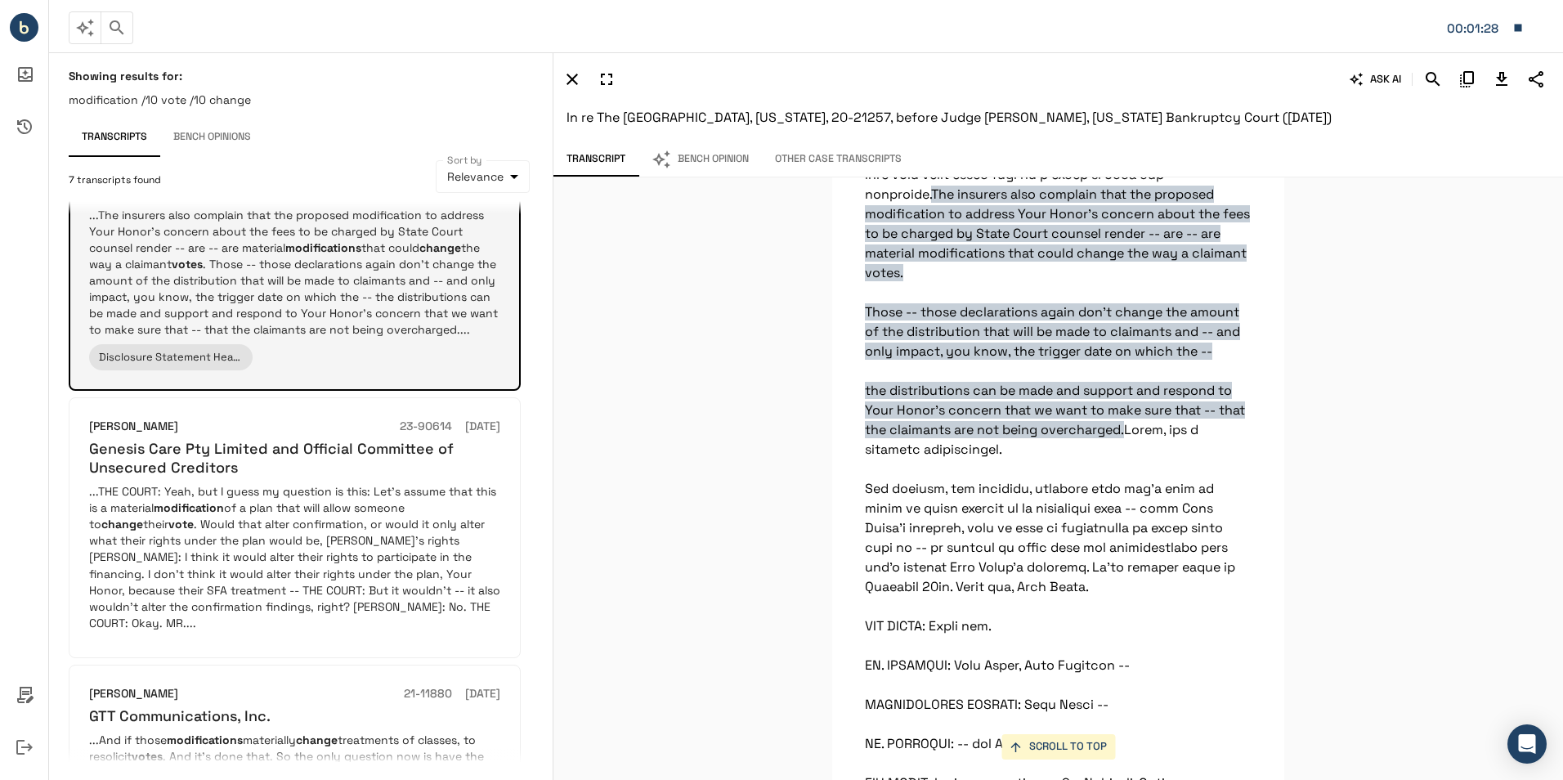
scroll to position [654, 0]
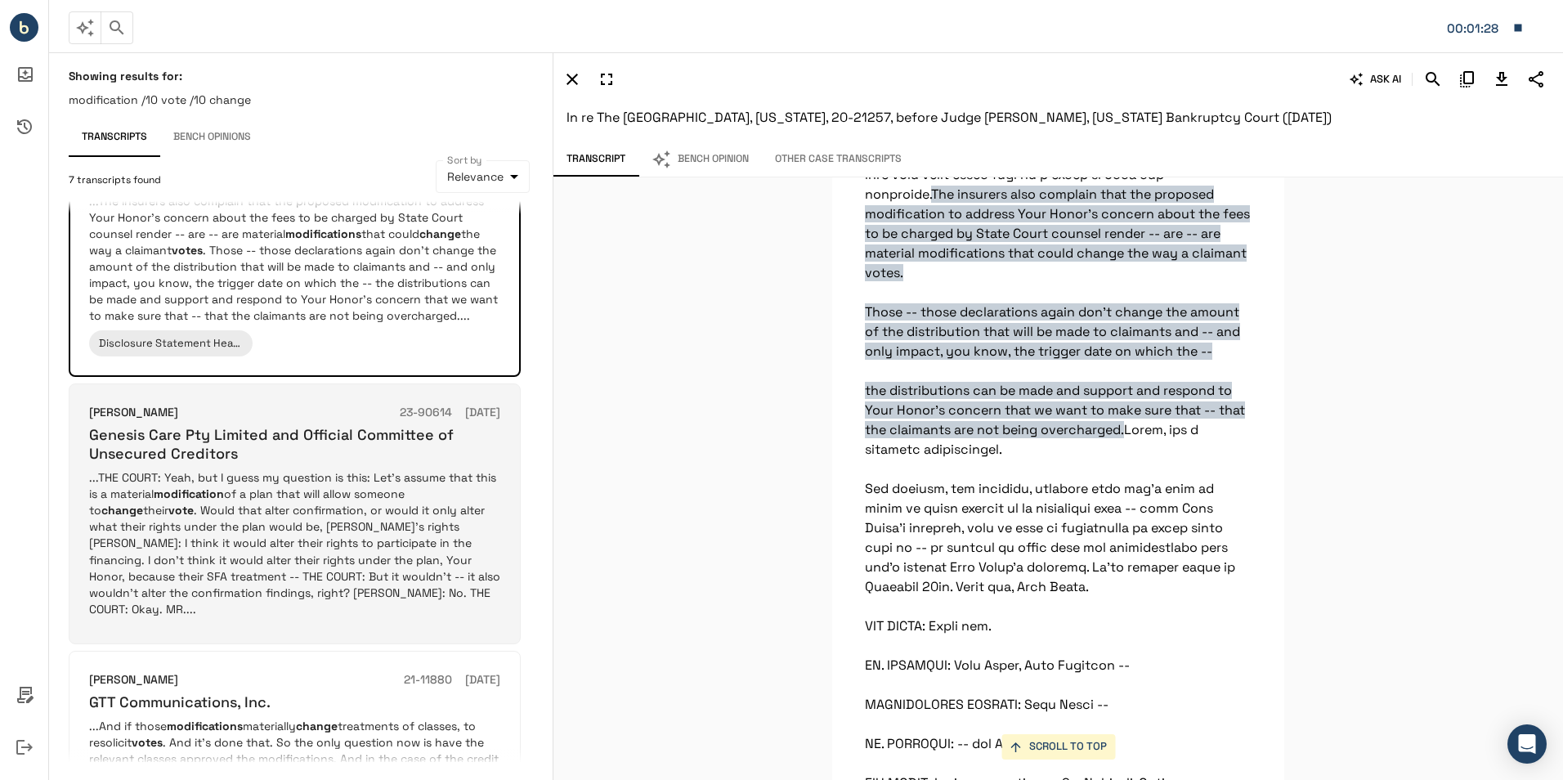
click at [385, 508] on p "...THE COURT: Yeah, but I guess my question is this: Let's assume that this is …" at bounding box center [294, 542] width 411 height 147
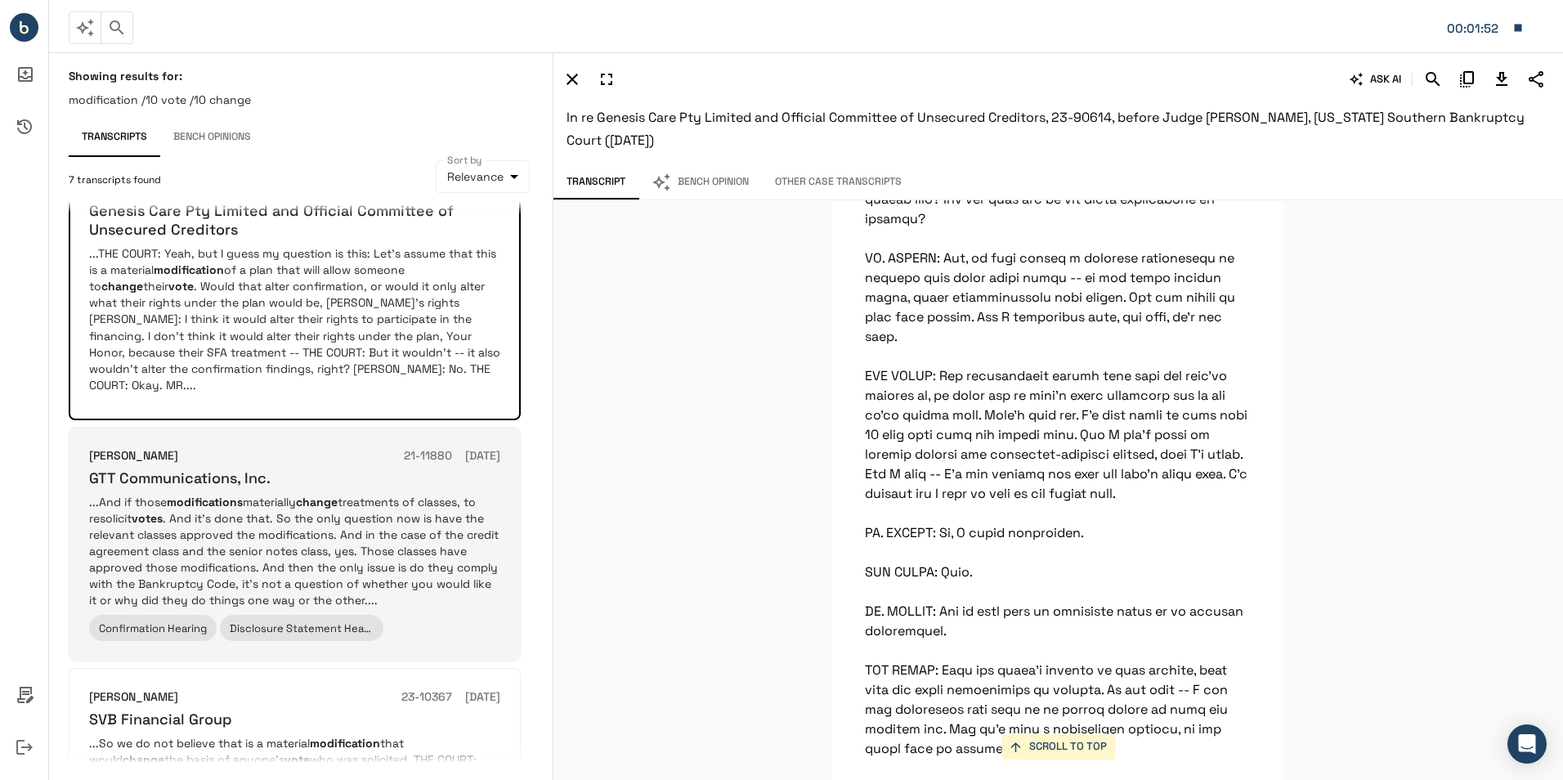
scroll to position [899, 0]
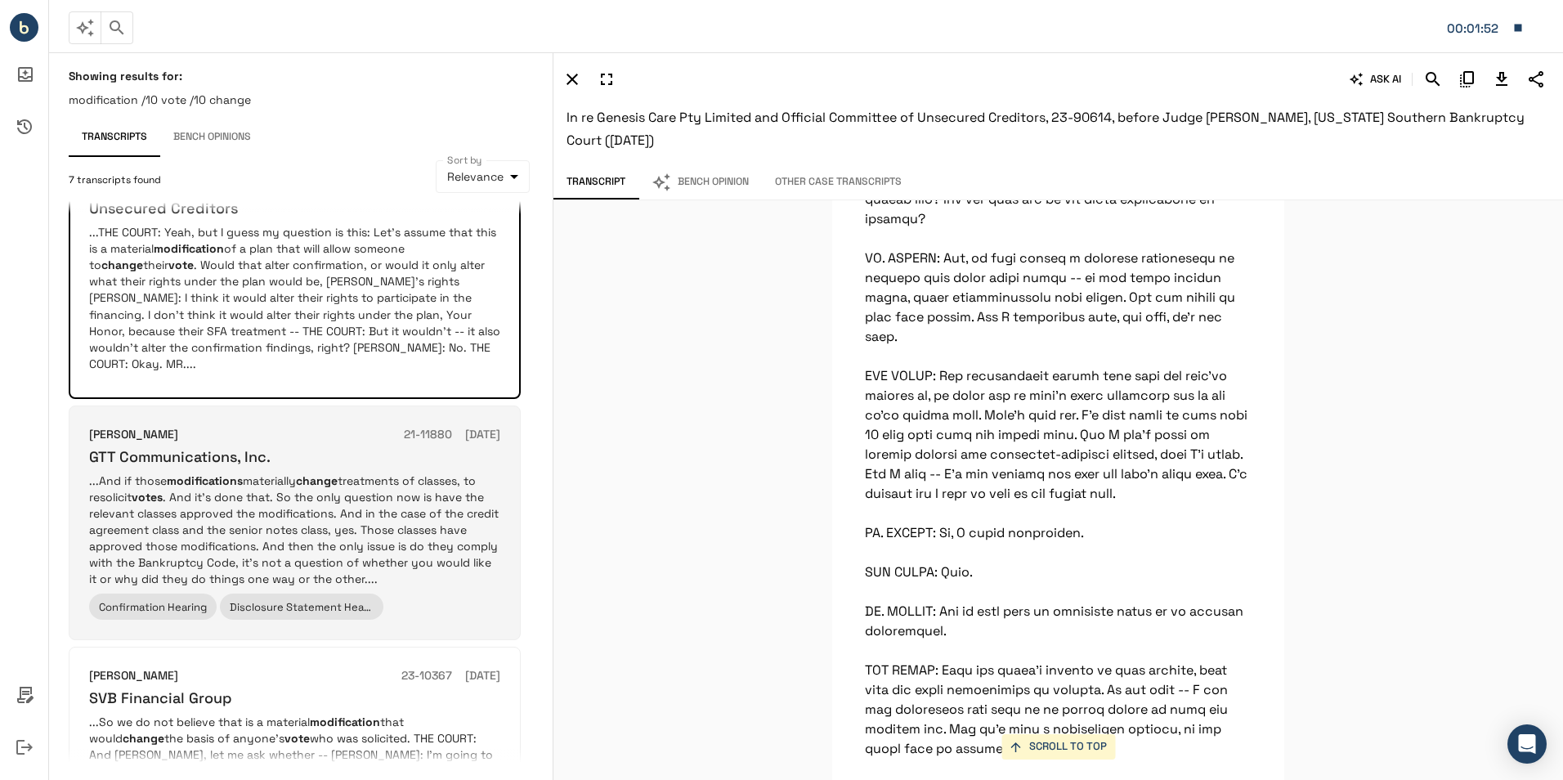
click at [388, 512] on p "...And if those modifications materially change treatments of classes, to resol…" at bounding box center [294, 529] width 411 height 114
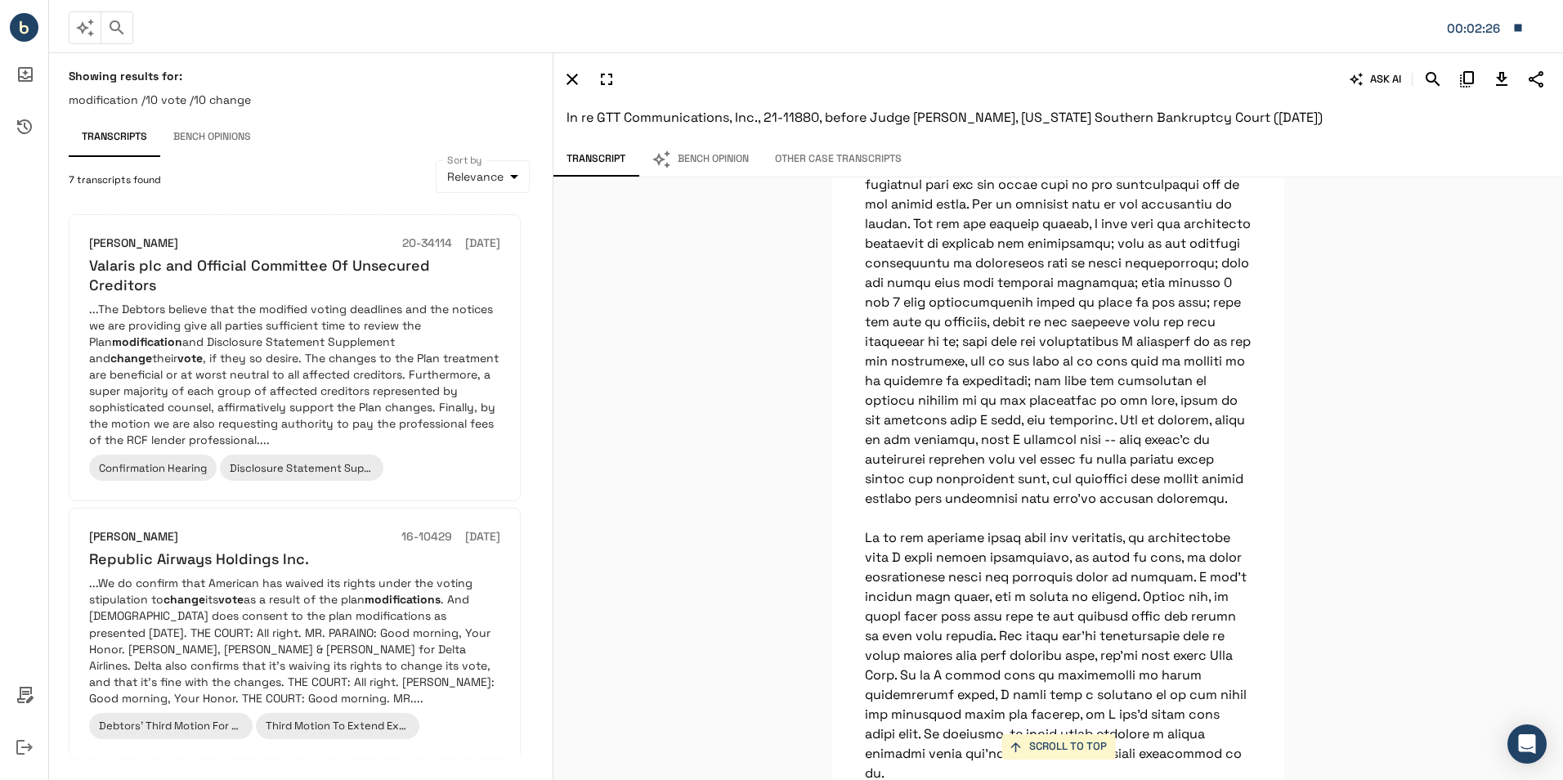
scroll to position [403, 0]
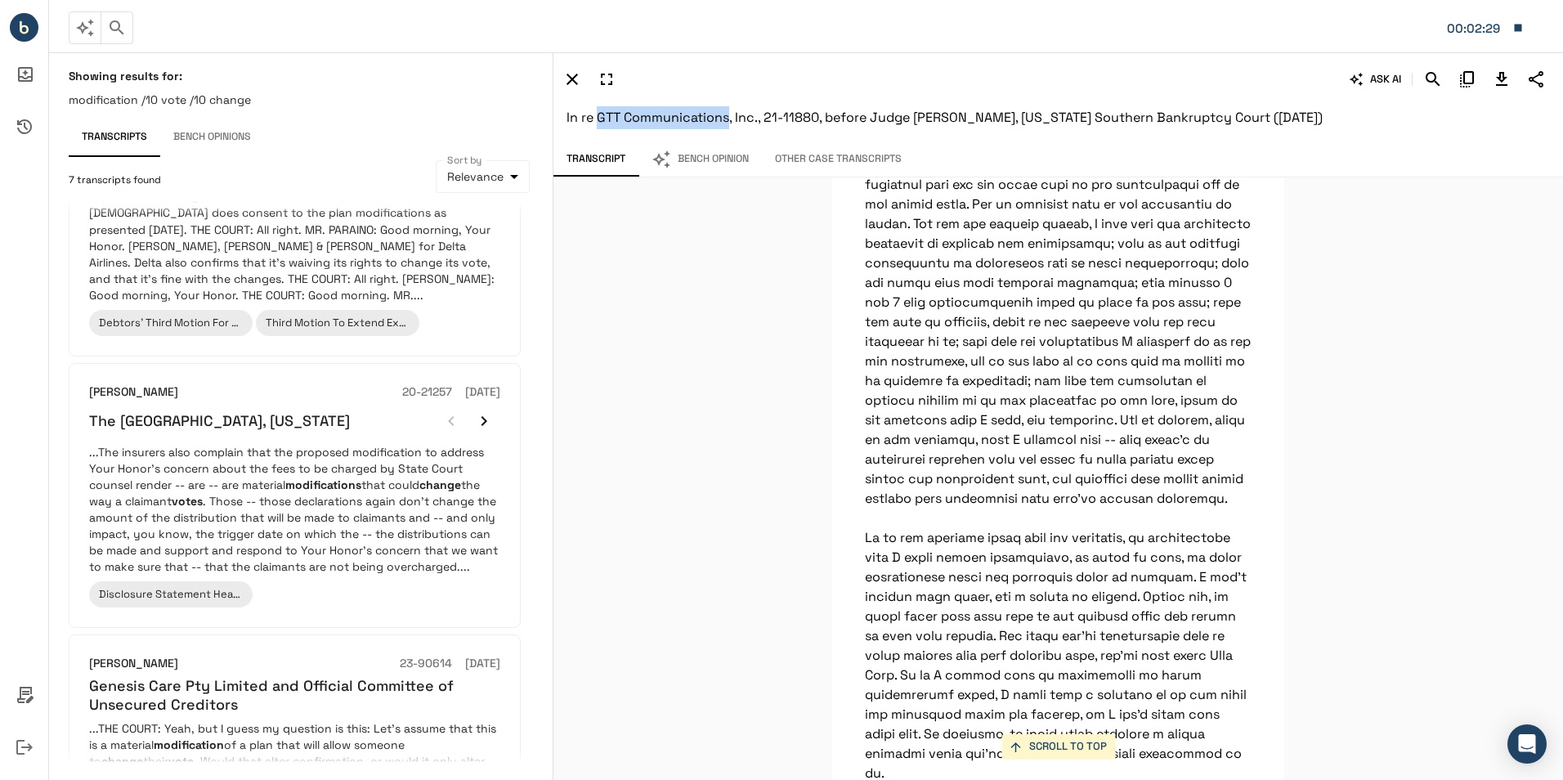
drag, startPoint x: 597, startPoint y: 118, endPoint x: 726, endPoint y: 119, distance: 129.2
click at [726, 119] on span "In re GTT Communications, Inc., 21-11880, before Judge Michael E Wiles, New Yor…" at bounding box center [944, 117] width 756 height 17
copy span "GTT Communications"
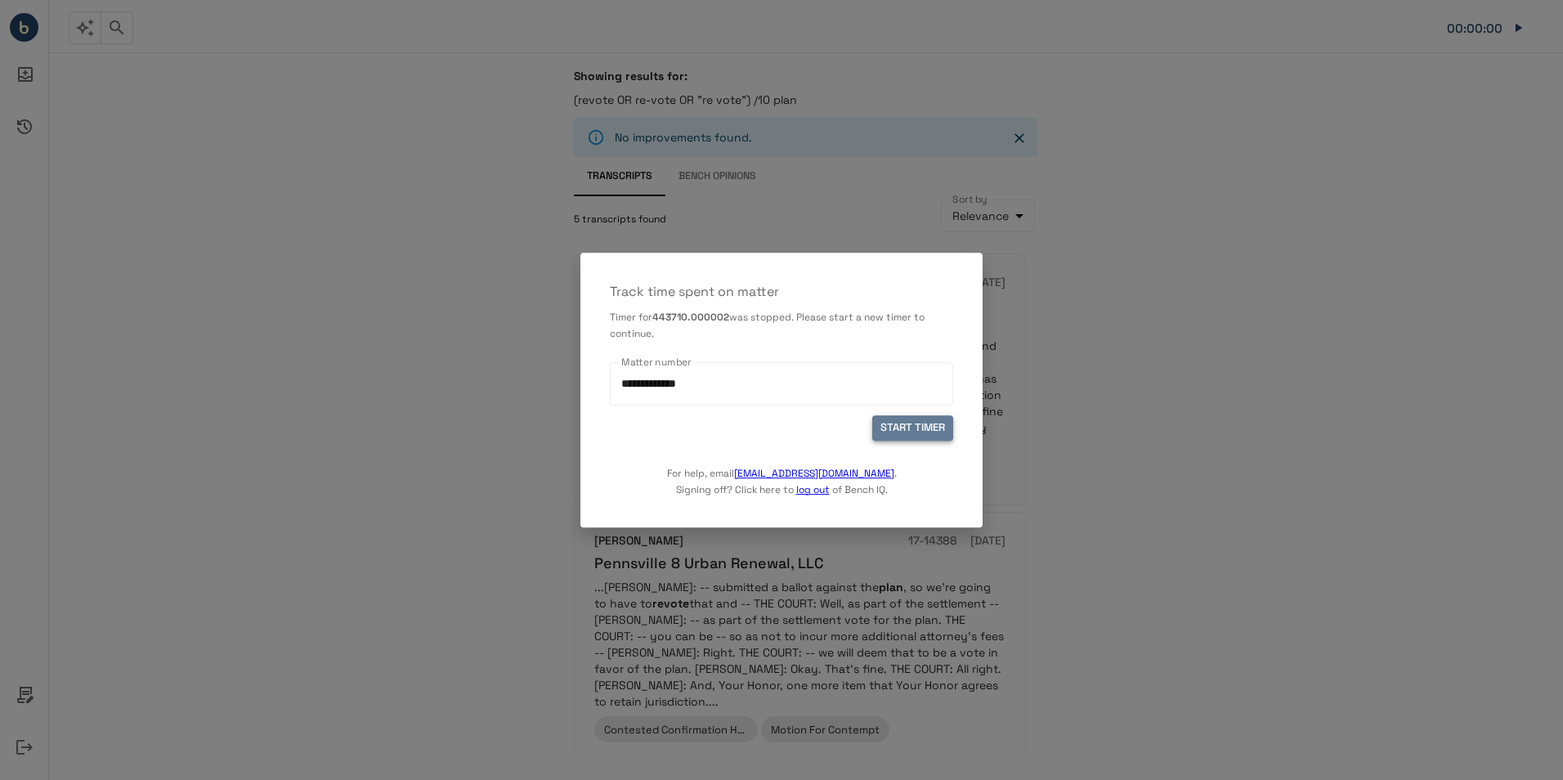
click at [920, 418] on button "START TIMER" at bounding box center [912, 427] width 81 height 25
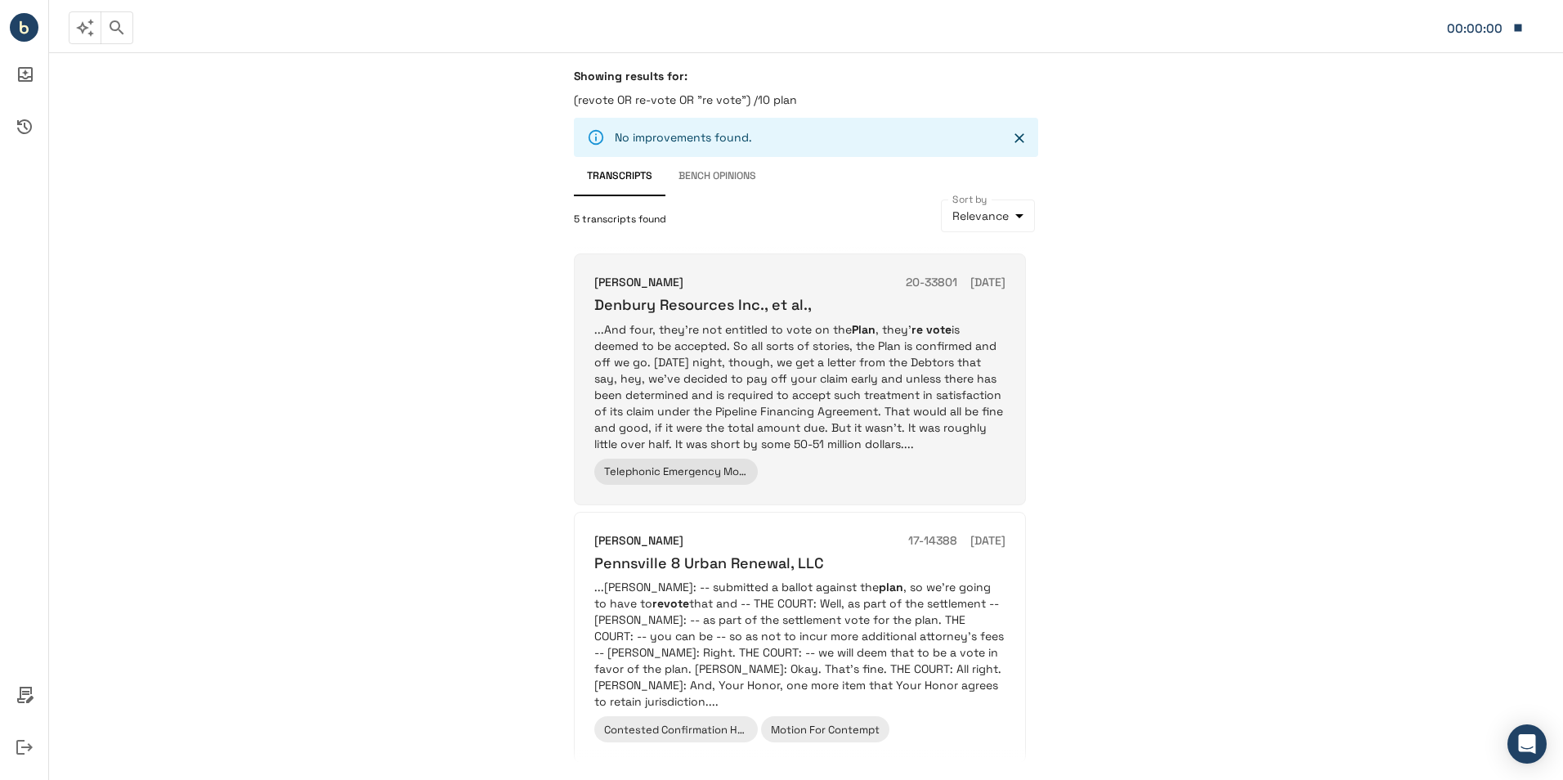
click at [925, 377] on p "...And four, they're not entitled to vote on the Plan , they' re vote is deemed…" at bounding box center [799, 386] width 411 height 131
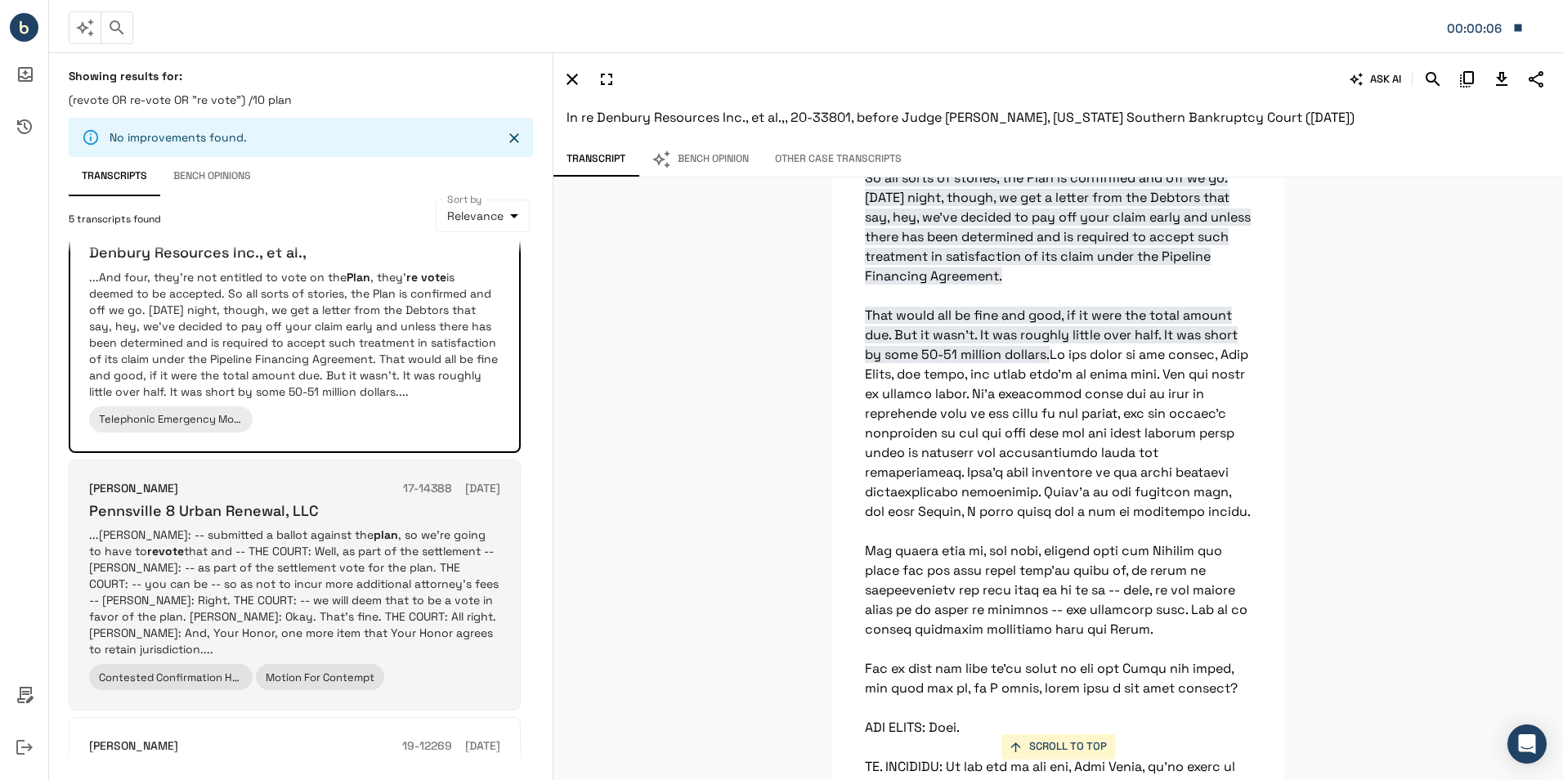
scroll to position [163, 0]
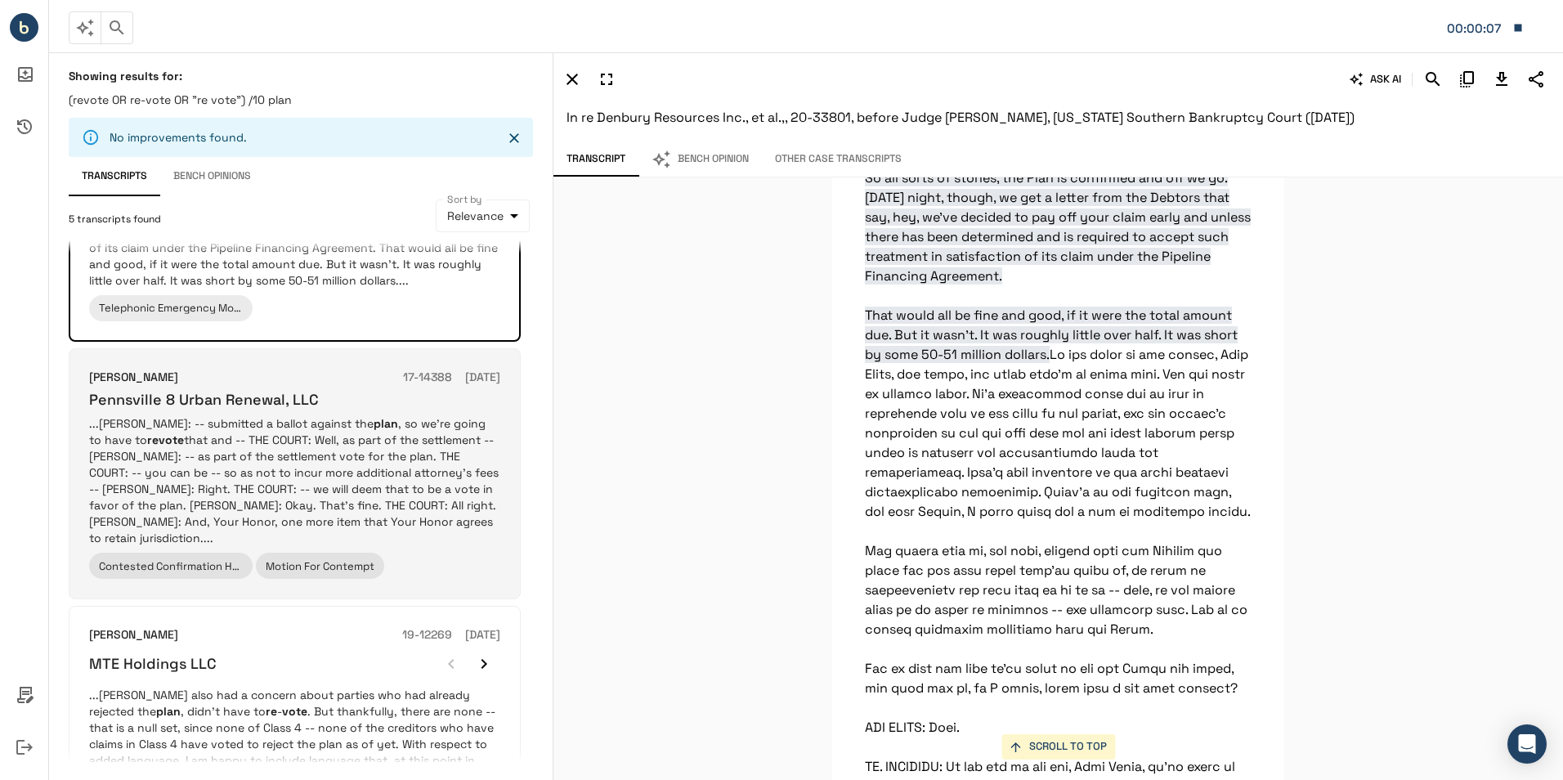
click at [338, 474] on p "...[PERSON_NAME]: -- submitted a ballot against the plan , so we’re going to ha…" at bounding box center [294, 480] width 411 height 131
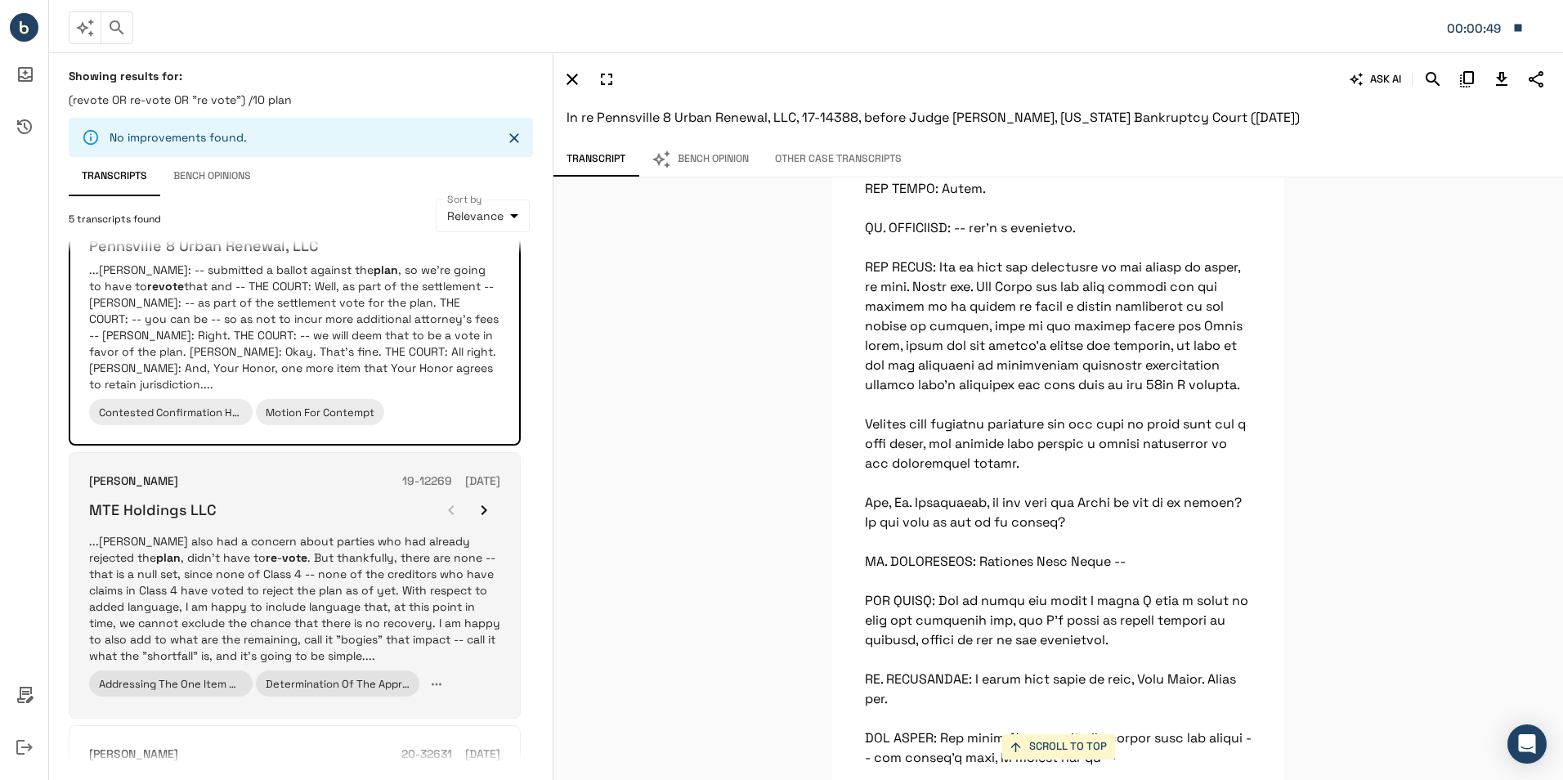
scroll to position [327, 0]
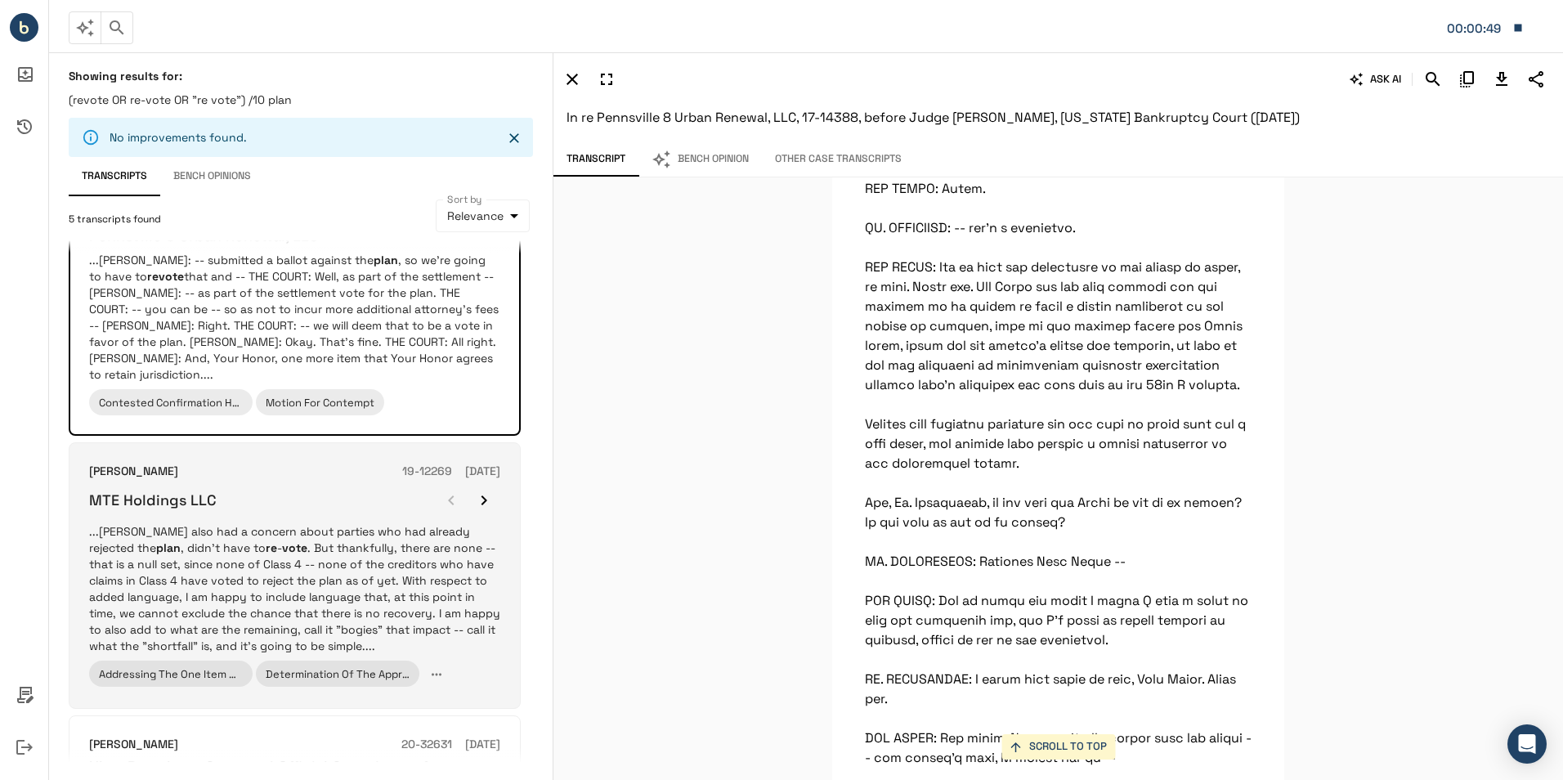
click at [303, 521] on div "[PERSON_NAME] 19-12269 [DATE] MTE Holdings LLC ...[PERSON_NAME] also had a conc…" at bounding box center [294, 576] width 411 height 226
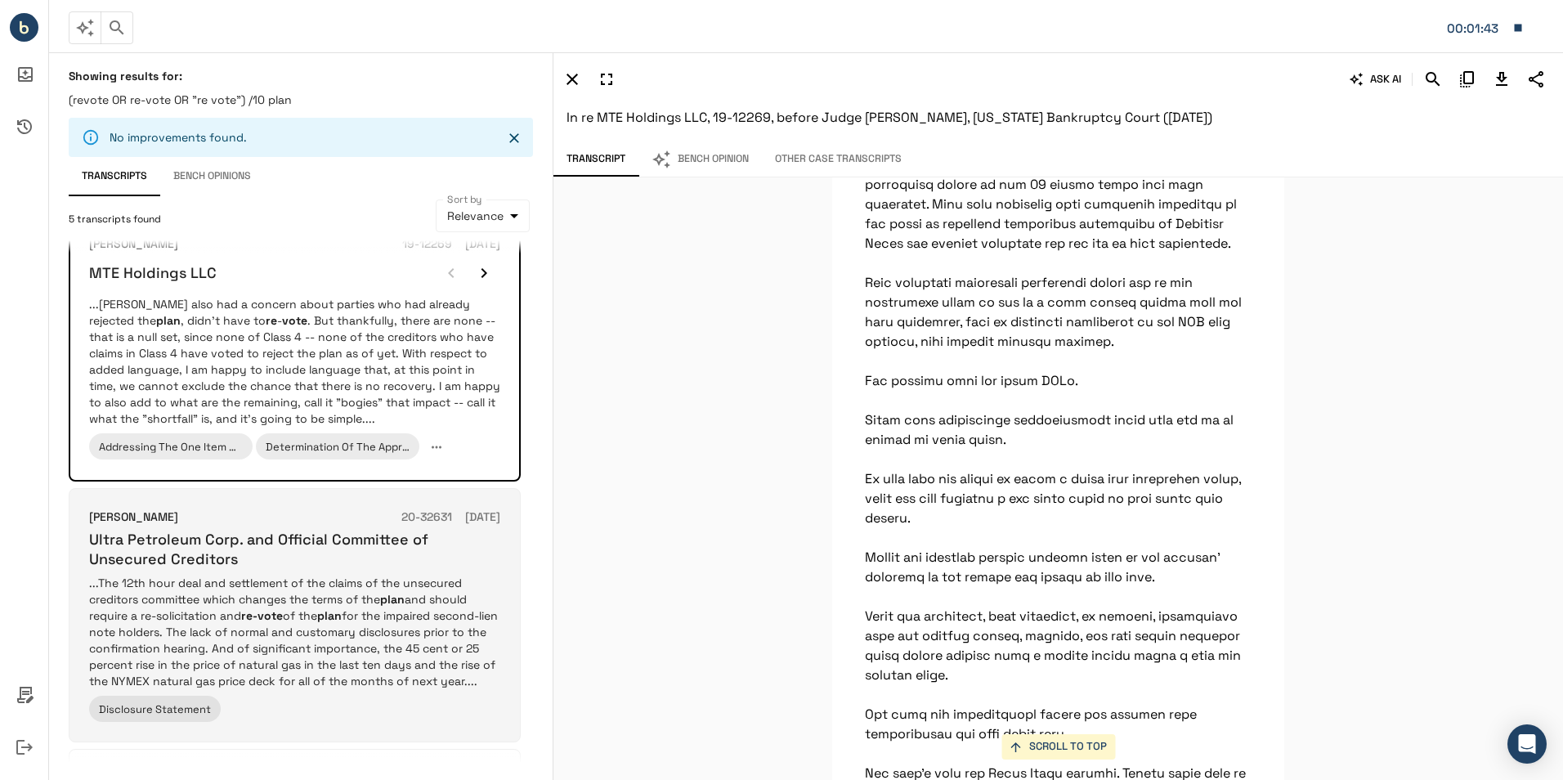
scroll to position [654, 0]
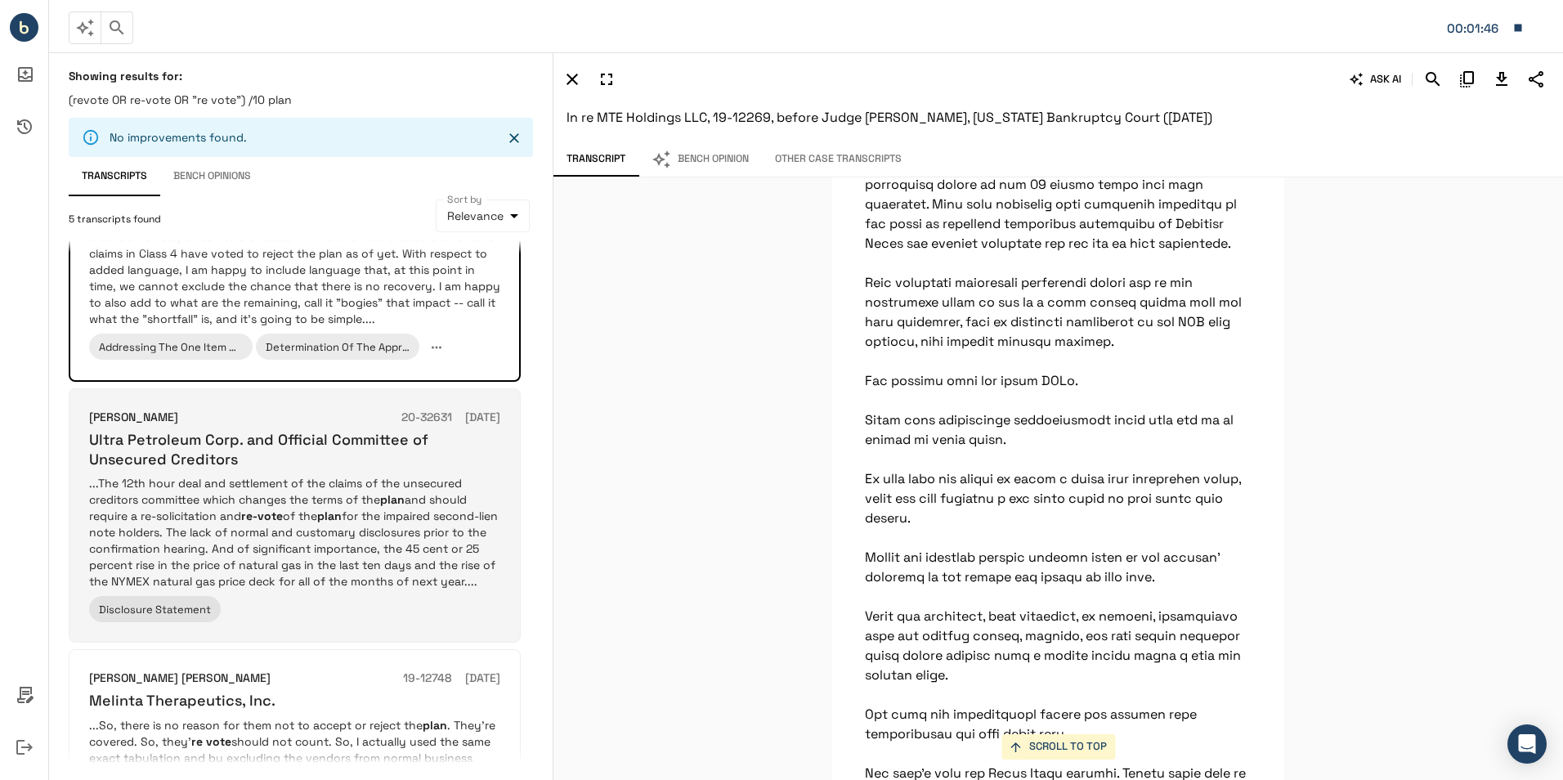
click at [457, 455] on h6 "Ultra Petroleum Corp. and Official Committee of Unsecured Creditors" at bounding box center [294, 449] width 411 height 38
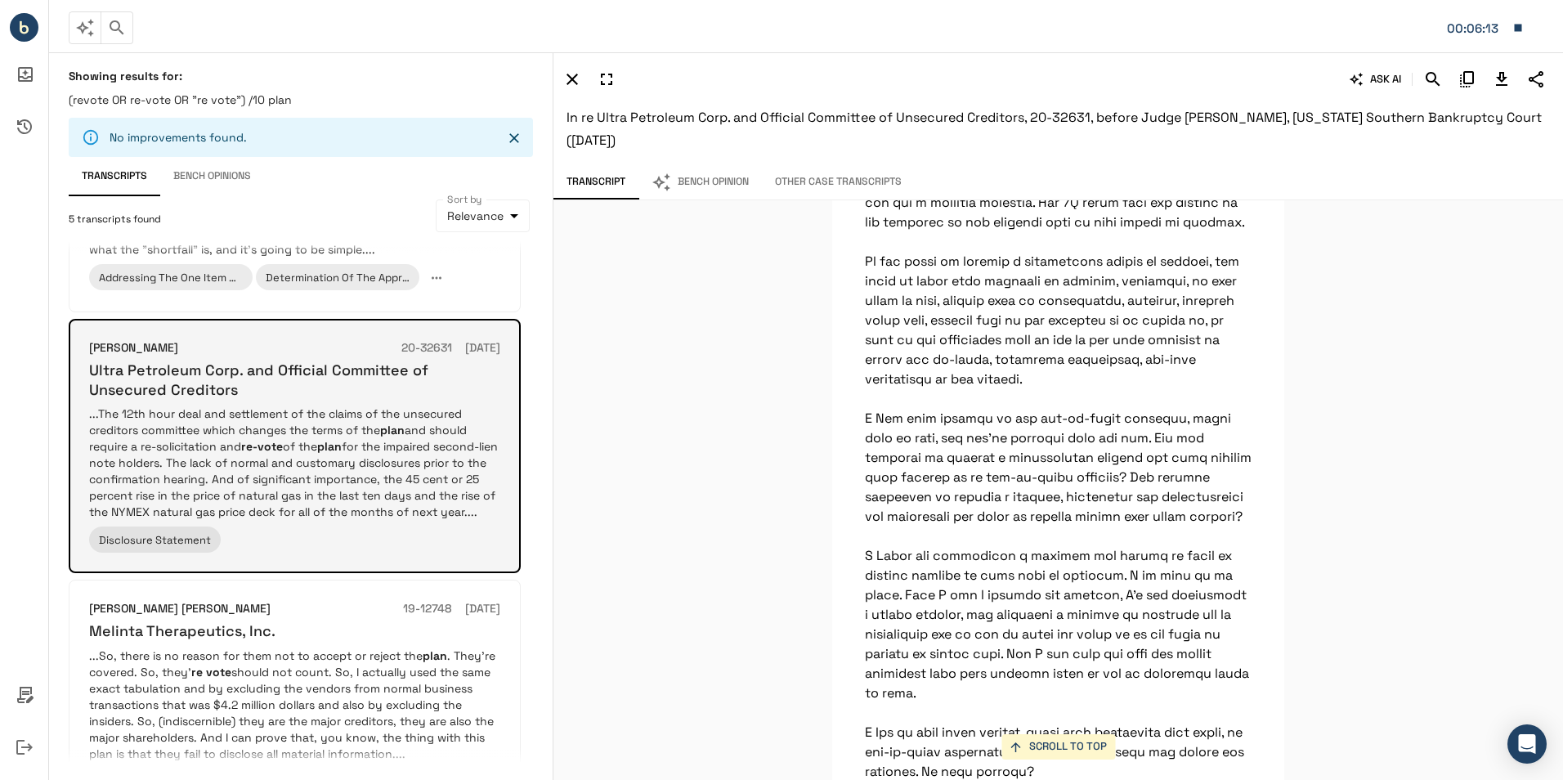
scroll to position [817, 0]
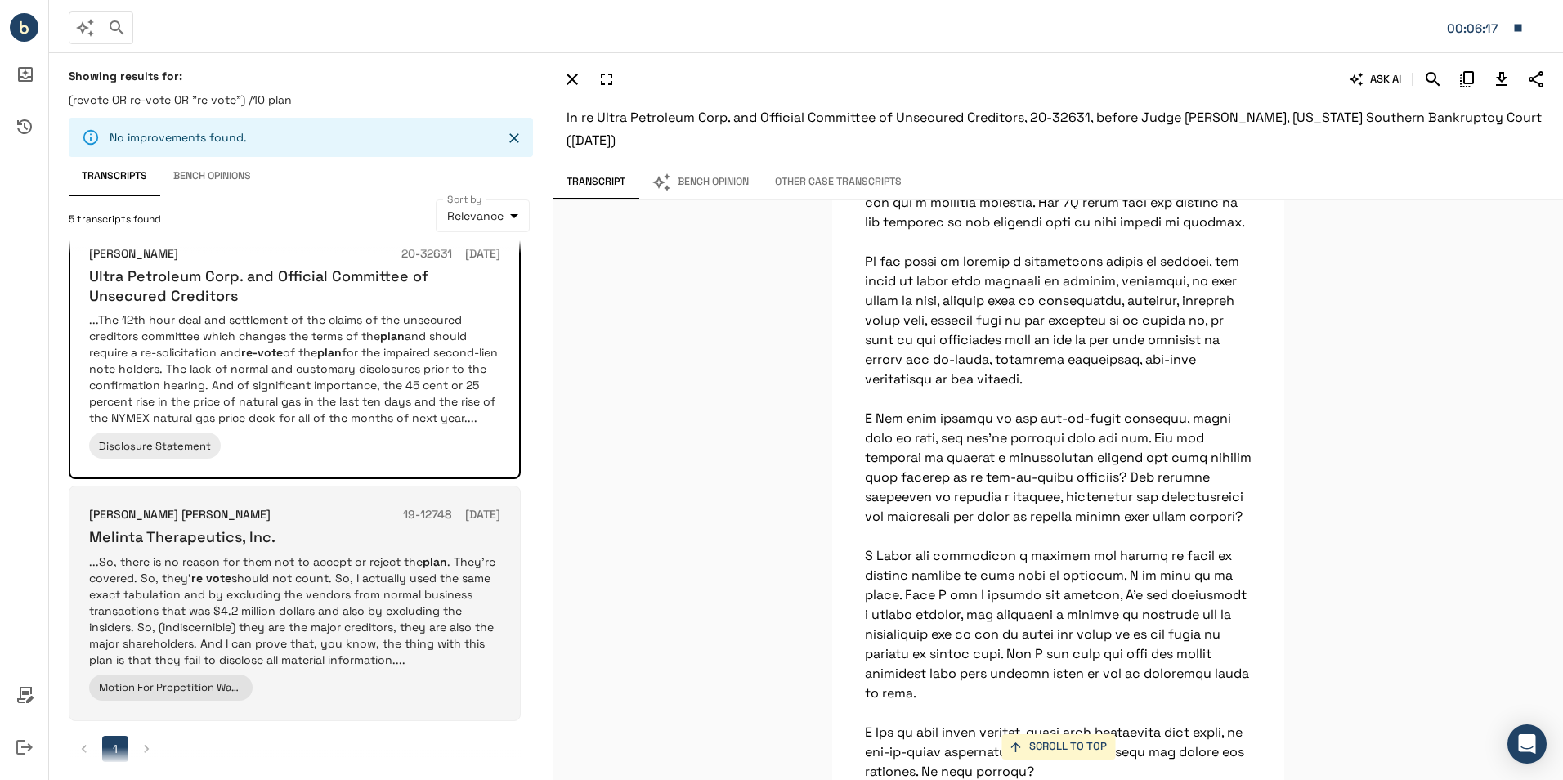
click at [472, 607] on p "...So, there is no reason for them not to accept or reject the plan . They’re c…" at bounding box center [294, 610] width 411 height 114
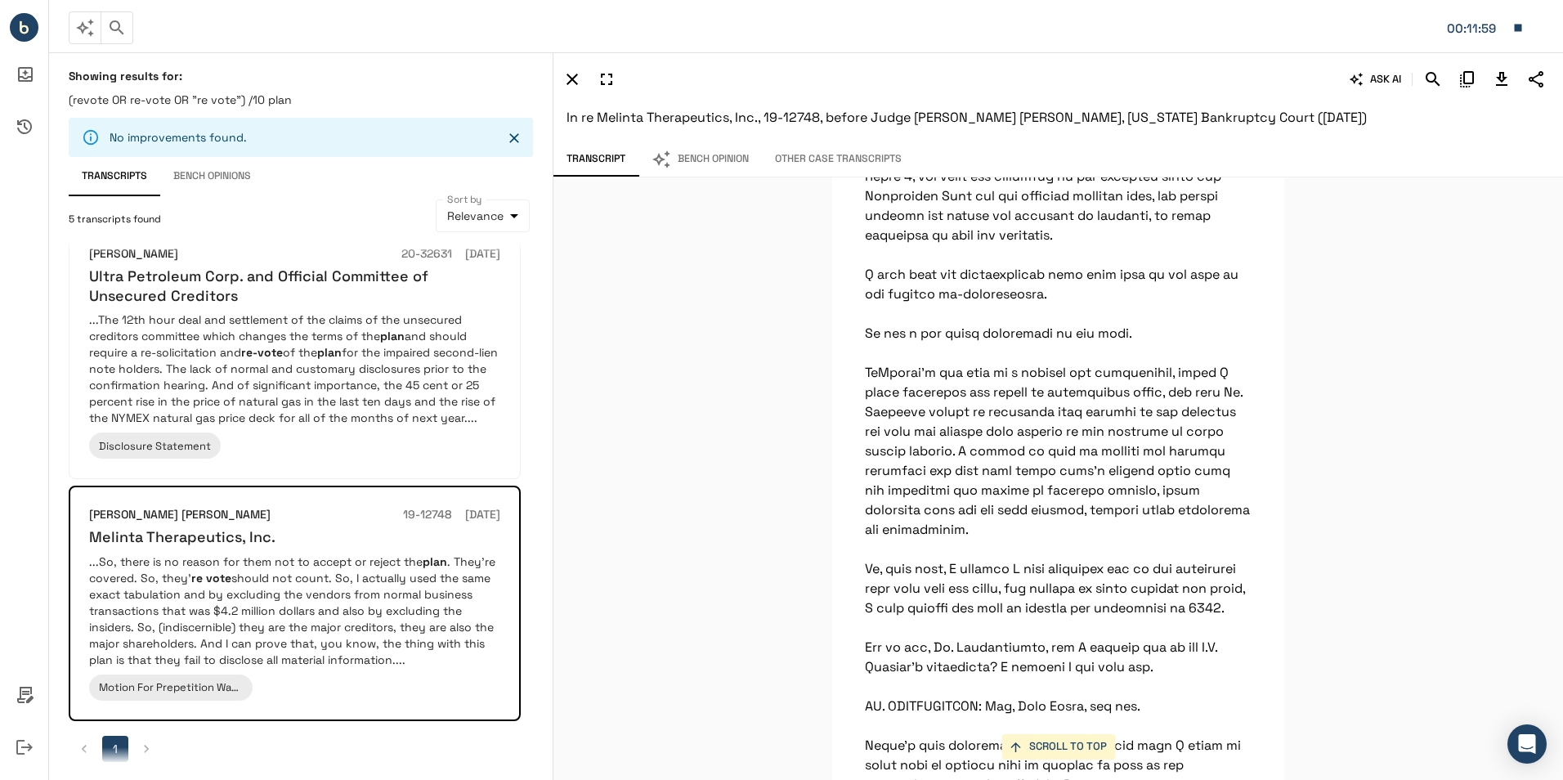
scroll to position [75245, 0]
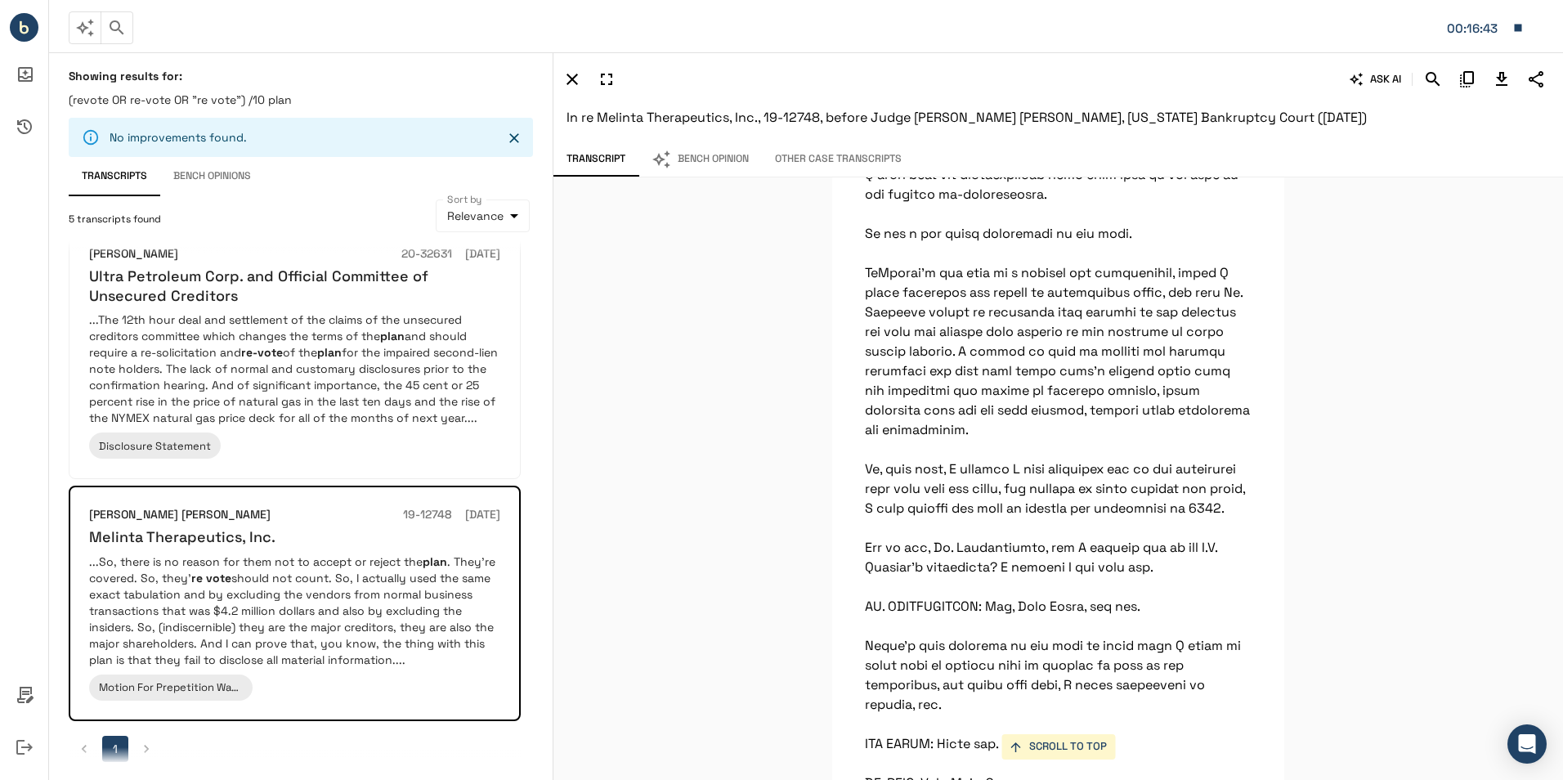
drag, startPoint x: 1219, startPoint y: 439, endPoint x: 1218, endPoint y: 468, distance: 29.4
drag, startPoint x: 1040, startPoint y: 506, endPoint x: 900, endPoint y: 481, distance: 141.9
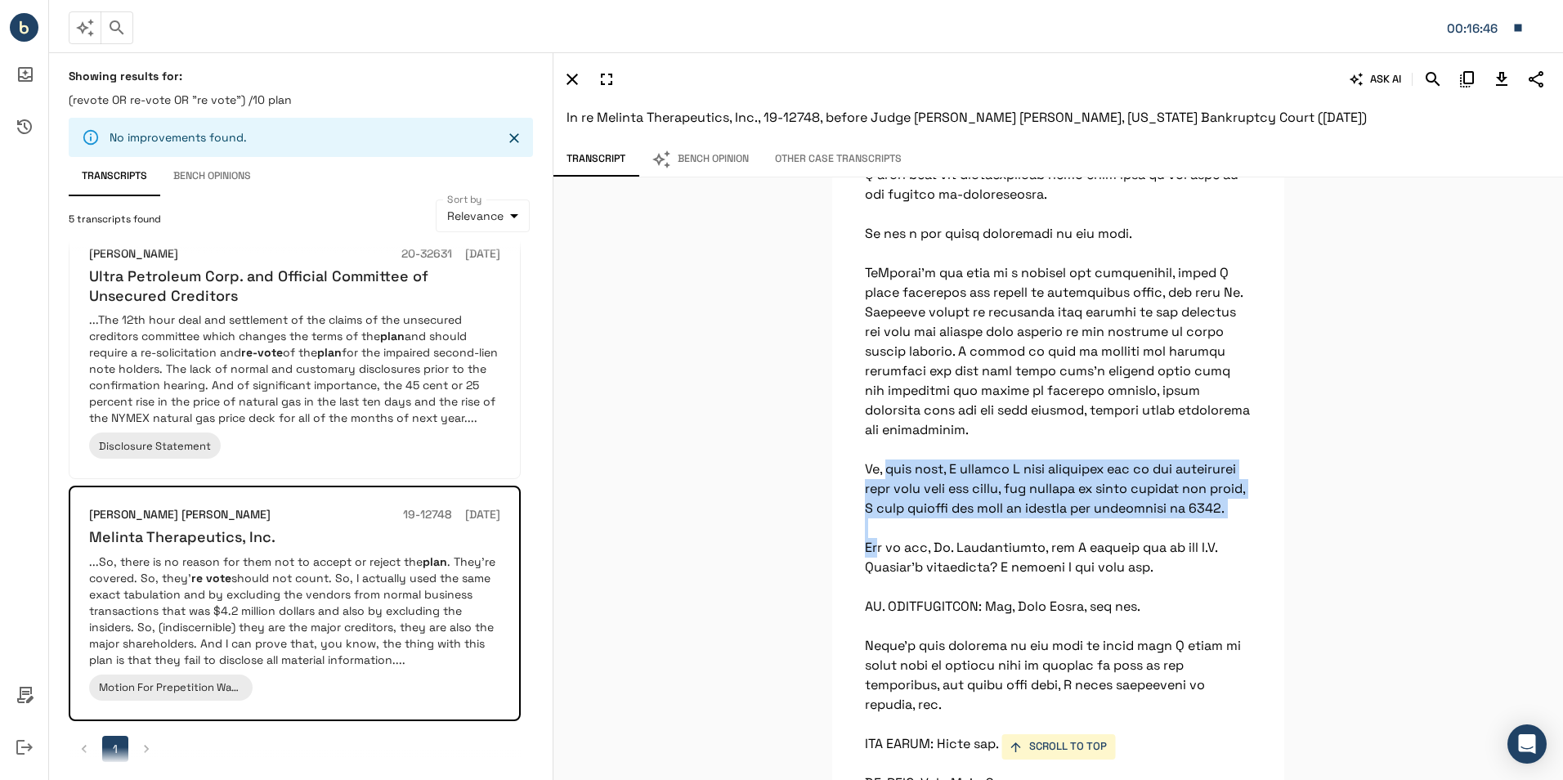
drag, startPoint x: 887, startPoint y: 490, endPoint x: 860, endPoint y: 427, distance: 69.2
drag, startPoint x: 860, startPoint y: 427, endPoint x: 911, endPoint y: 481, distance: 74.6
